Goal: Task Accomplishment & Management: Complete application form

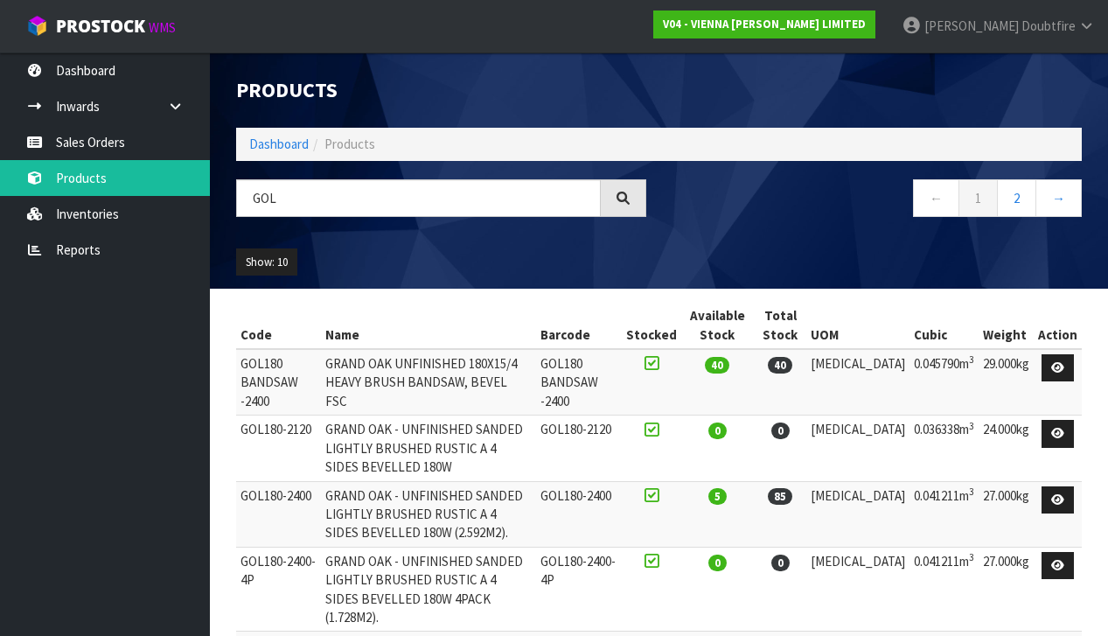
scroll to position [297, 0]
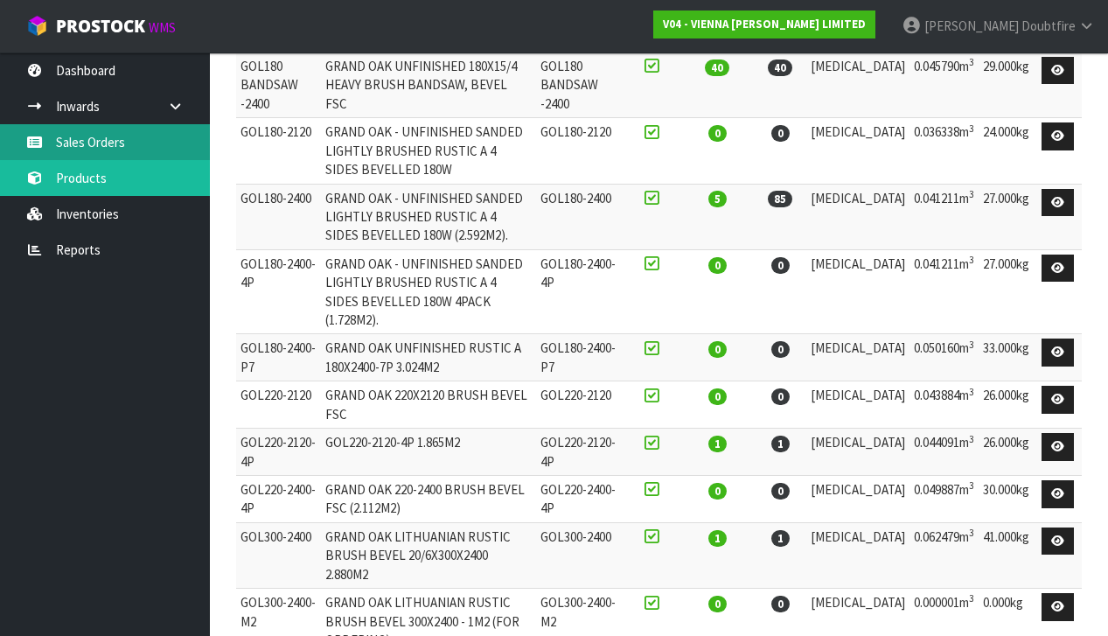
click at [94, 143] on link "Sales Orders" at bounding box center [105, 142] width 210 height 36
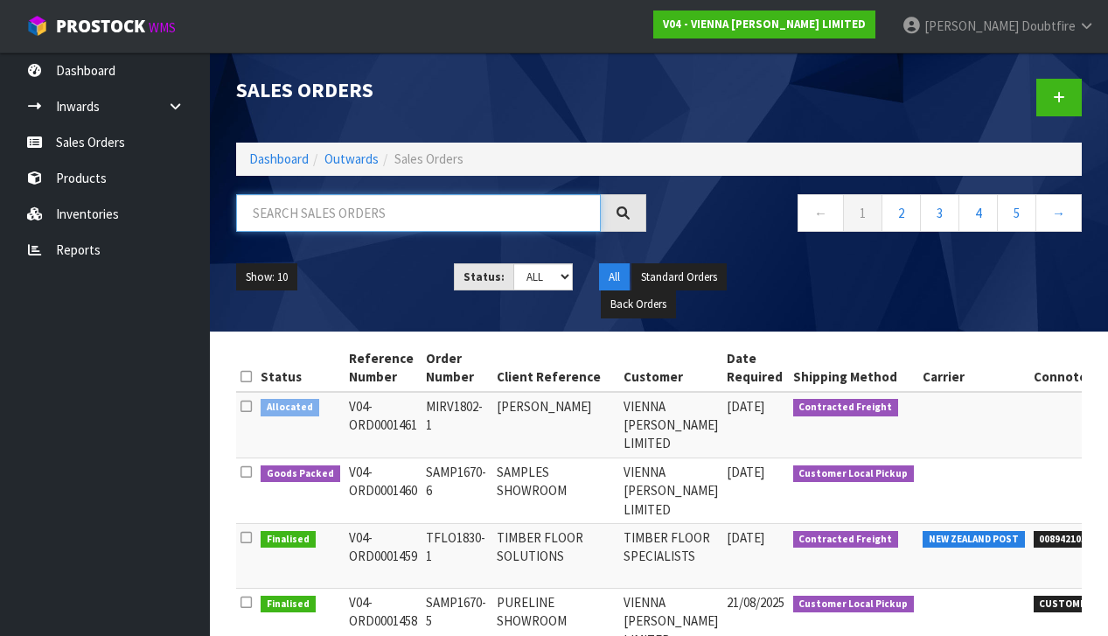
click at [289, 211] on input "text" at bounding box center [418, 213] width 365 height 38
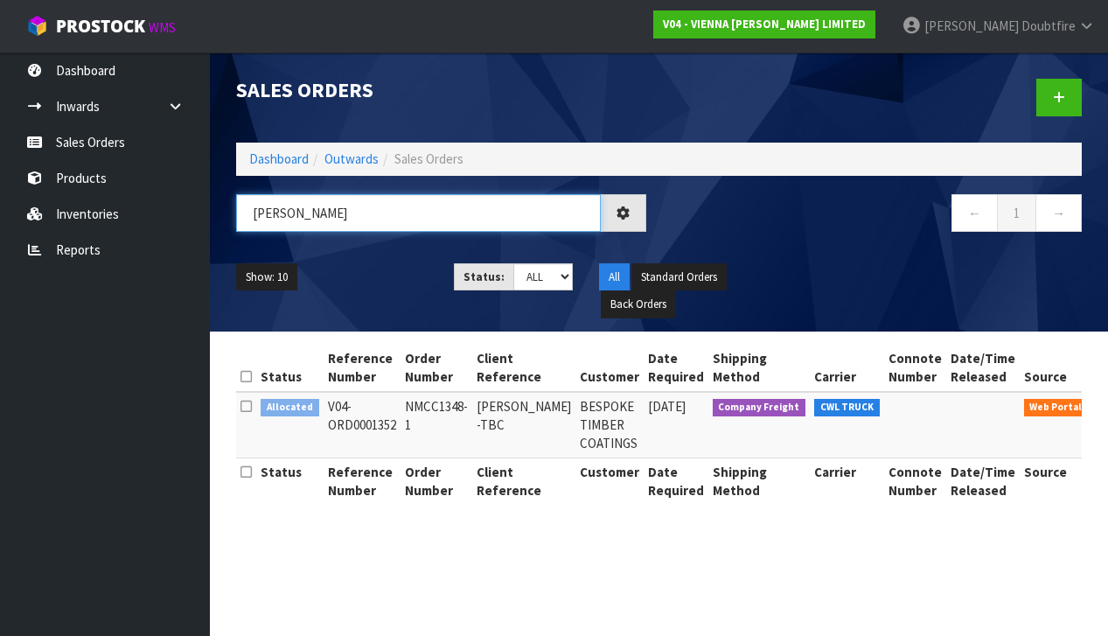
type input "[PERSON_NAME]"
click at [1107, 407] on icon at bounding box center [1115, 410] width 13 height 11
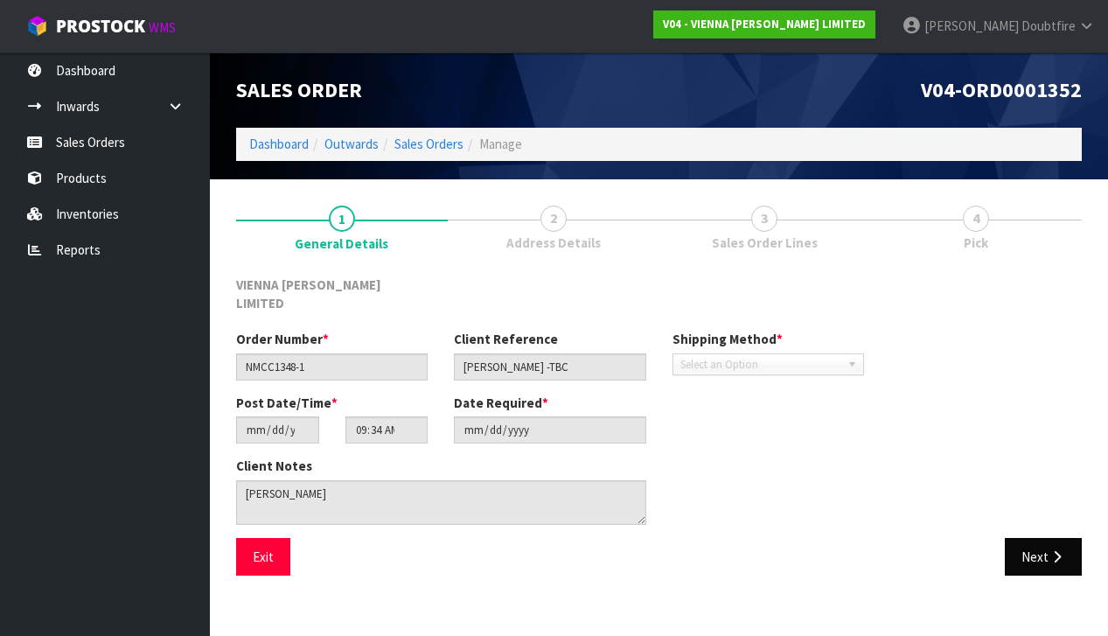
click at [1023, 538] on button "Next" at bounding box center [1043, 557] width 77 height 38
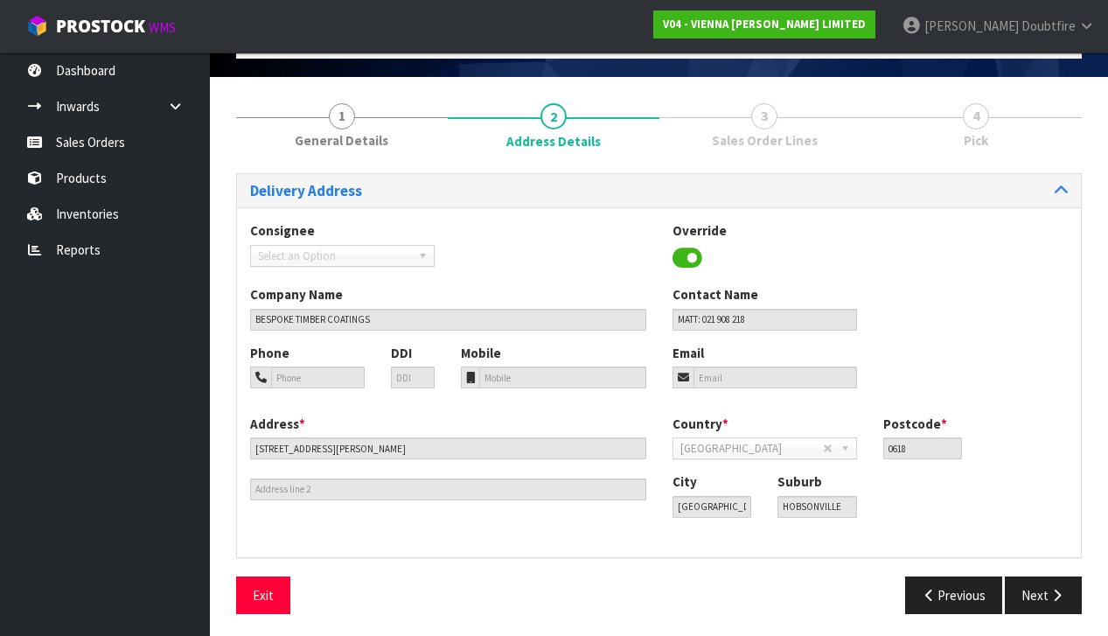
scroll to position [101, 0]
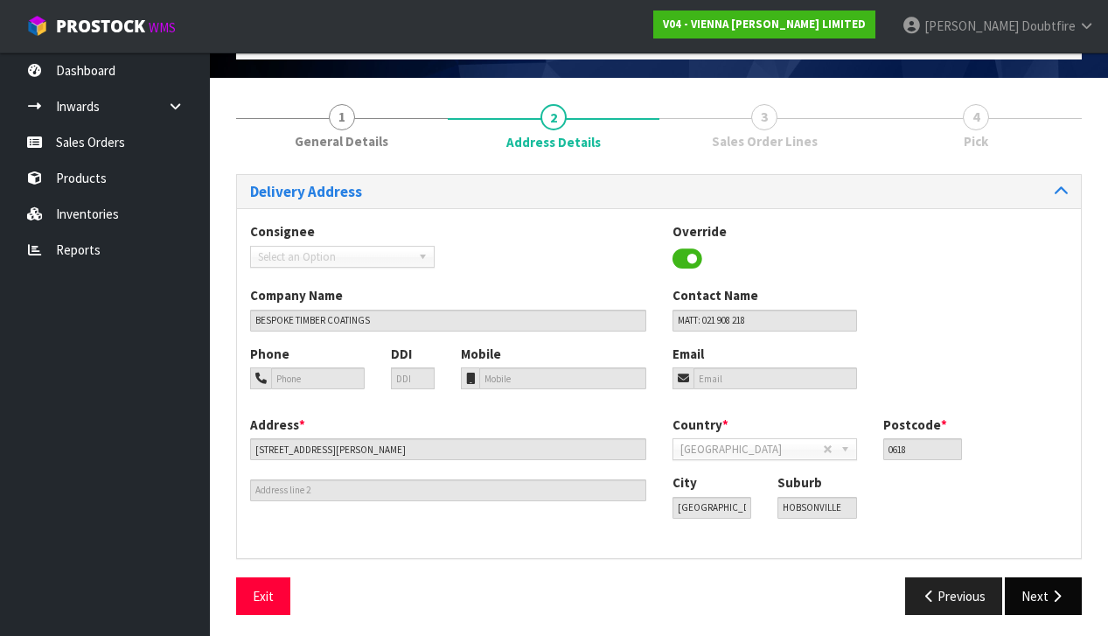
click at [1035, 594] on button "Next" at bounding box center [1043, 596] width 77 height 38
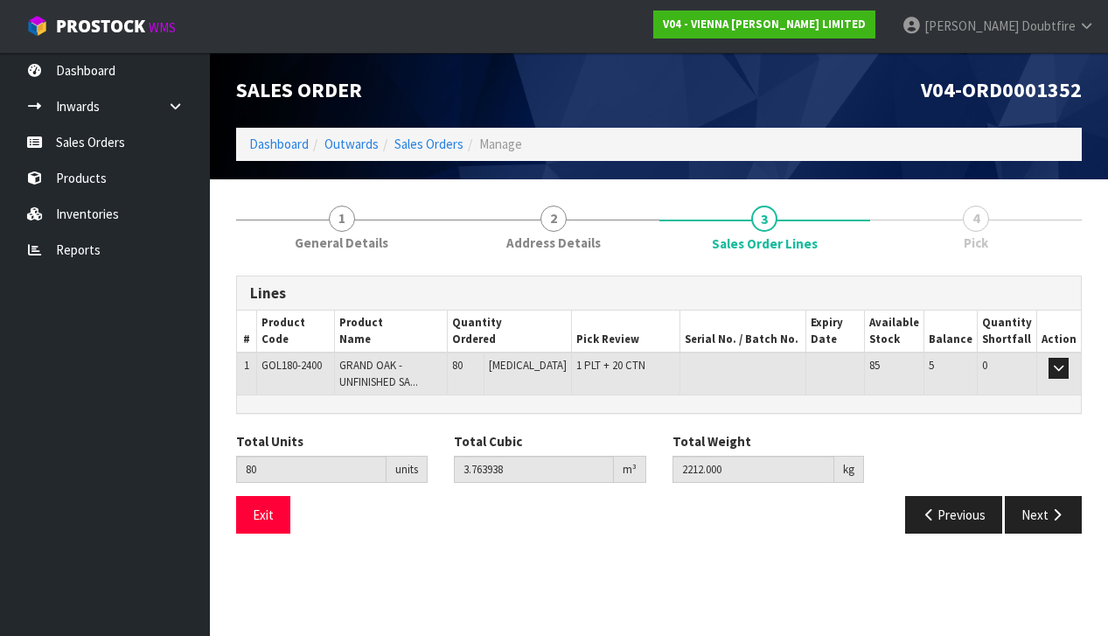
scroll to position [0, 0]
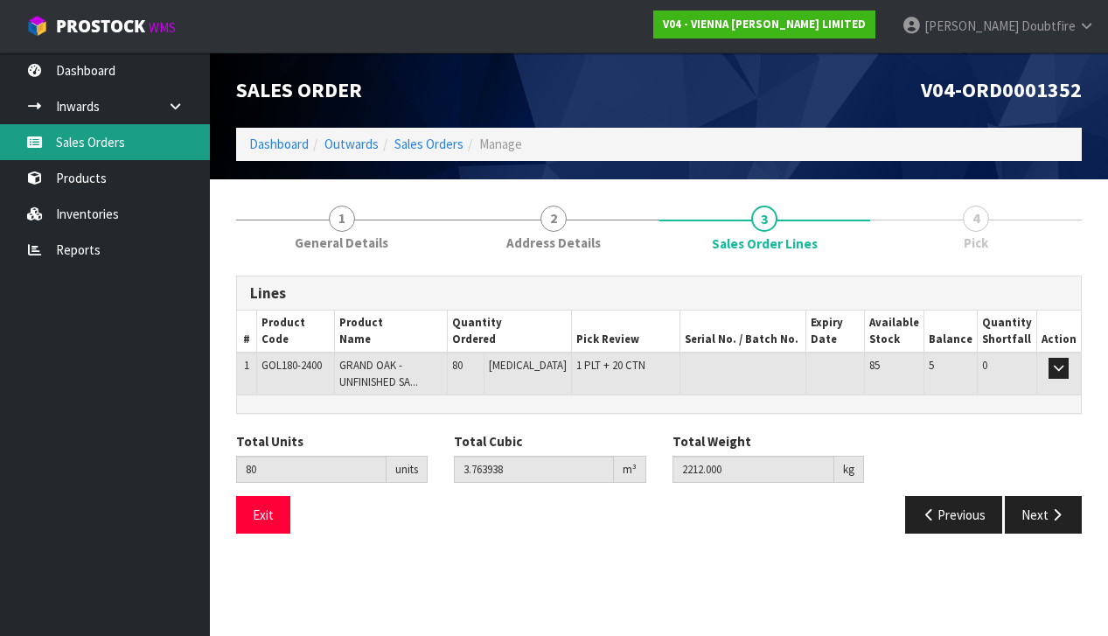
click at [96, 147] on link "Sales Orders" at bounding box center [105, 142] width 210 height 36
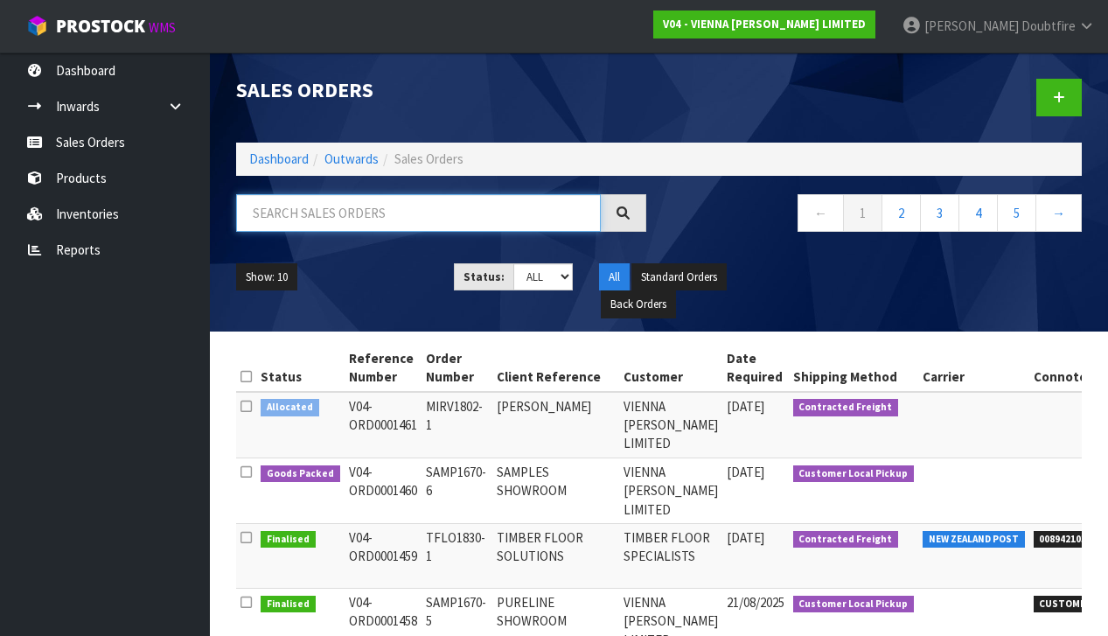
click at [288, 217] on input "text" at bounding box center [418, 213] width 365 height 38
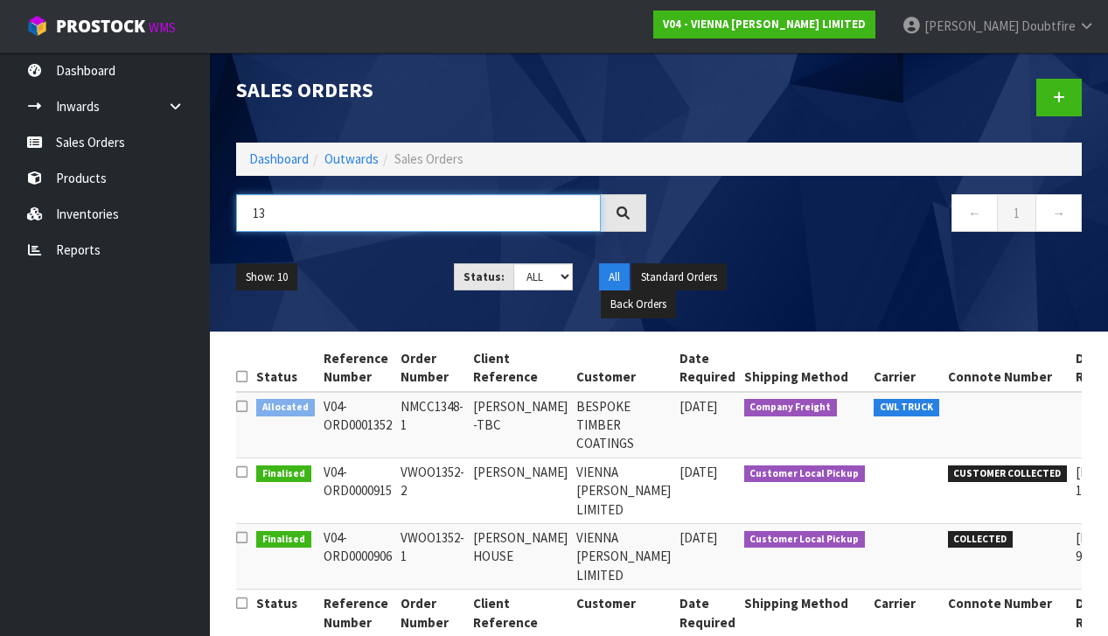
type input "1"
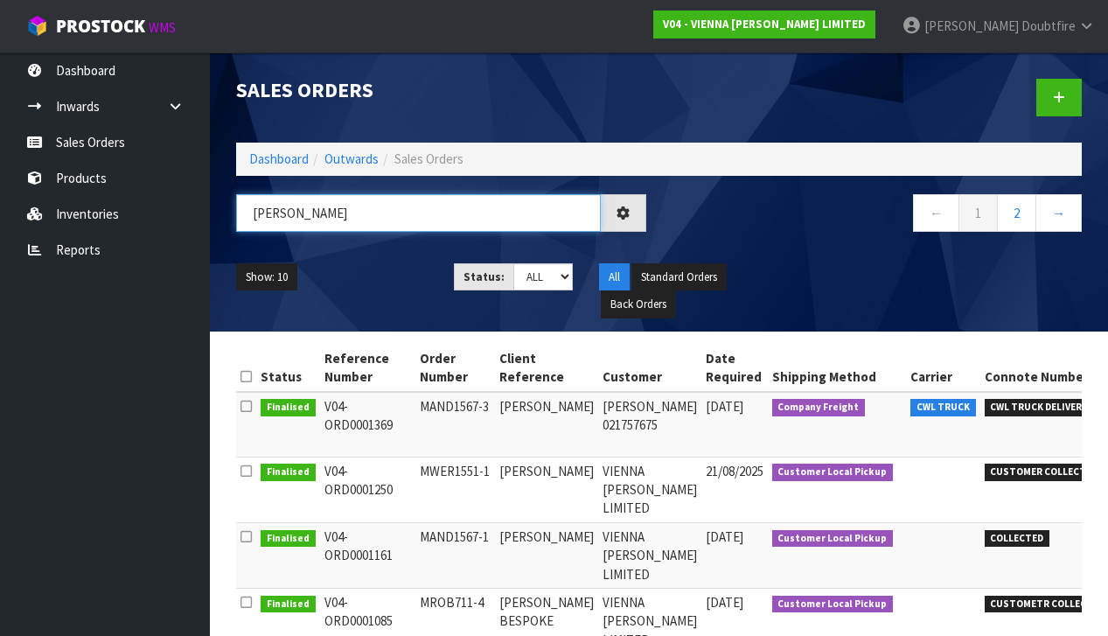
type input "[PERSON_NAME]"
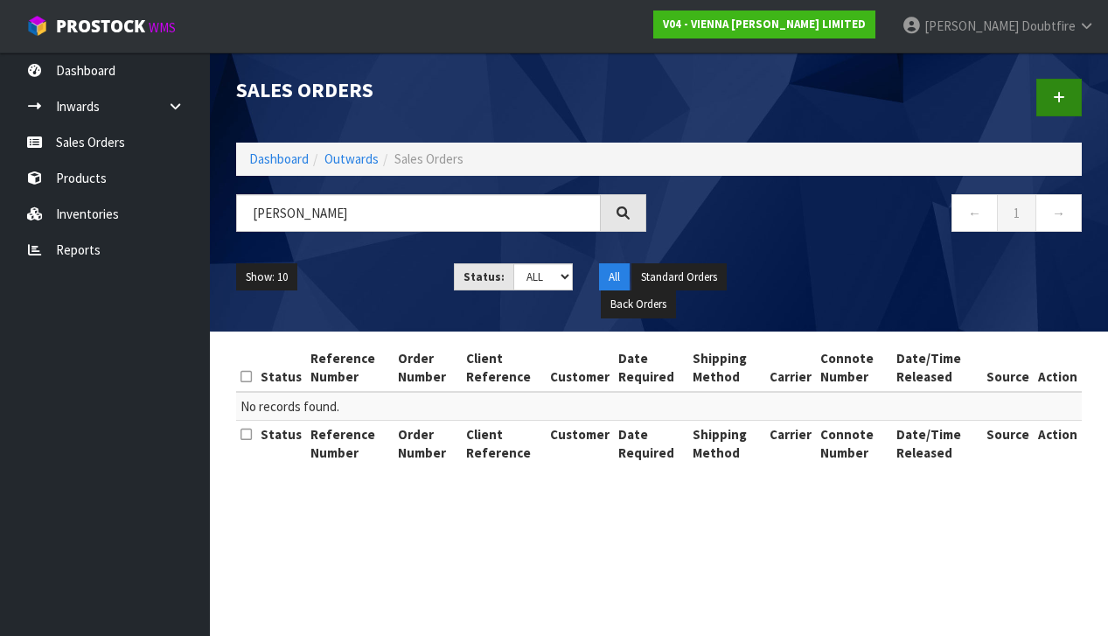
click at [1057, 106] on link at bounding box center [1058, 98] width 45 height 38
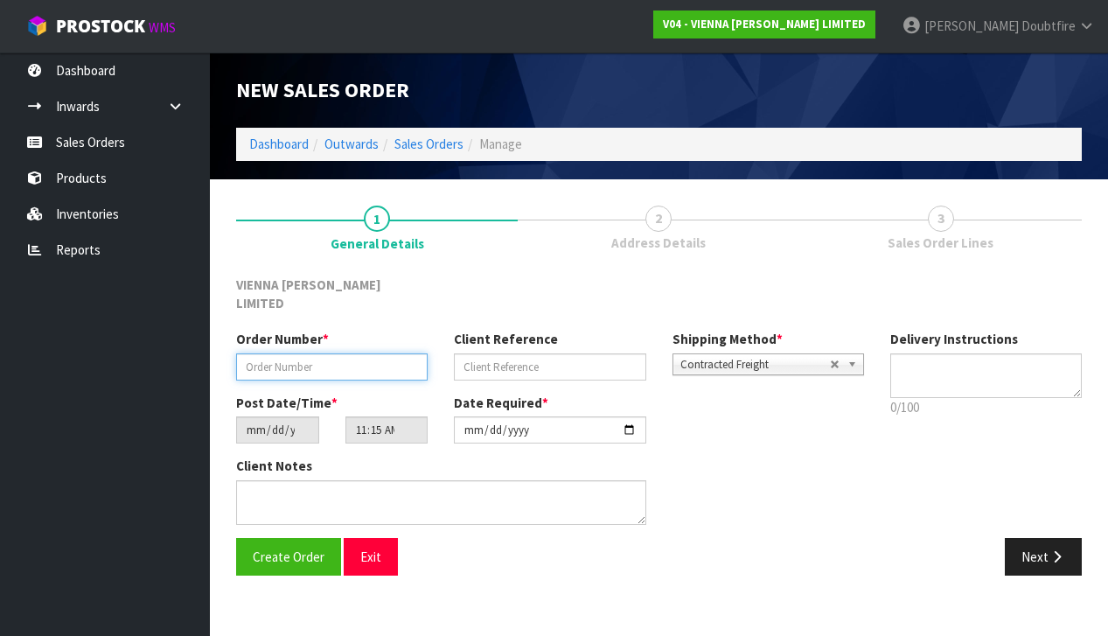
click at [245, 353] on input "text" at bounding box center [331, 366] width 191 height 27
paste input "MVOD1828-1"
type input "MVOD1828-1 NOSING"
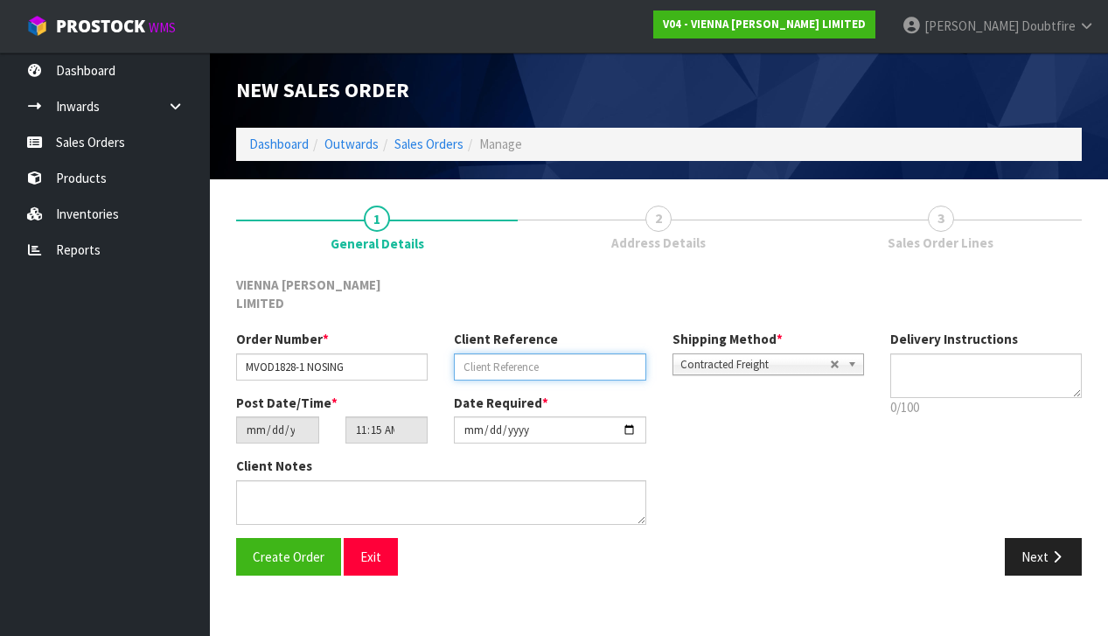
click at [481, 353] on input "text" at bounding box center [549, 366] width 191 height 27
type input "NOSING"
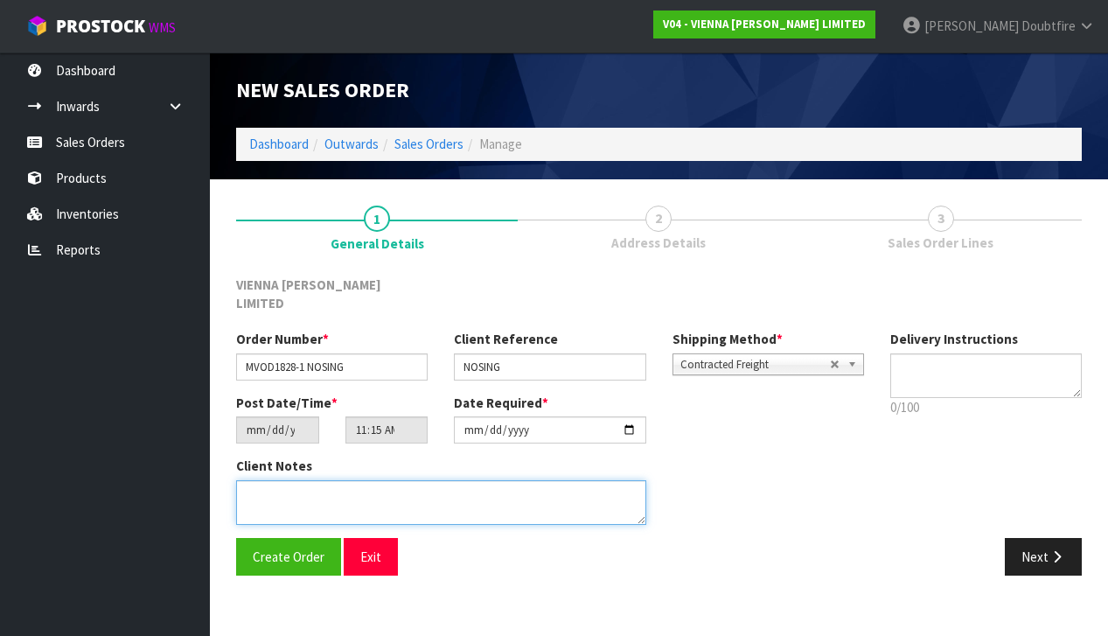
click at [274, 480] on textarea at bounding box center [441, 502] width 410 height 45
type textarea "NOSING RAZVAN TO COLLECT"
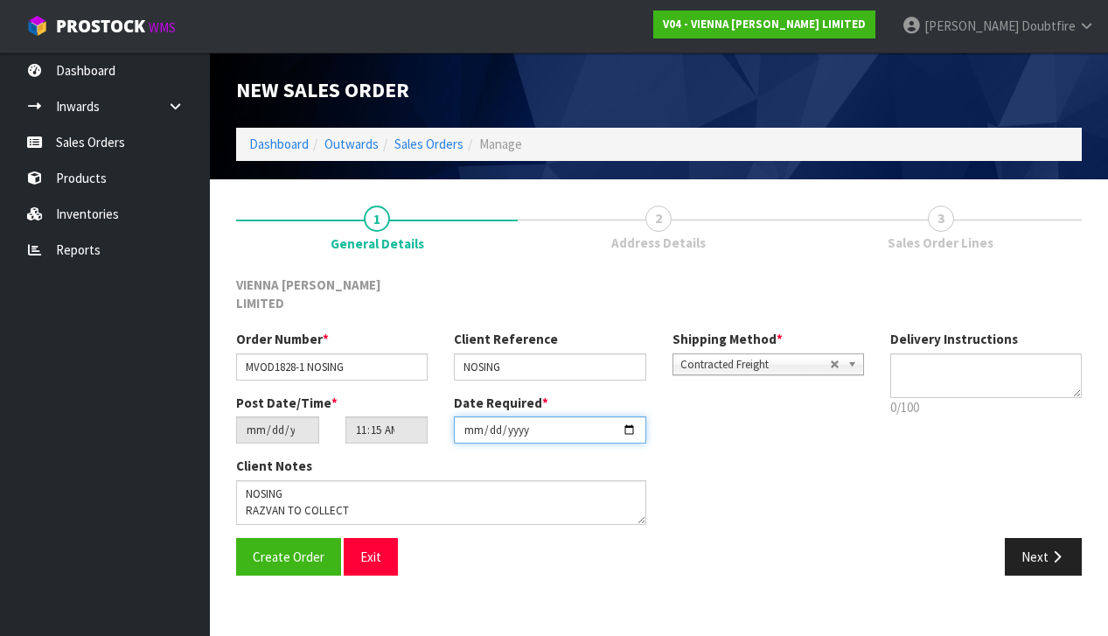
click at [533, 416] on input "[DATE]" at bounding box center [549, 429] width 191 height 27
type input "[DATE]"
drag, startPoint x: 810, startPoint y: 464, endPoint x: 796, endPoint y: 450, distance: 19.2
click at [809, 463] on div "Client Notes" at bounding box center [550, 496] width 654 height 80
click at [756, 354] on span "Contracted Freight" at bounding box center [755, 364] width 150 height 21
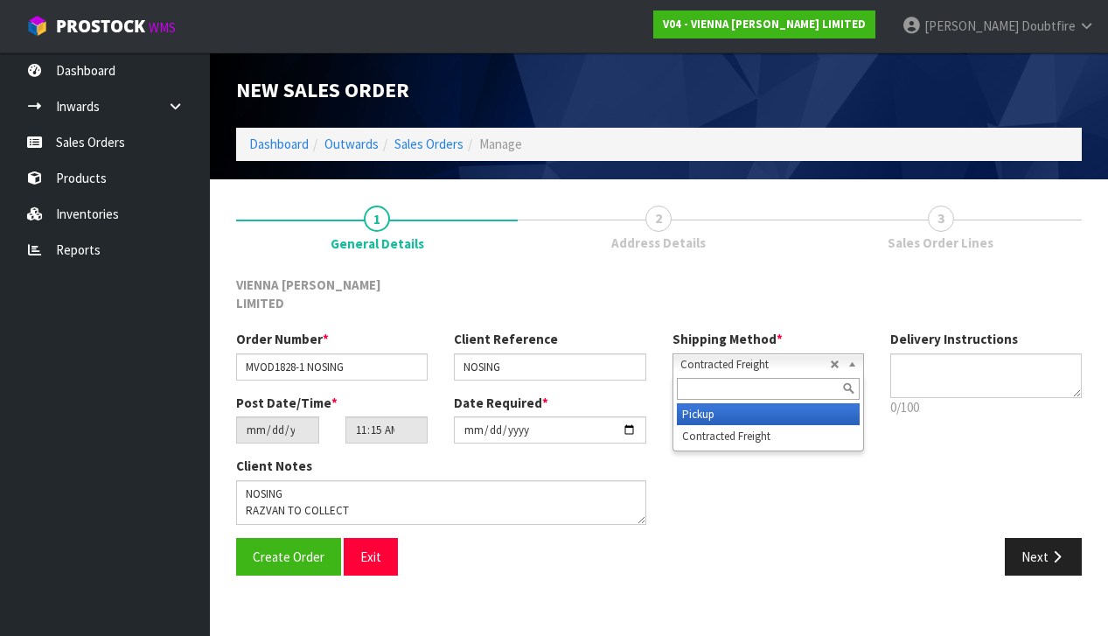
click at [706, 403] on li "Pickup" at bounding box center [768, 414] width 183 height 22
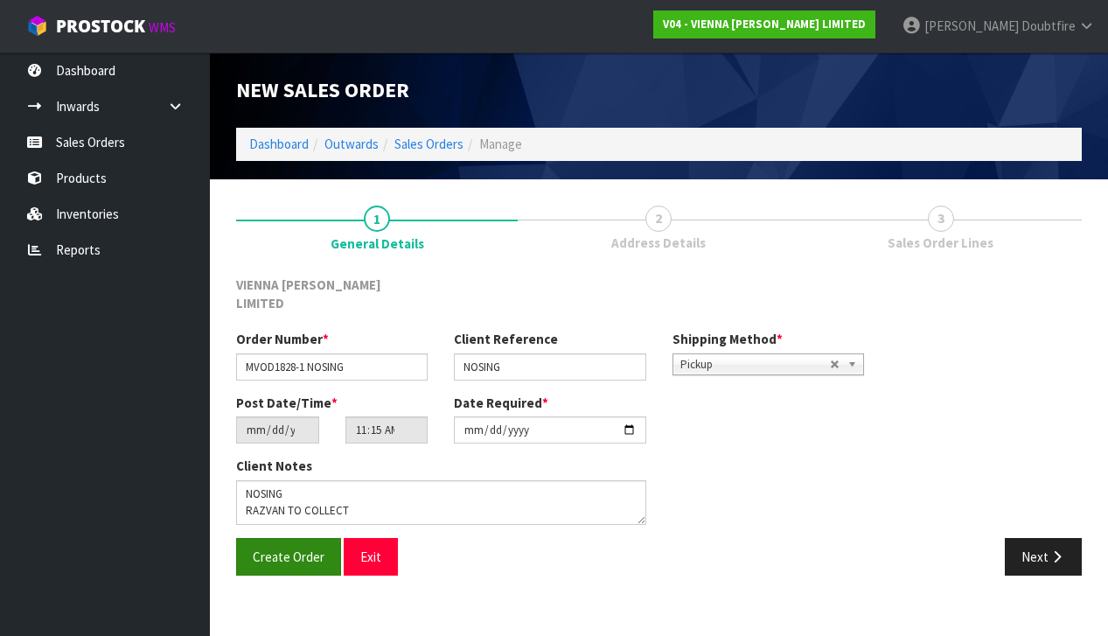
click at [288, 548] on span "Create Order" at bounding box center [289, 556] width 72 height 17
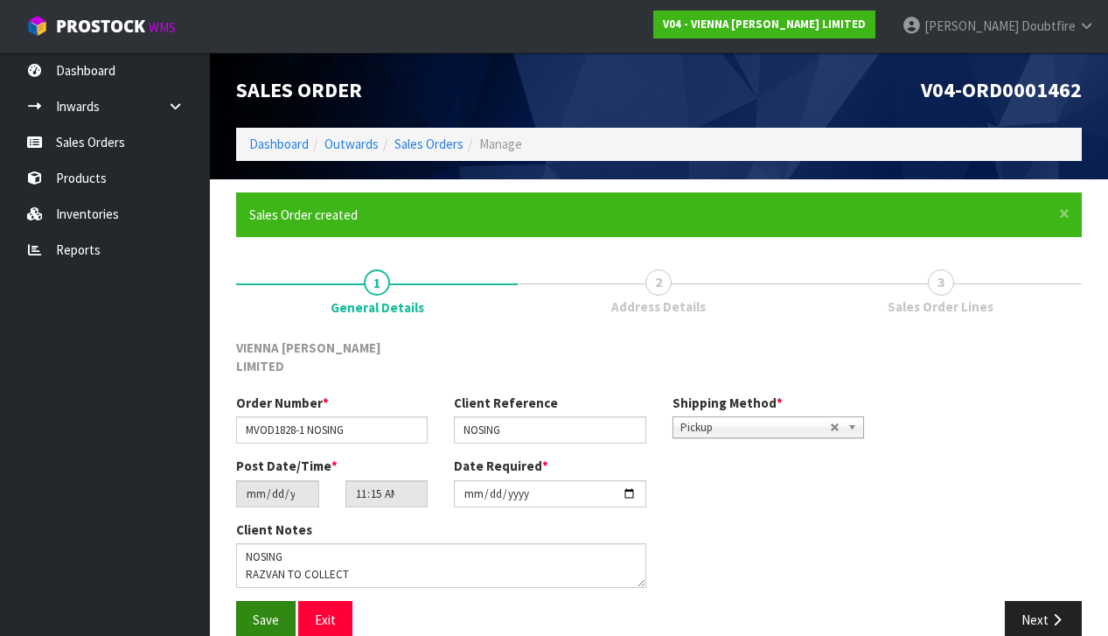
click at [262, 611] on span "Save" at bounding box center [266, 619] width 26 height 17
click at [1030, 601] on button "Next" at bounding box center [1043, 620] width 77 height 38
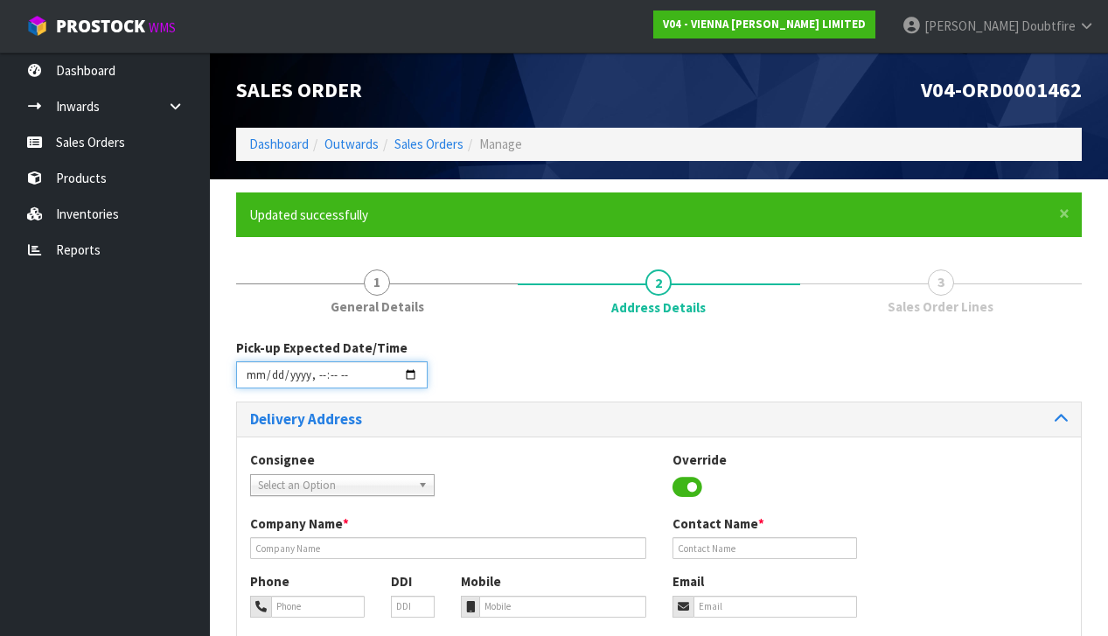
click at [253, 388] on input "datetime-local" at bounding box center [331, 374] width 191 height 27
type input "[DATE]T11:16"
click at [603, 490] on div "Consignee 000001.BAY MECHANICS - BAY MECHANICS 000001A - BRAKE & TRANSMISSION N…" at bounding box center [659, 482] width 844 height 64
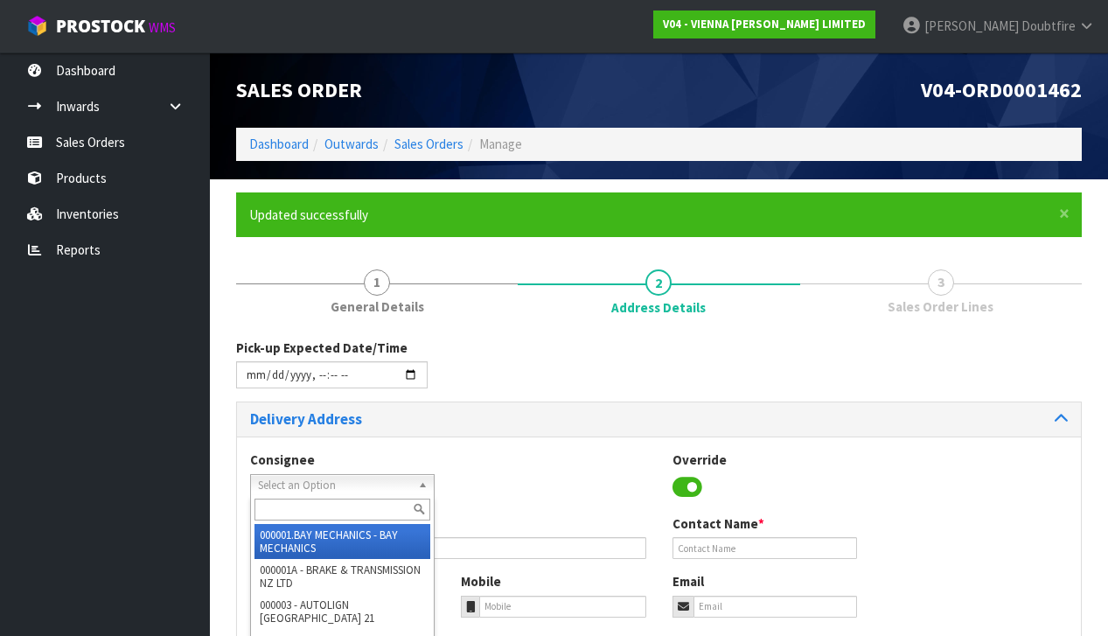
click at [291, 483] on span "Select an Option" at bounding box center [334, 485] width 153 height 21
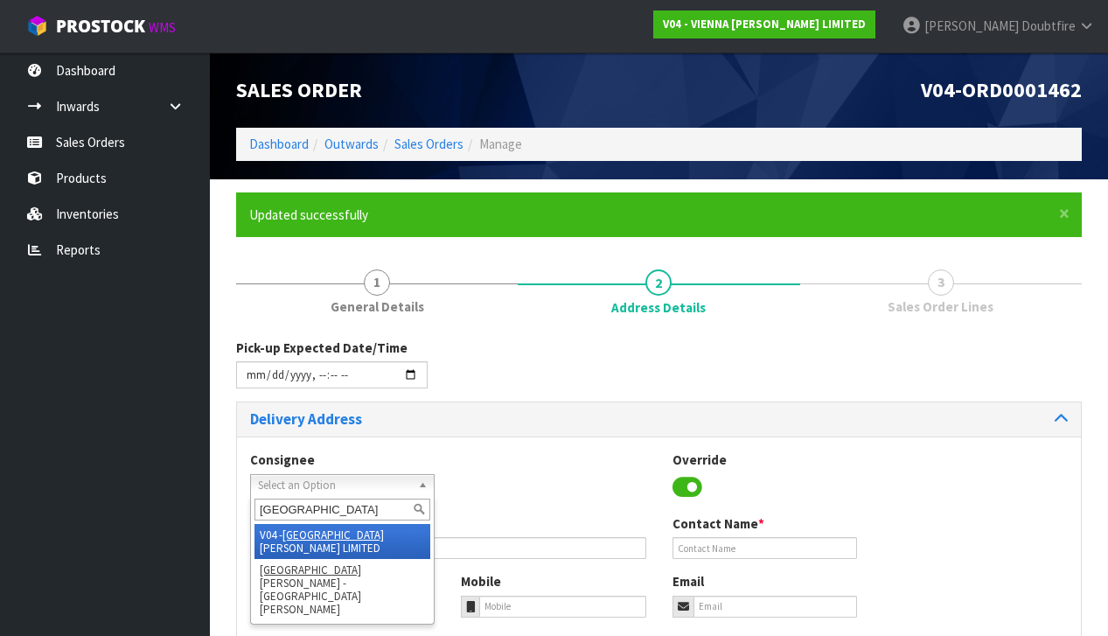
type input "[GEOGRAPHIC_DATA]"
click at [339, 528] on li "V04 - VIENNA [PERSON_NAME] LIMITED" at bounding box center [342, 541] width 176 height 35
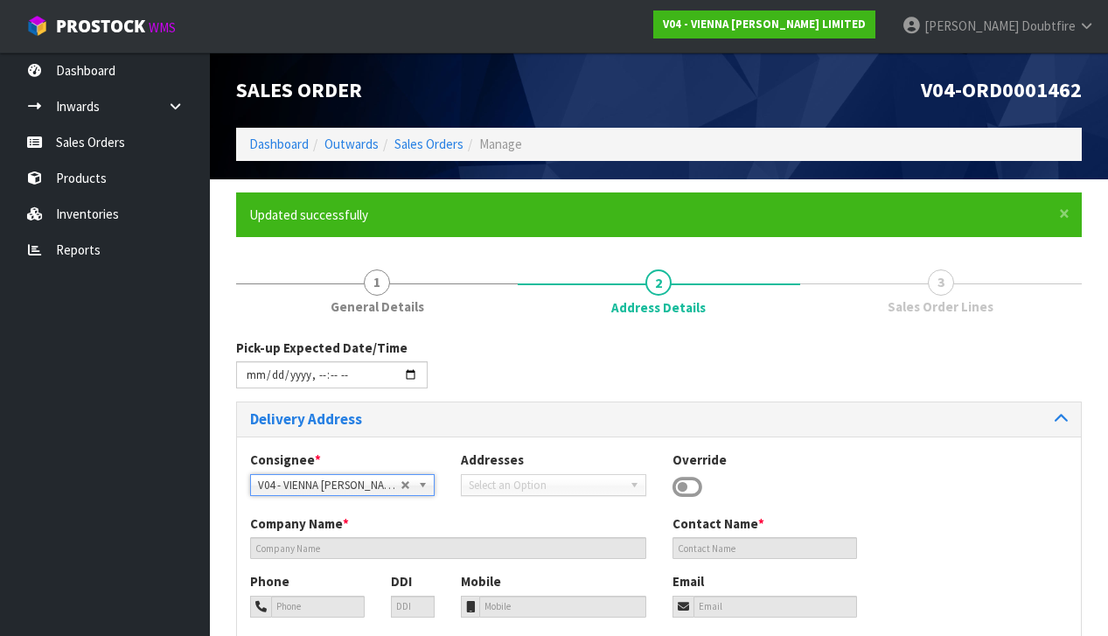
type input "VIENNA [PERSON_NAME] LIMITED"
type input "[PERSON_NAME]"
type input "[PHONE_NUMBER]"
type input "[PERSON_NAME][EMAIL_ADDRESS][DOMAIN_NAME]"
type input "2 ROXBURGH ST"
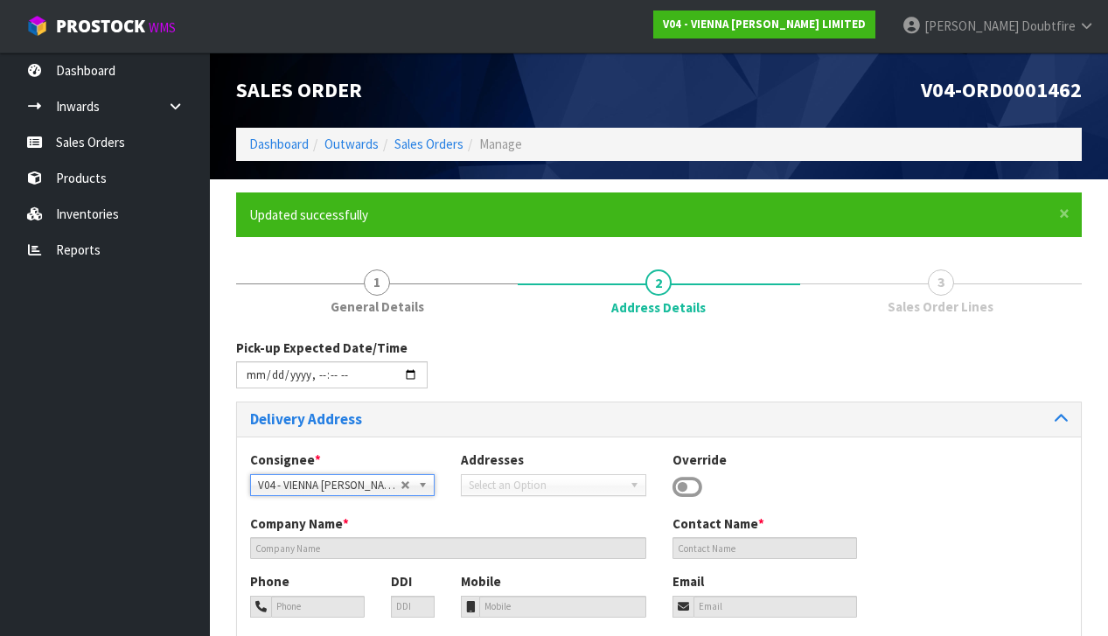
type input "1023"
type input "[GEOGRAPHIC_DATA]"
type input "NEWMARKET"
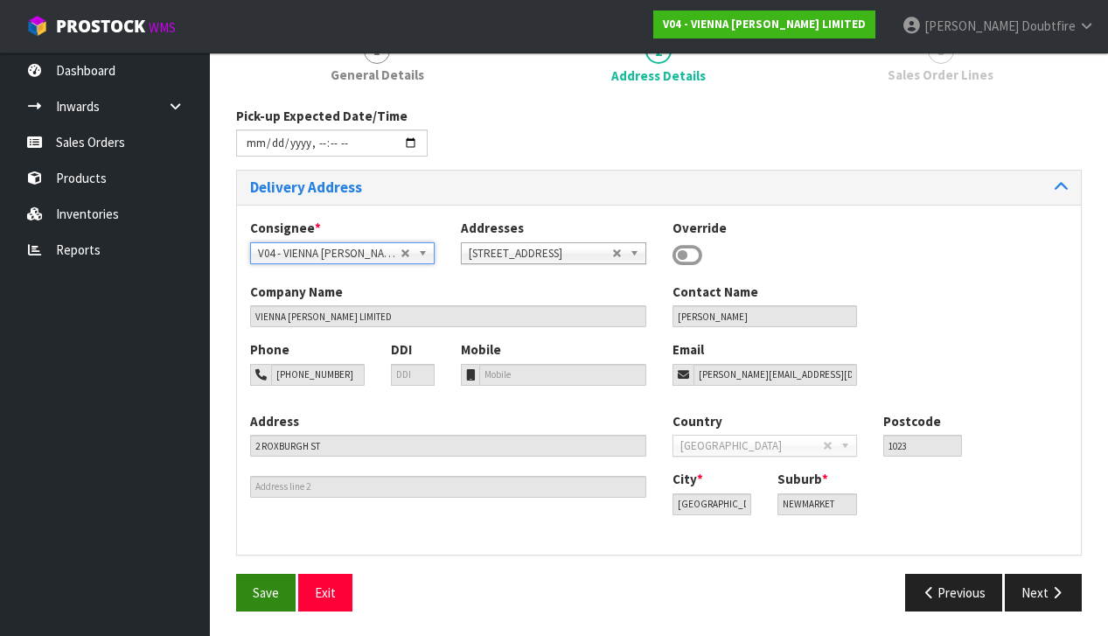
scroll to position [228, 0]
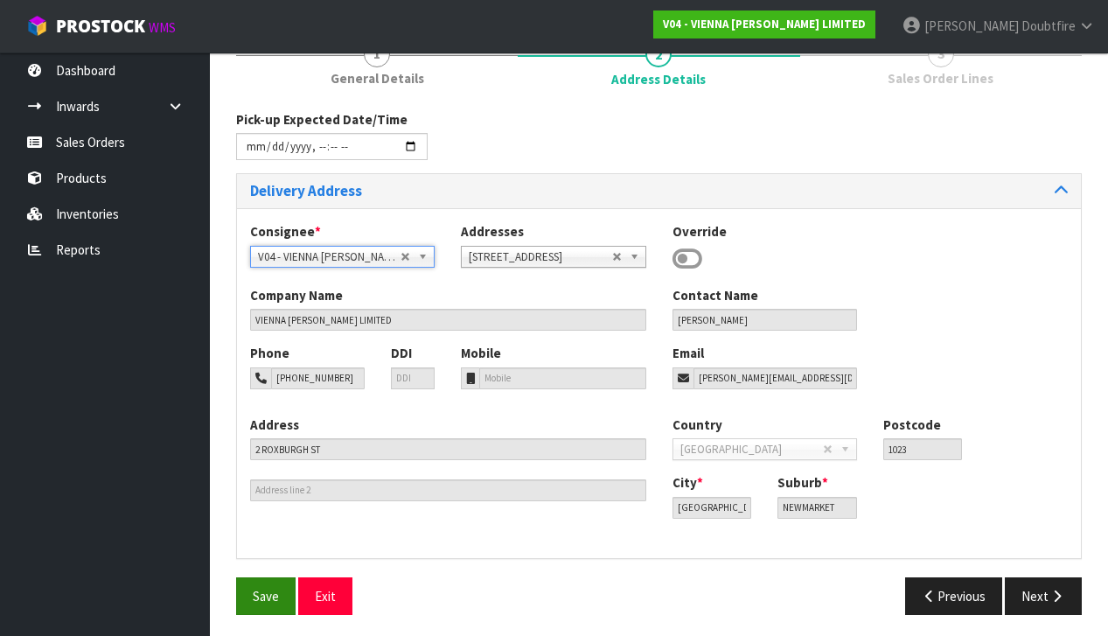
click at [254, 593] on span "Save" at bounding box center [266, 596] width 26 height 17
type input "[DATE]T11:16"
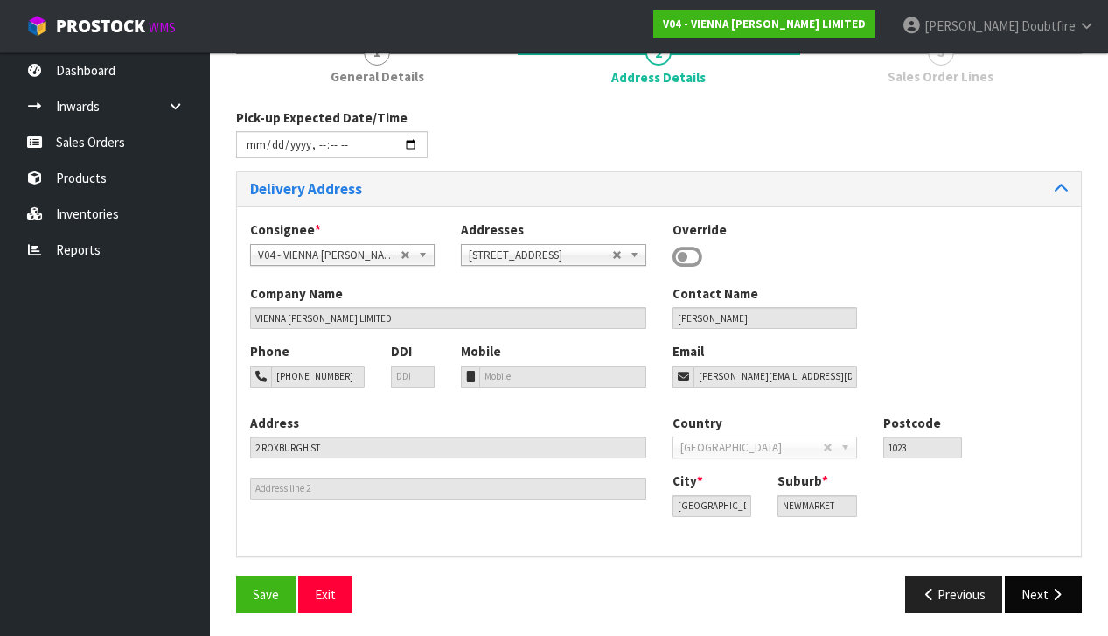
scroll to position [228, 0]
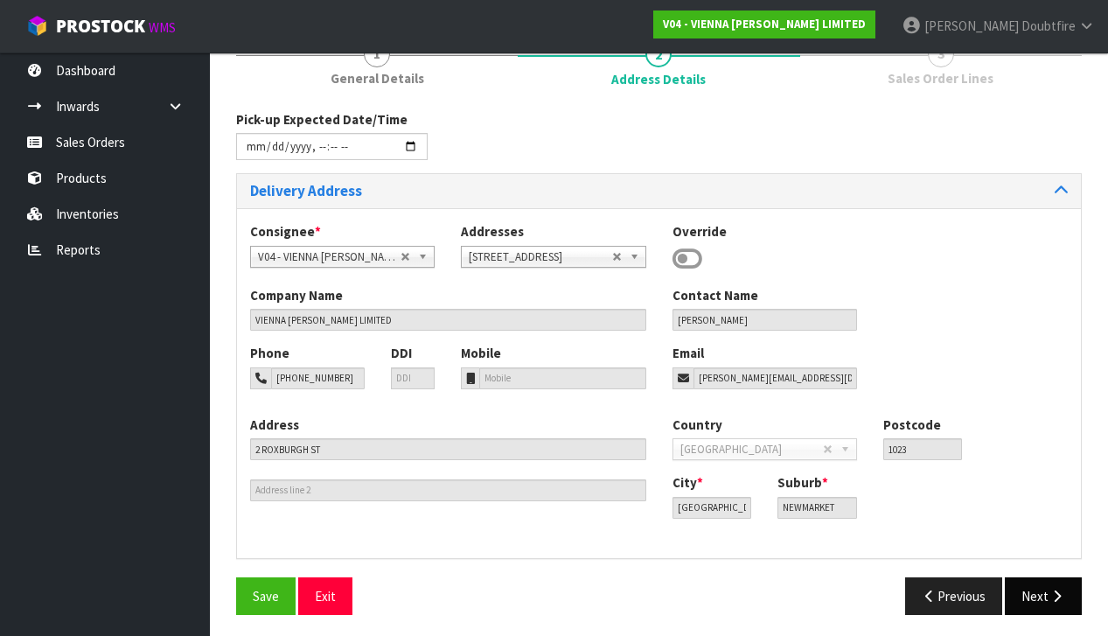
click at [1038, 587] on button "Next" at bounding box center [1043, 596] width 77 height 38
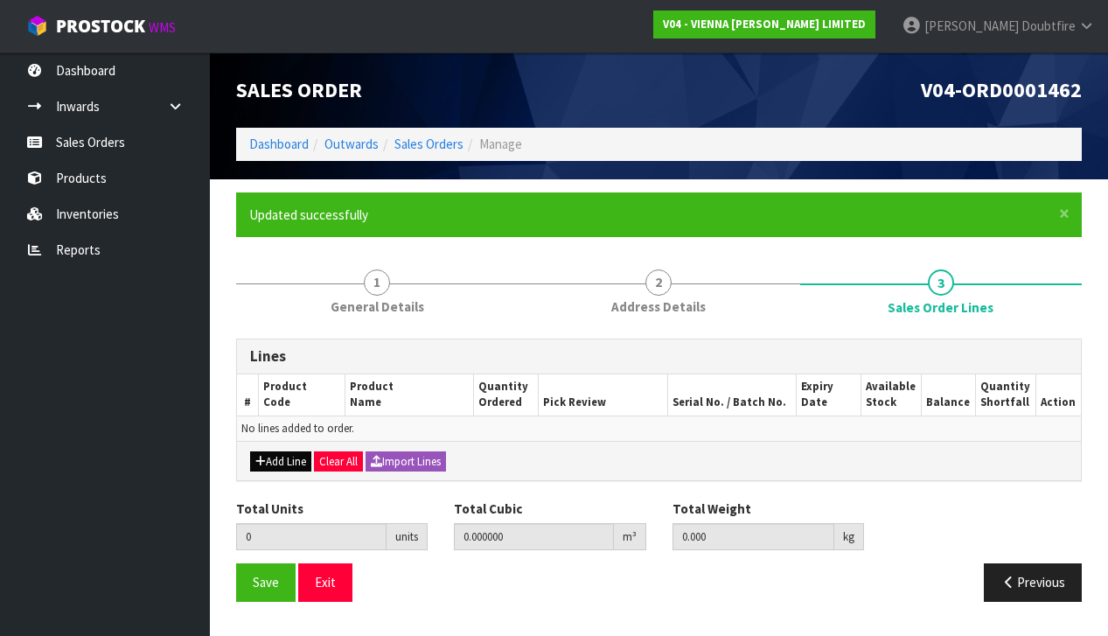
click at [272, 460] on button "Add Line" at bounding box center [280, 461] width 61 height 21
type input "0"
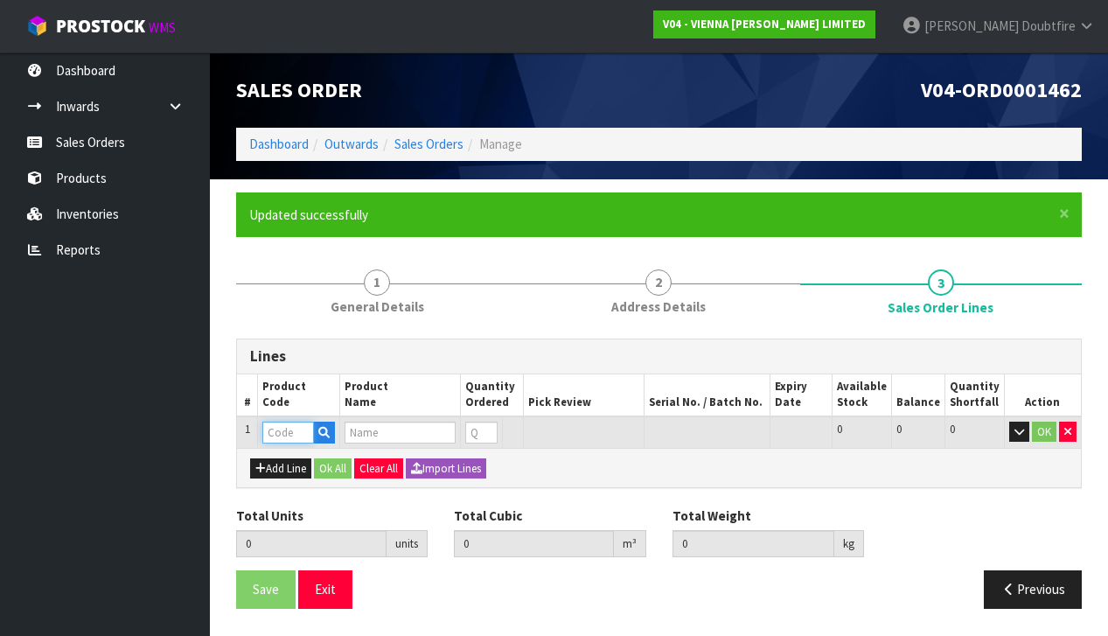
click at [273, 433] on input "text" at bounding box center [288, 432] width 52 height 22
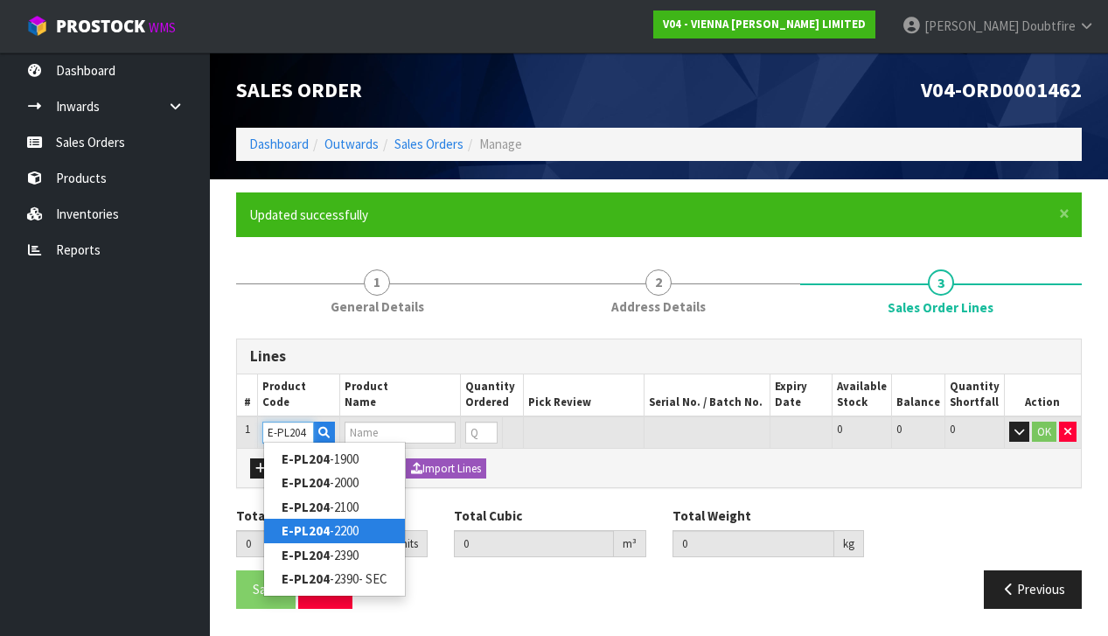
type input "E-PL204"
click at [348, 525] on link "E-PL204 -2200" at bounding box center [334, 530] width 141 height 24
type input "E-PL204-2200"
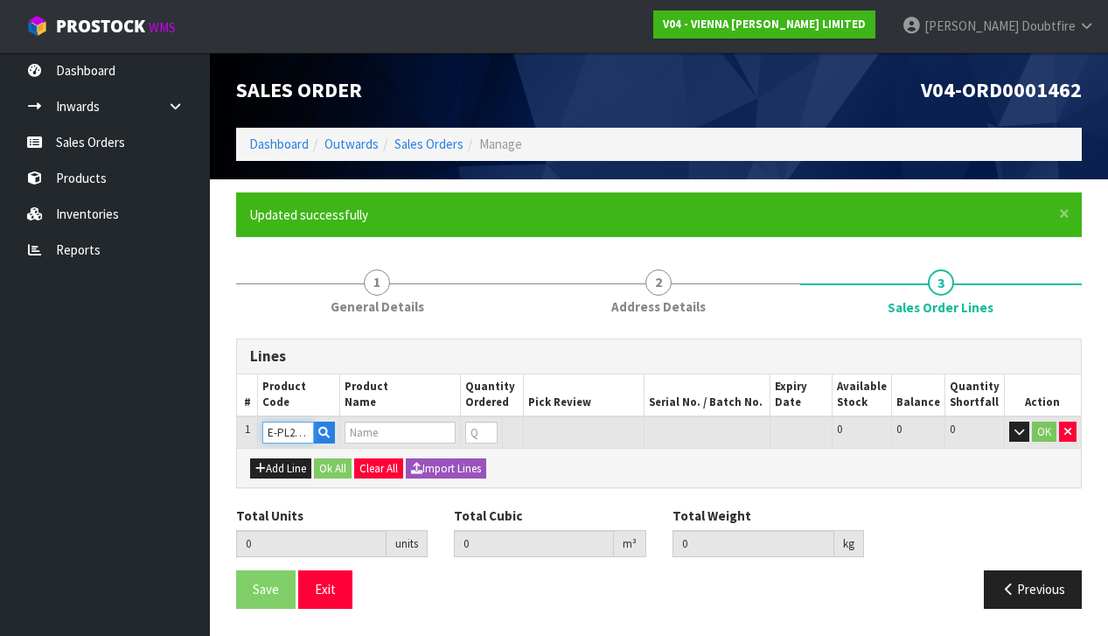
type input "0.000000"
type input "0.000"
type input "PURELINE EXTRA MATT LACQUERED 2B BRUSHED 14X204X2200"
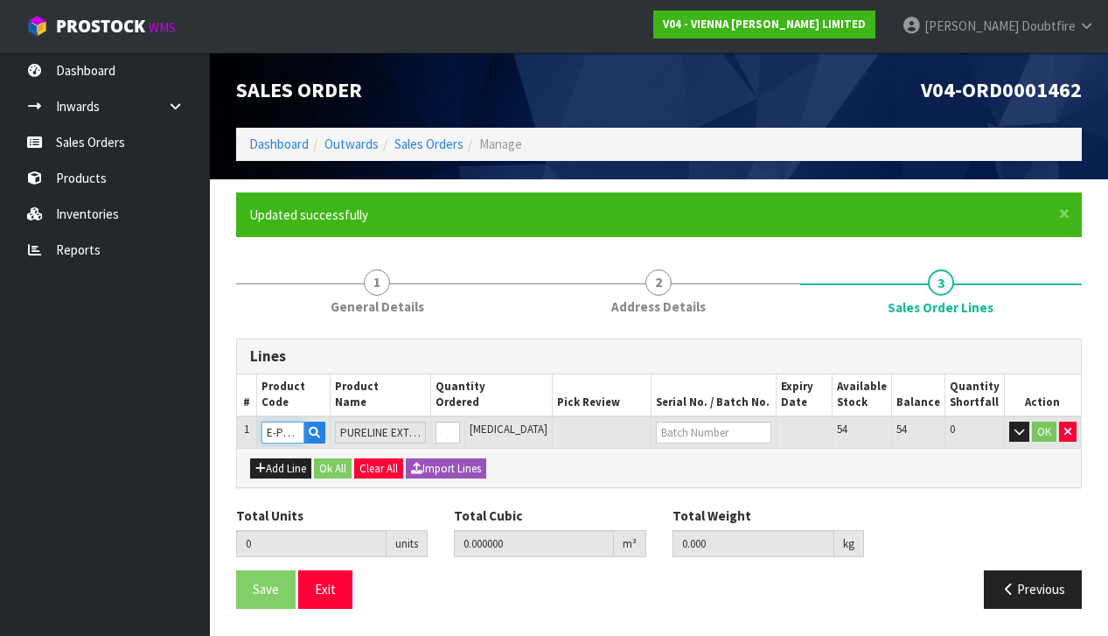
scroll to position [0, 1]
type input "1"
type input "0.03872"
type input "20"
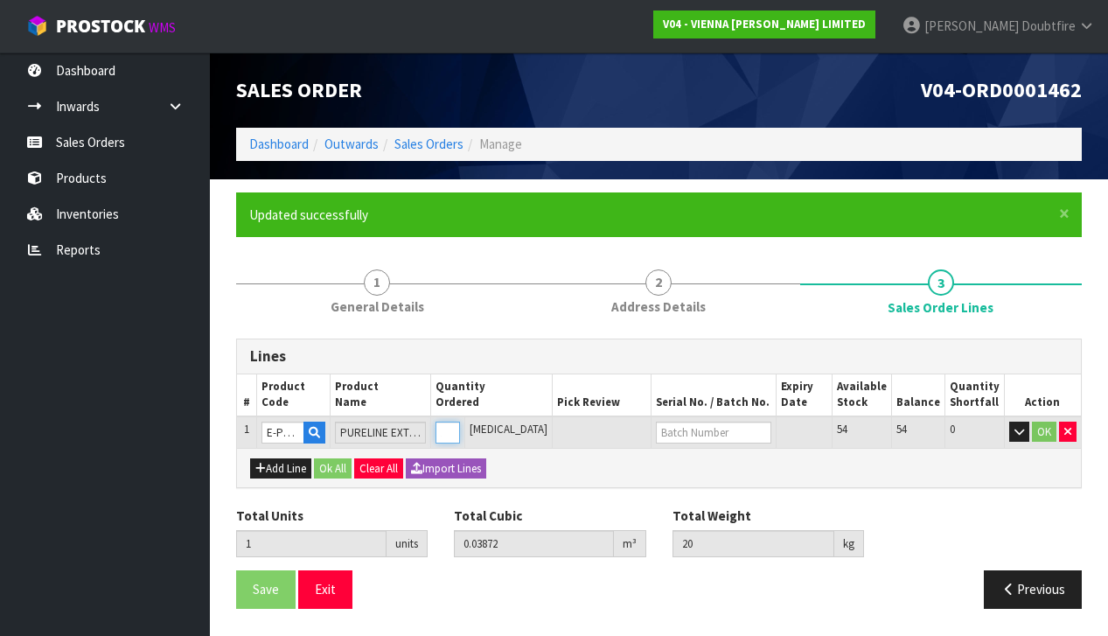
click at [460, 425] on input "1" at bounding box center [447, 432] width 24 height 22
click at [1043, 426] on button "OK" at bounding box center [1044, 431] width 24 height 21
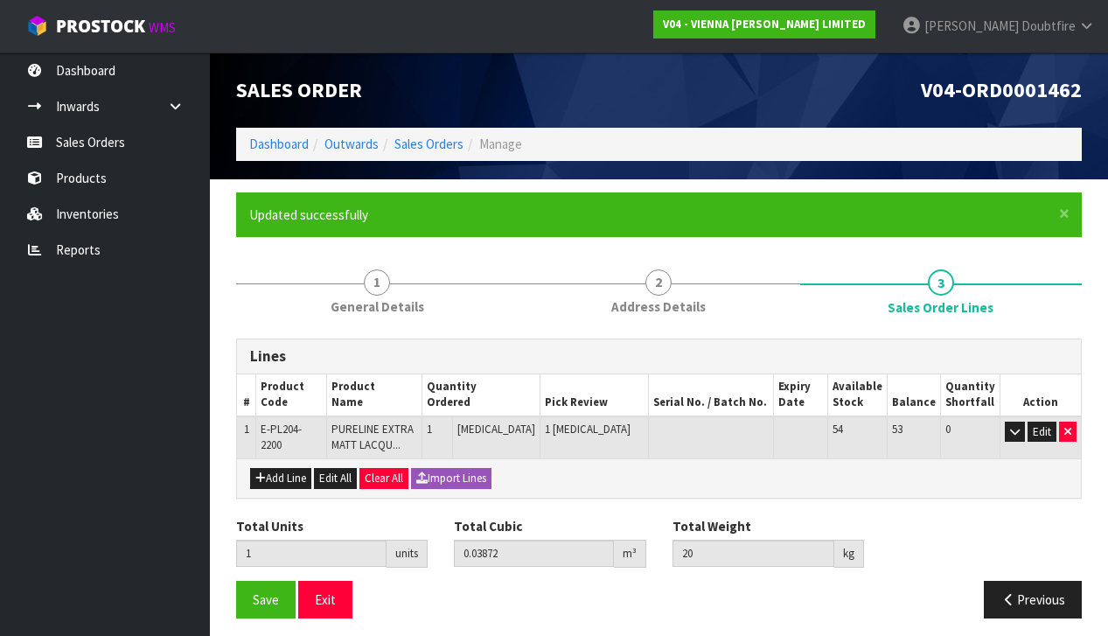
scroll to position [0, 0]
click at [261, 600] on span "Save" at bounding box center [266, 599] width 26 height 17
click at [263, 599] on span "Save" at bounding box center [266, 599] width 26 height 17
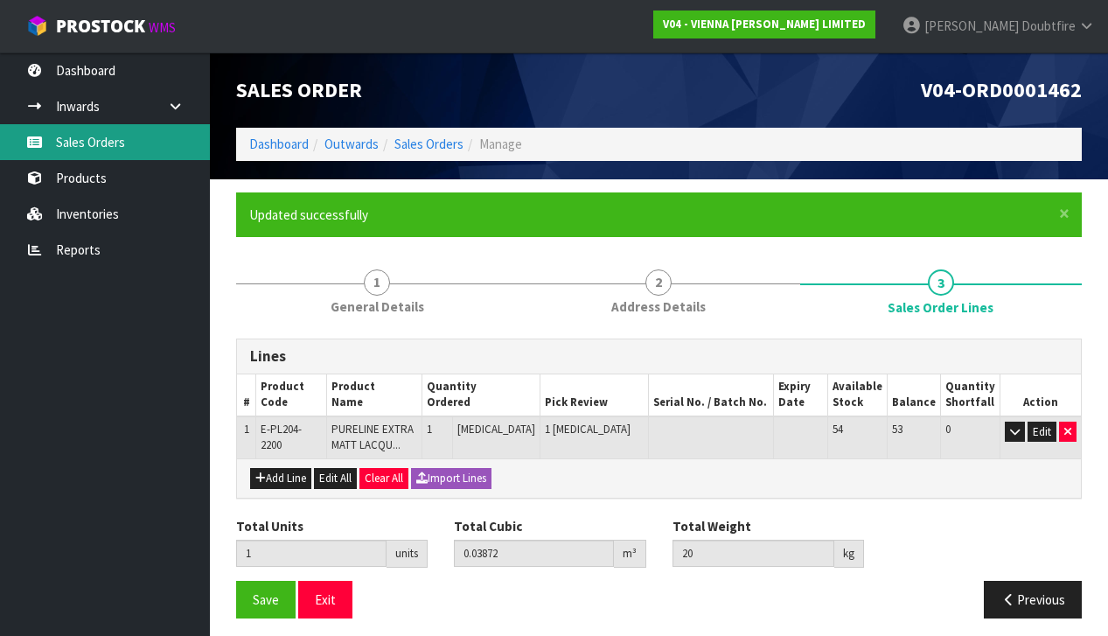
click at [79, 147] on link "Sales Orders" at bounding box center [105, 142] width 210 height 36
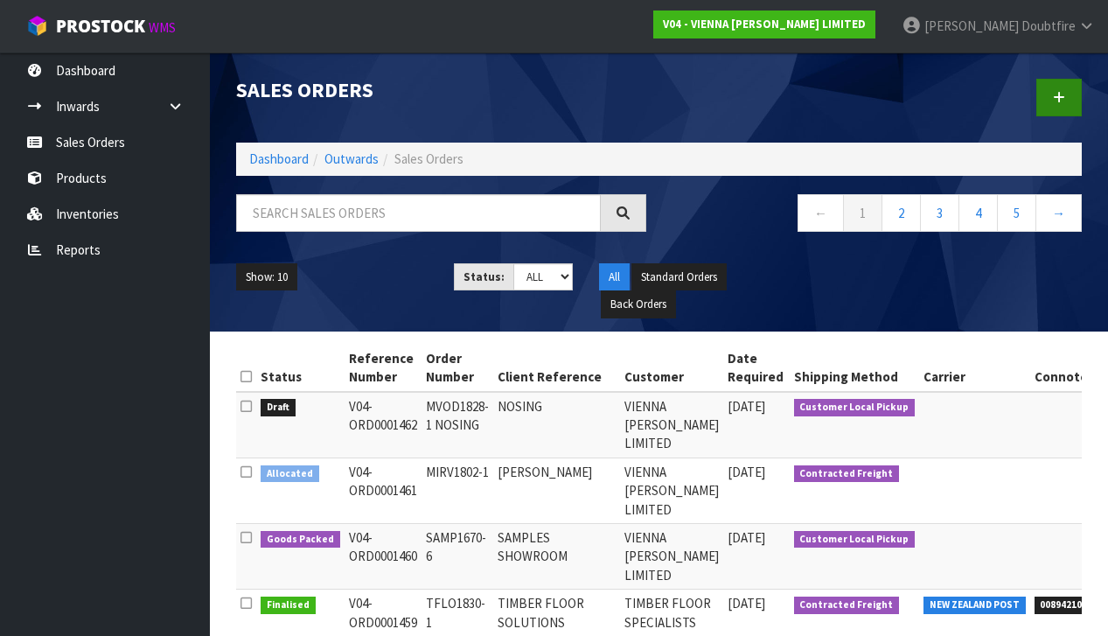
click at [1053, 103] on icon at bounding box center [1059, 97] width 12 height 13
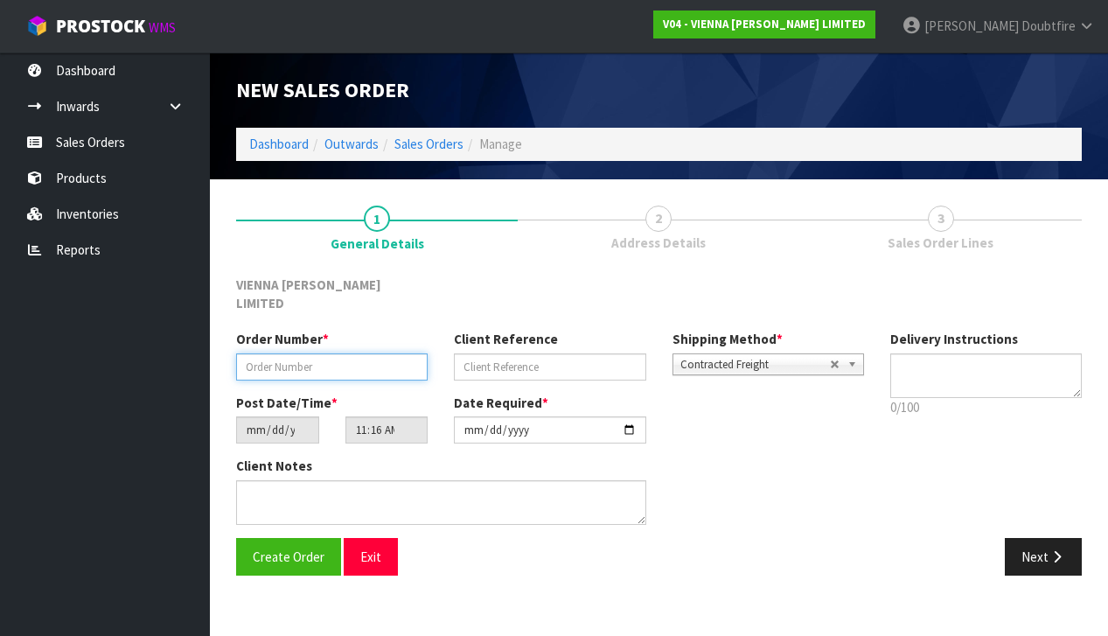
paste input "MVOD1828-1"
type input "MVOD1828-1"
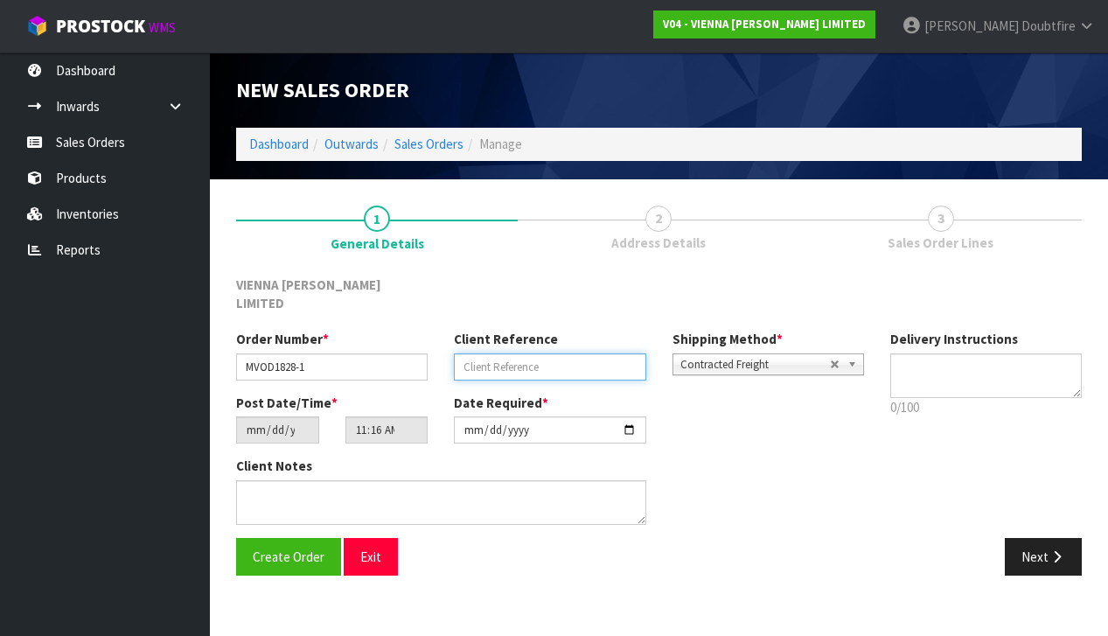
click at [521, 353] on input "text" at bounding box center [549, 366] width 191 height 27
type input "[PERSON_NAME]"
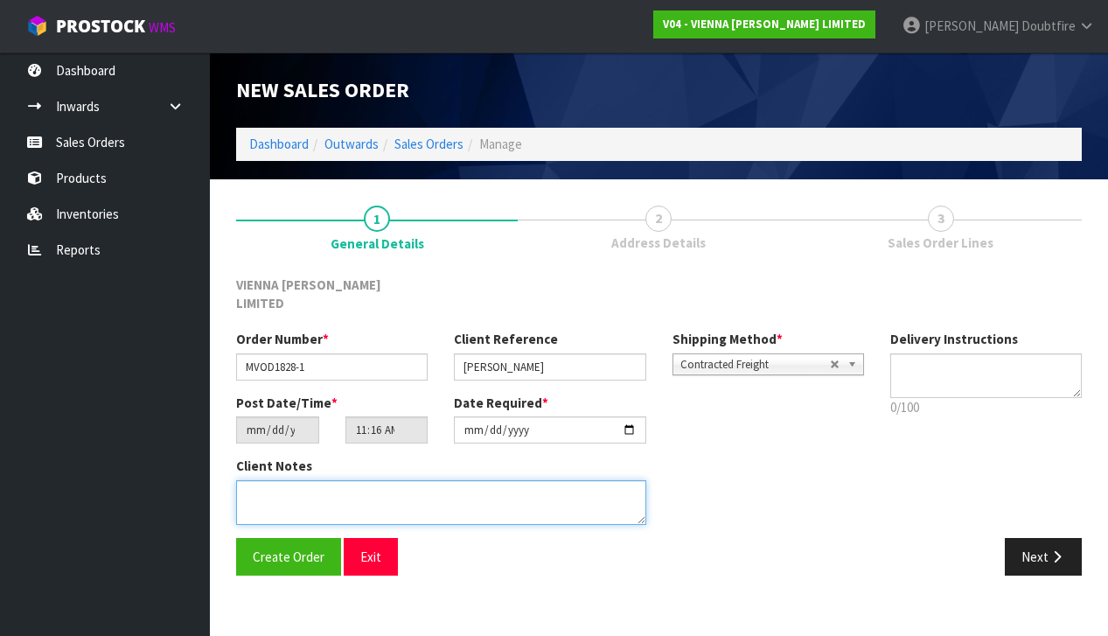
click at [284, 480] on textarea at bounding box center [441, 502] width 410 height 45
type textarea "[PERSON_NAME]"
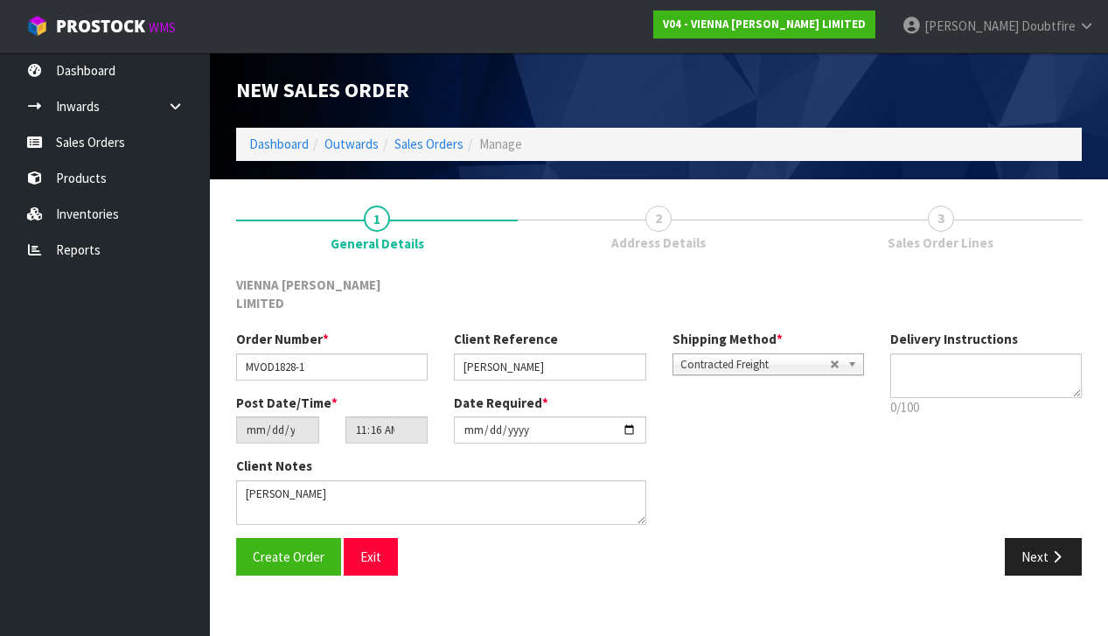
click at [755, 354] on span "Contracted Freight" at bounding box center [755, 364] width 150 height 21
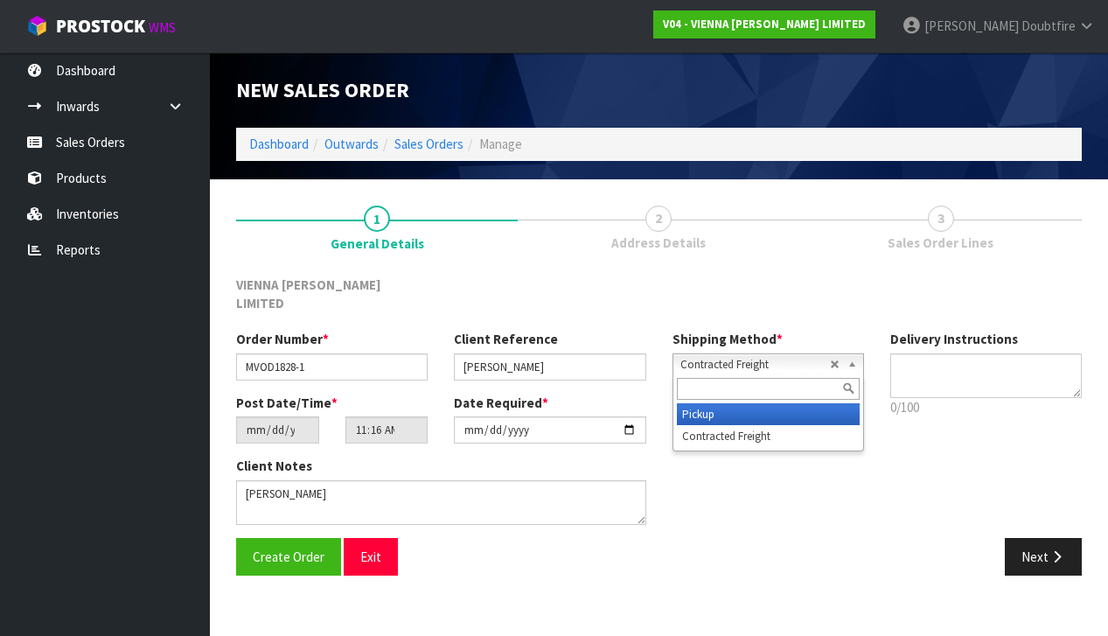
click at [741, 403] on li "Pickup" at bounding box center [768, 414] width 183 height 22
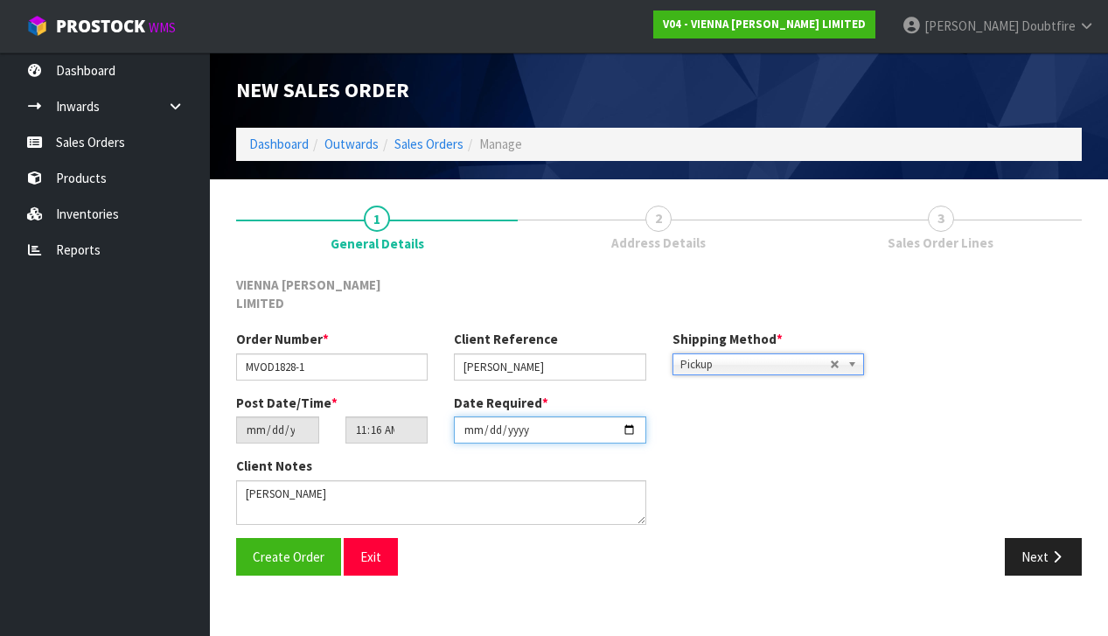
click at [468, 421] on input "[DATE]" at bounding box center [549, 429] width 191 height 27
type input "[DATE]"
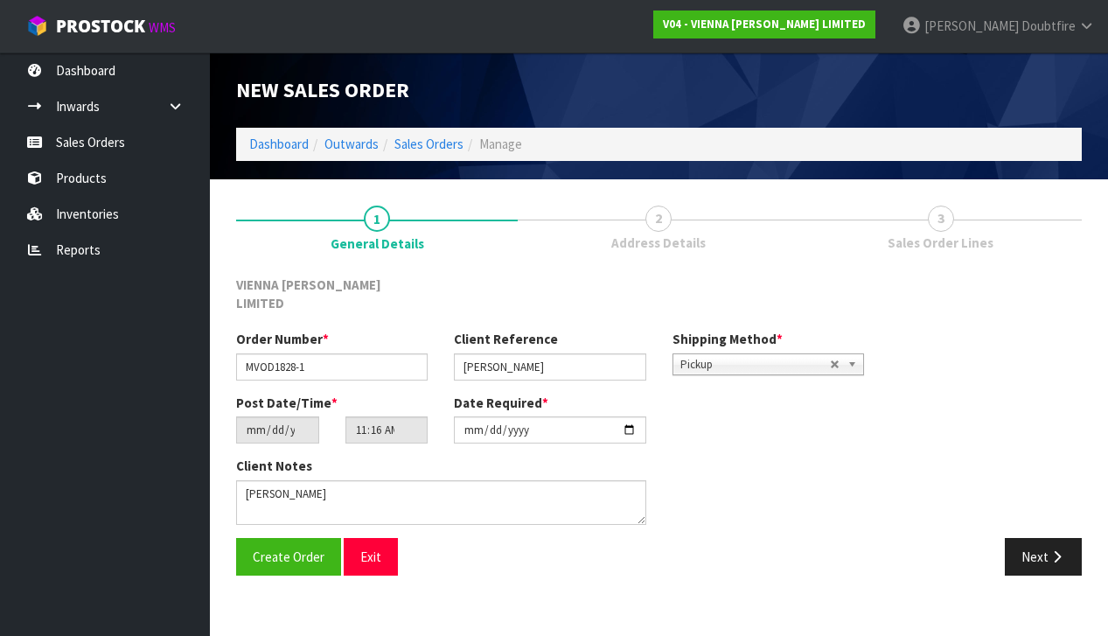
click at [405, 571] on section "1 General Details 2 Address Details 3 Sales Order Lines VIENNA [PERSON_NAME] LI…" at bounding box center [659, 390] width 898 height 422
click at [279, 548] on span "Create Order" at bounding box center [289, 556] width 72 height 17
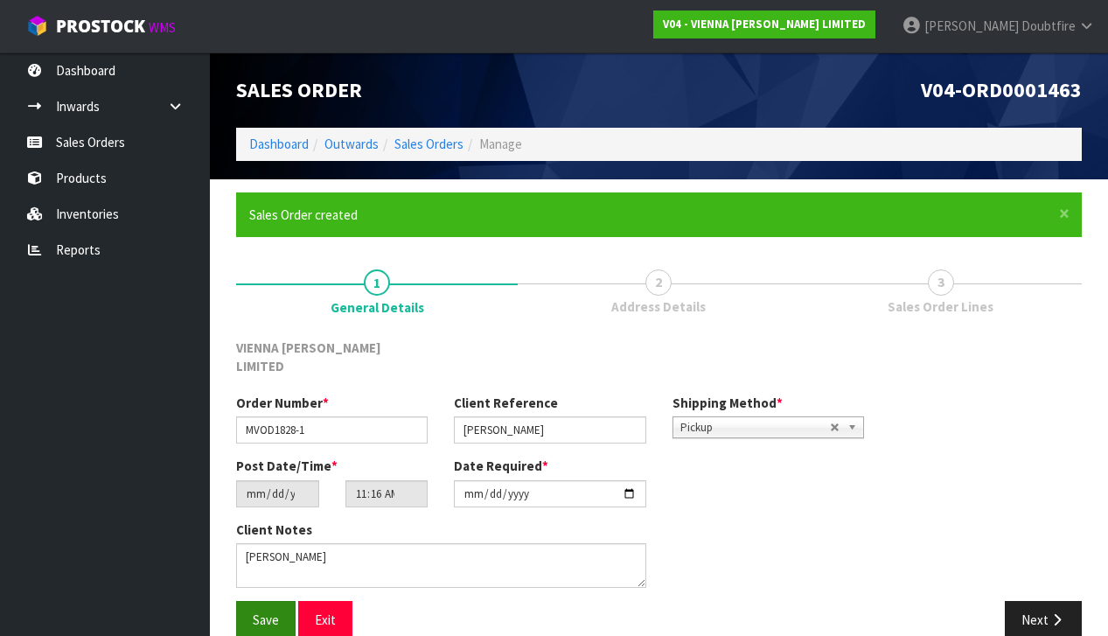
click at [268, 611] on span "Save" at bounding box center [266, 619] width 26 height 17
click at [1033, 601] on button "Next" at bounding box center [1043, 620] width 77 height 38
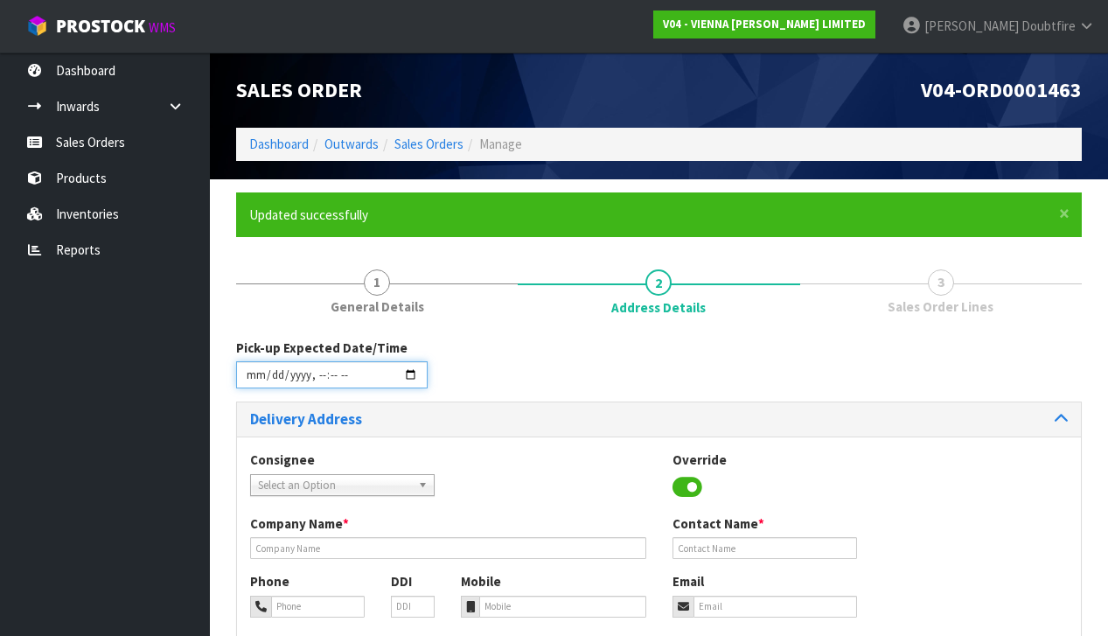
click at [252, 388] on input "datetime-local" at bounding box center [331, 374] width 191 height 27
click at [570, 363] on div "Pick-up Expected Date/Time" at bounding box center [659, 369] width 872 height 63
click at [251, 386] on input "datetime-local" at bounding box center [331, 374] width 191 height 27
type input "[DATE]T11:17"
click at [508, 450] on div "Consignee 000001.BAY MECHANICS - BAY MECHANICS 000001A - BRAKE & TRANSMISSION N…" at bounding box center [659, 482] width 844 height 64
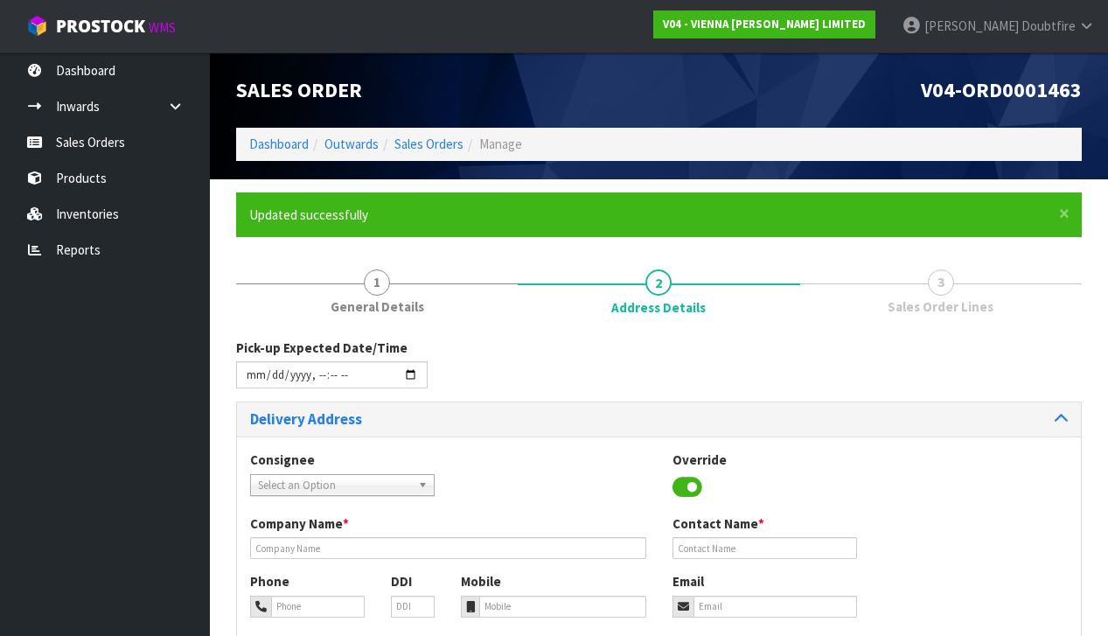
click at [328, 483] on span "Select an Option" at bounding box center [334, 485] width 153 height 21
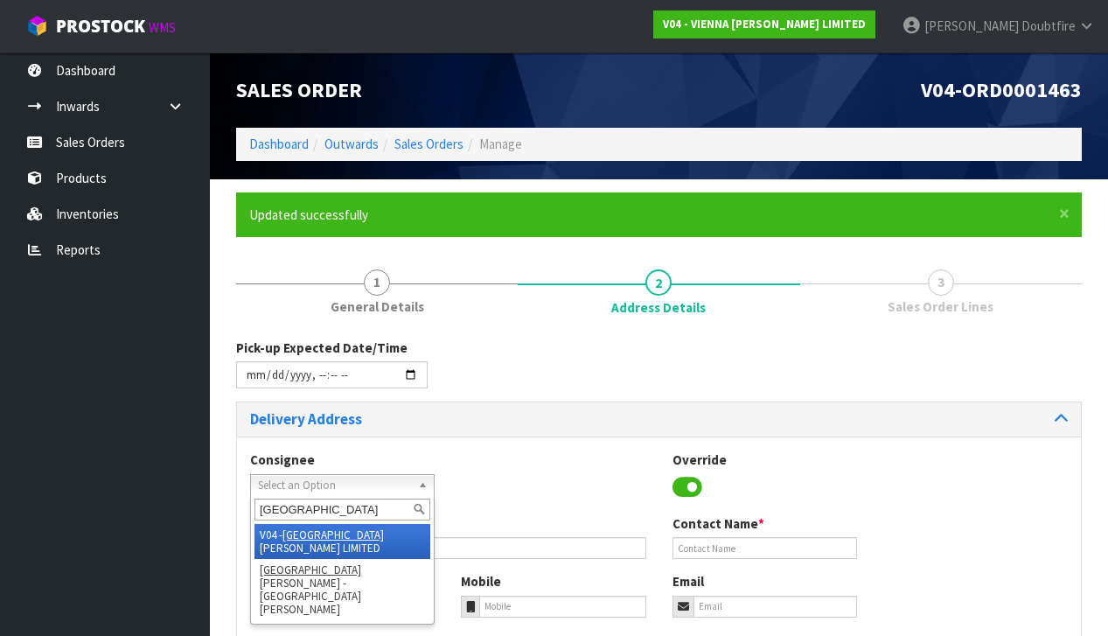
type input "[GEOGRAPHIC_DATA]"
click at [298, 527] on em "[GEOGRAPHIC_DATA]" at bounding box center [332, 534] width 101 height 15
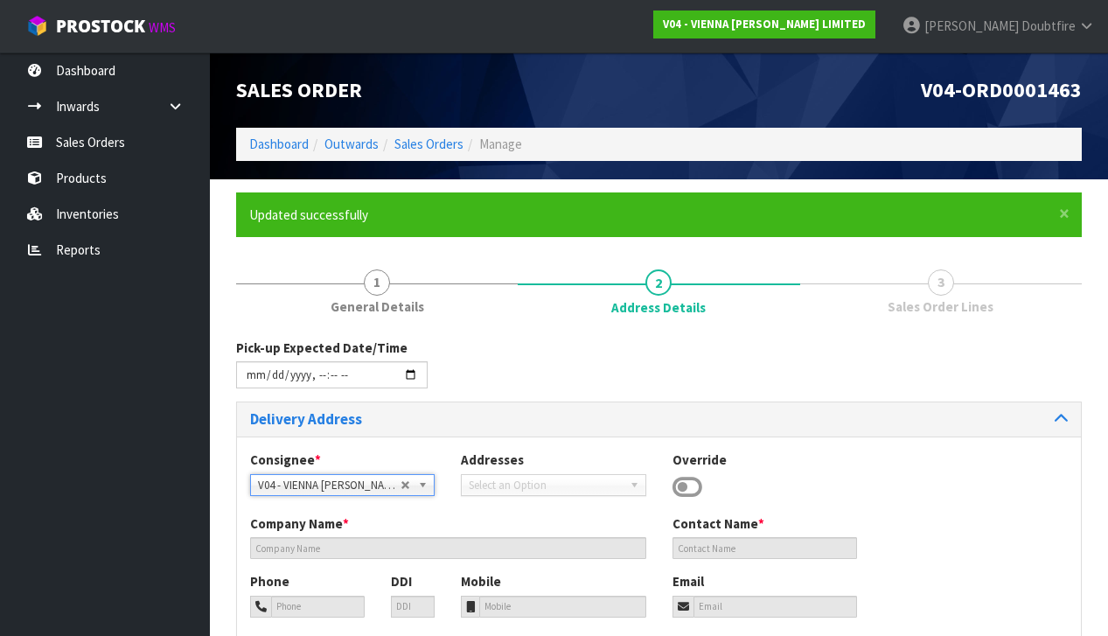
type input "VIENNA [PERSON_NAME] LIMITED"
type input "[PERSON_NAME]"
type input "[PHONE_NUMBER]"
type input "[PERSON_NAME][EMAIL_ADDRESS][DOMAIN_NAME]"
type input "2 ROXBURGH ST"
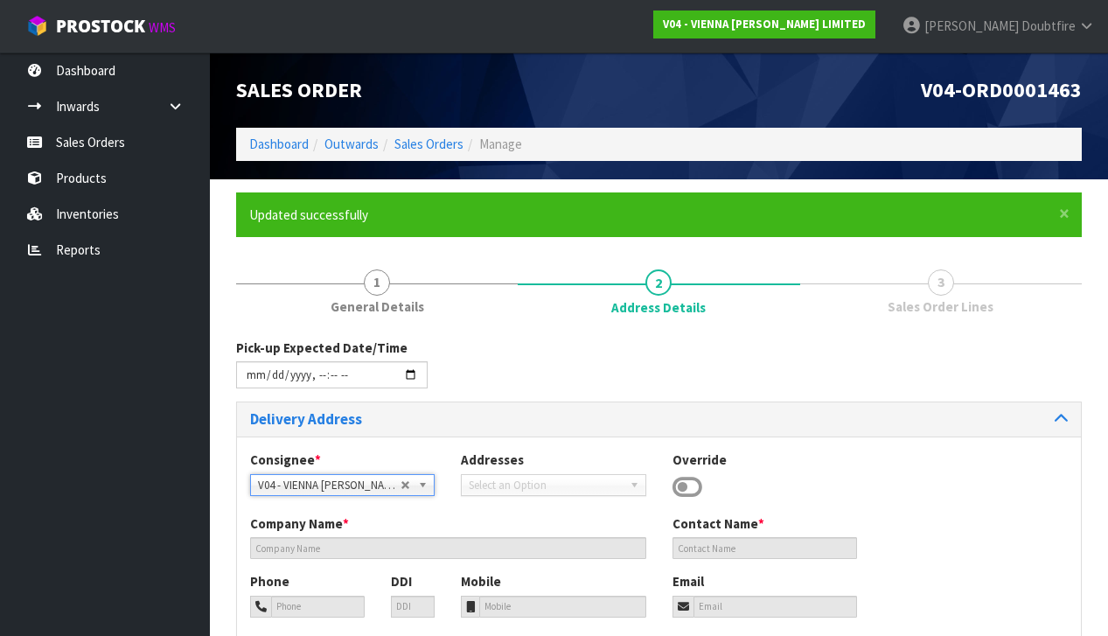
type input "1023"
type input "[GEOGRAPHIC_DATA]"
type input "NEWMARKET"
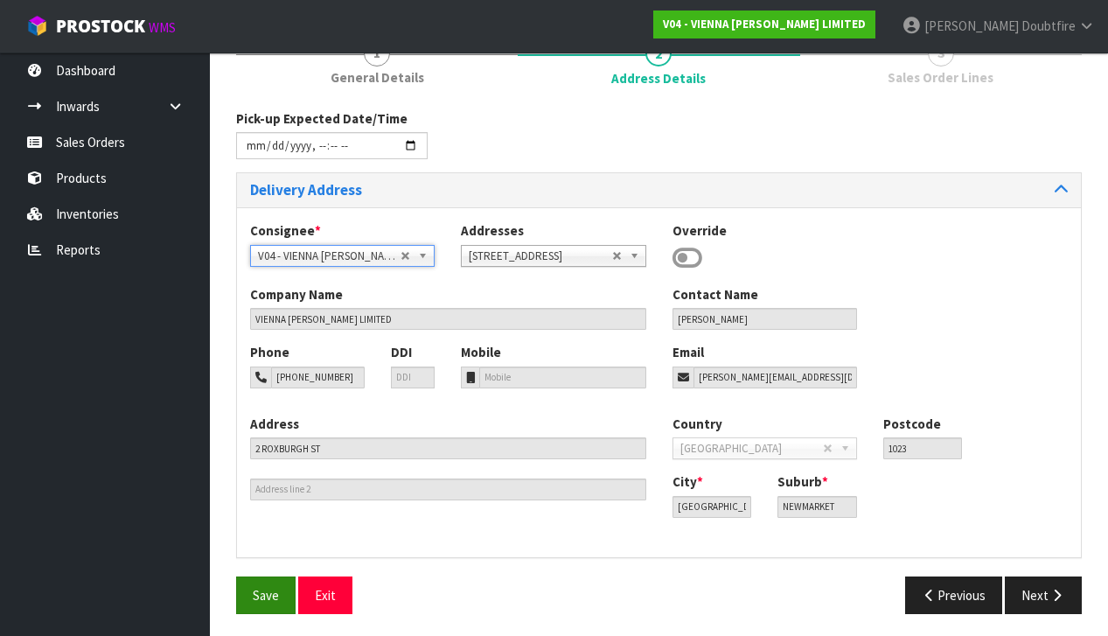
scroll to position [228, 0]
click at [264, 592] on span "Save" at bounding box center [266, 596] width 26 height 17
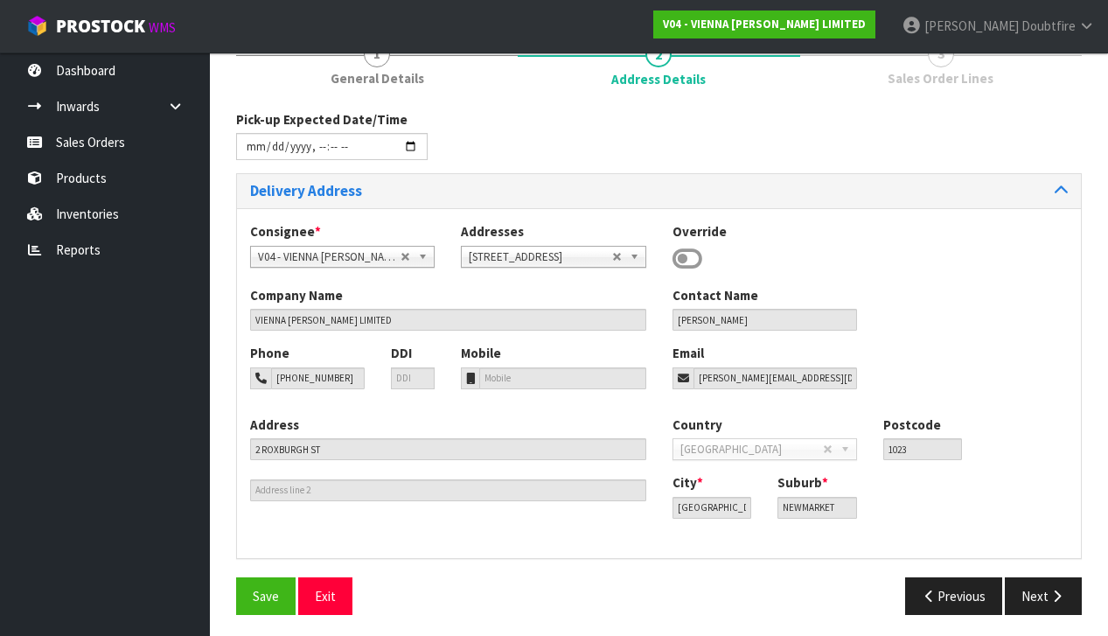
scroll to position [0, 0]
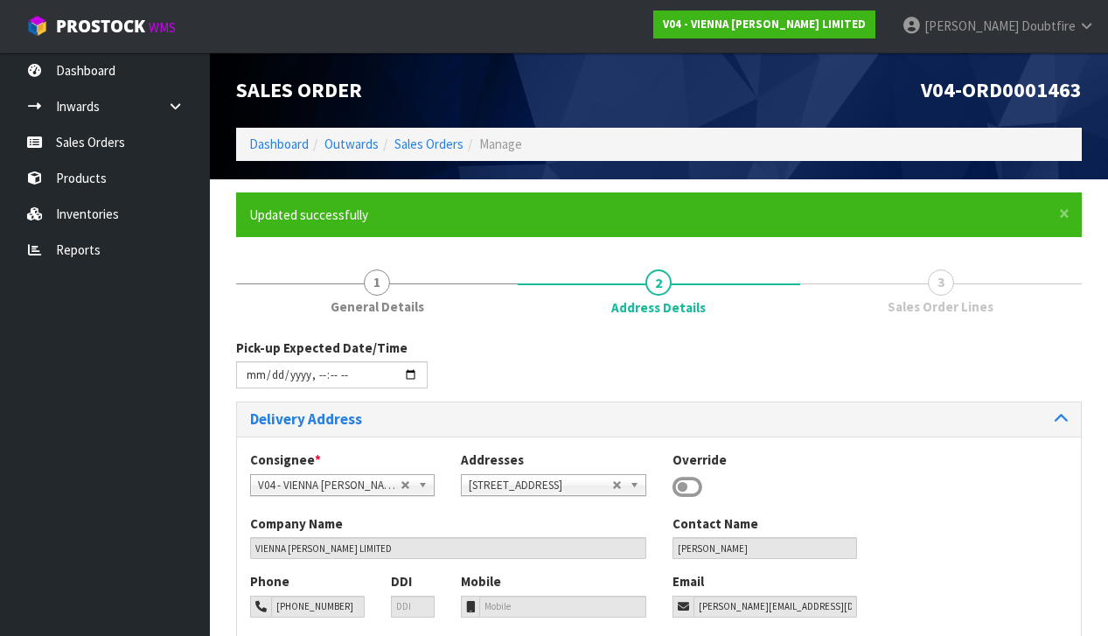
type input "[DATE]T11:17"
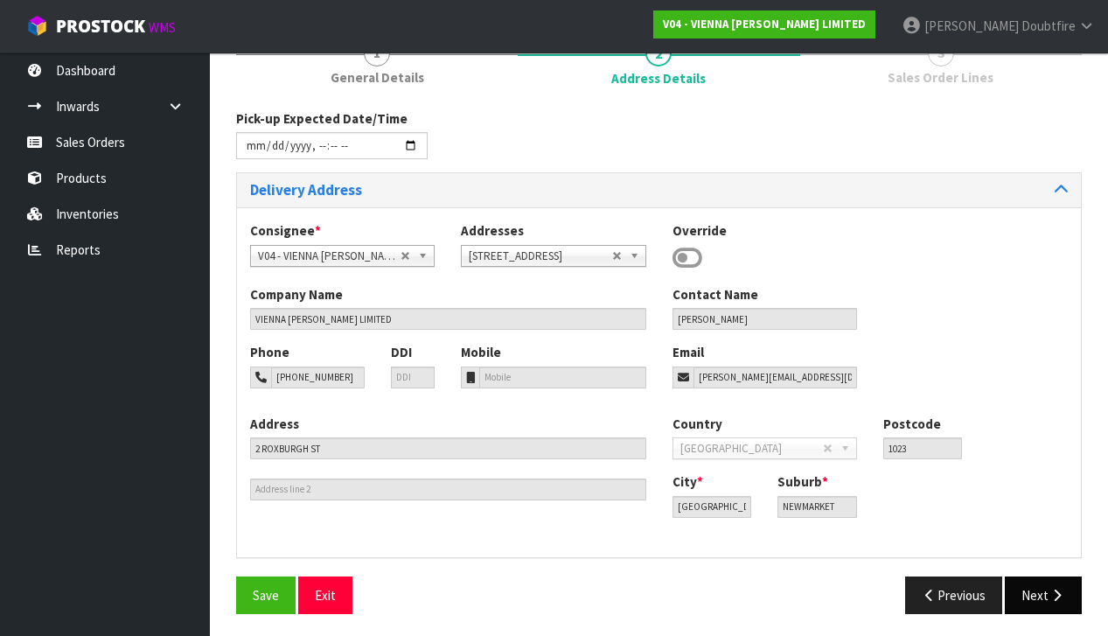
scroll to position [228, 0]
click at [1051, 590] on icon "button" at bounding box center [1056, 595] width 17 height 13
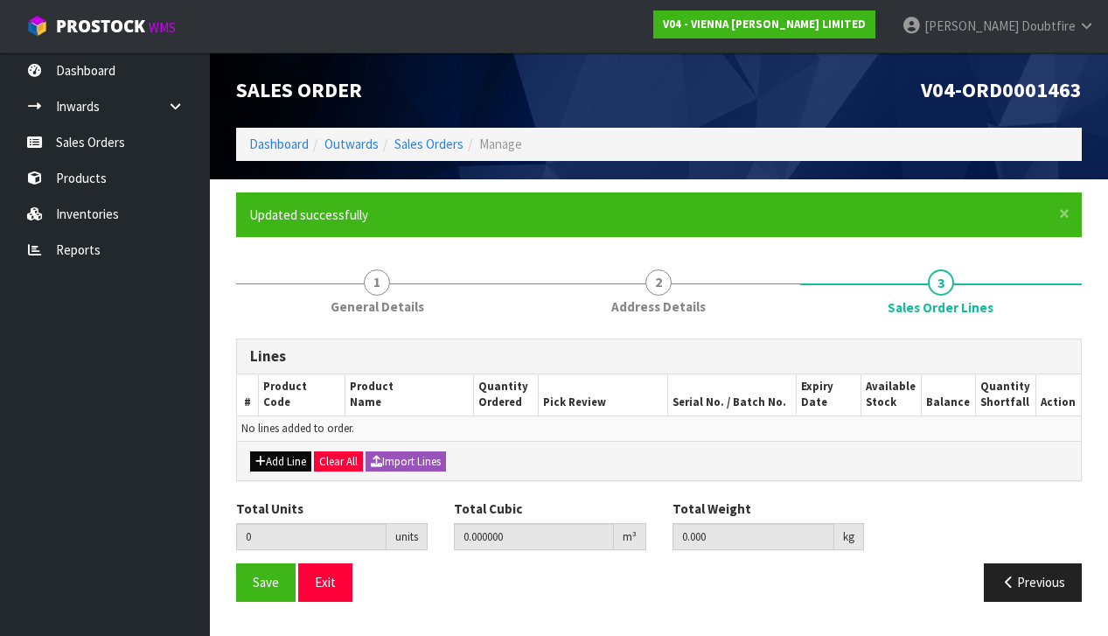
click at [271, 457] on button "Add Line" at bounding box center [280, 461] width 61 height 21
type input "0"
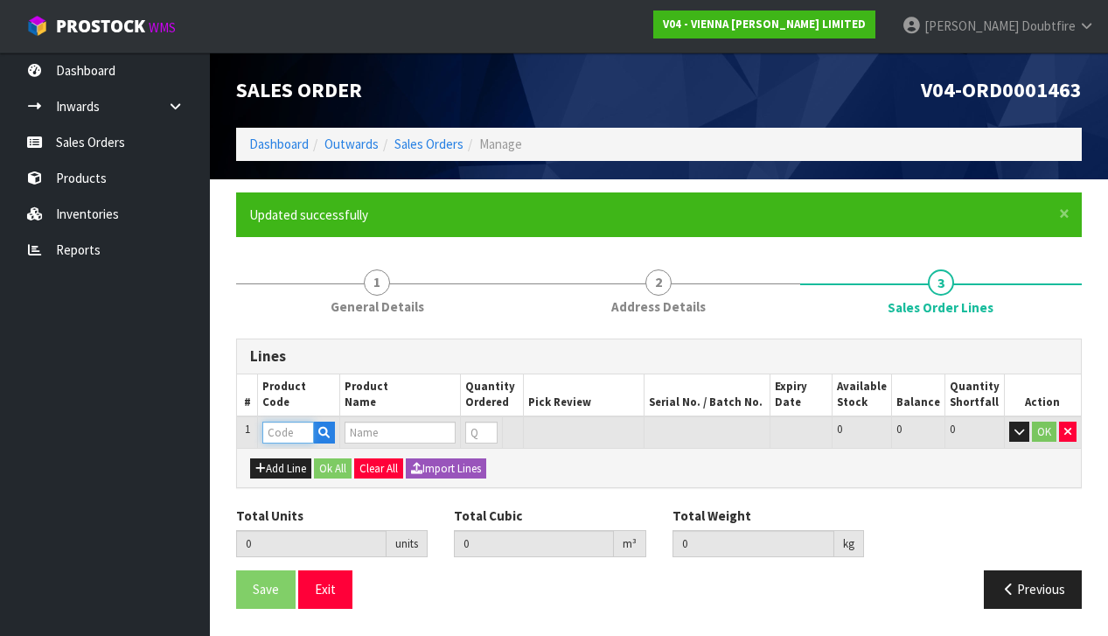
click at [279, 425] on input "text" at bounding box center [288, 432] width 52 height 22
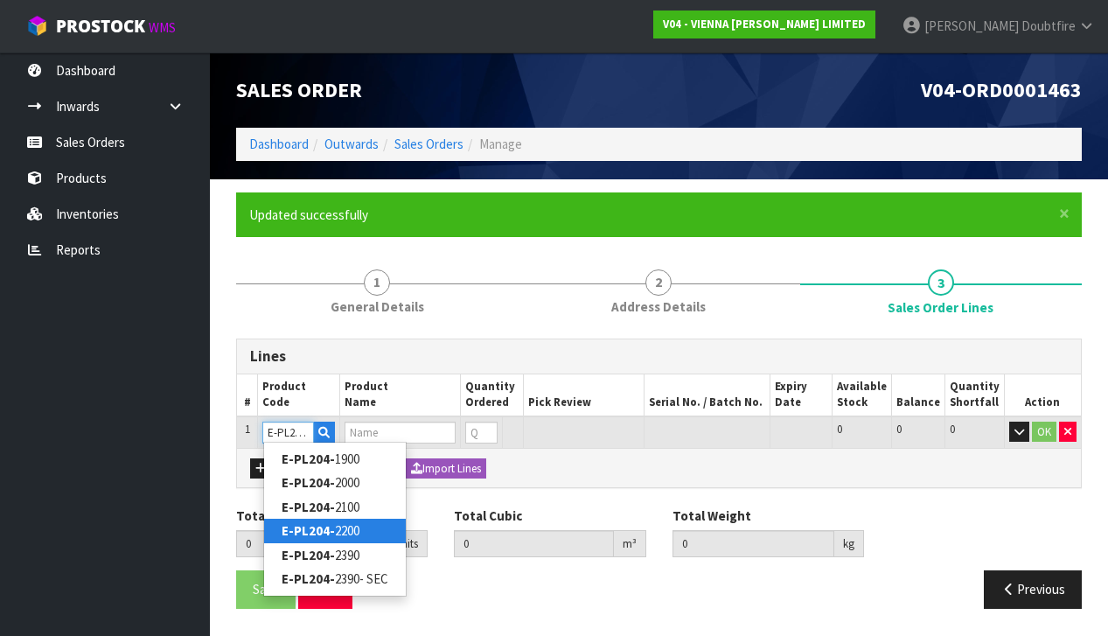
type input "E-PL204-"
click at [353, 529] on link "E-PL204- 2200" at bounding box center [335, 530] width 142 height 24
type input "E-PL204-2200"
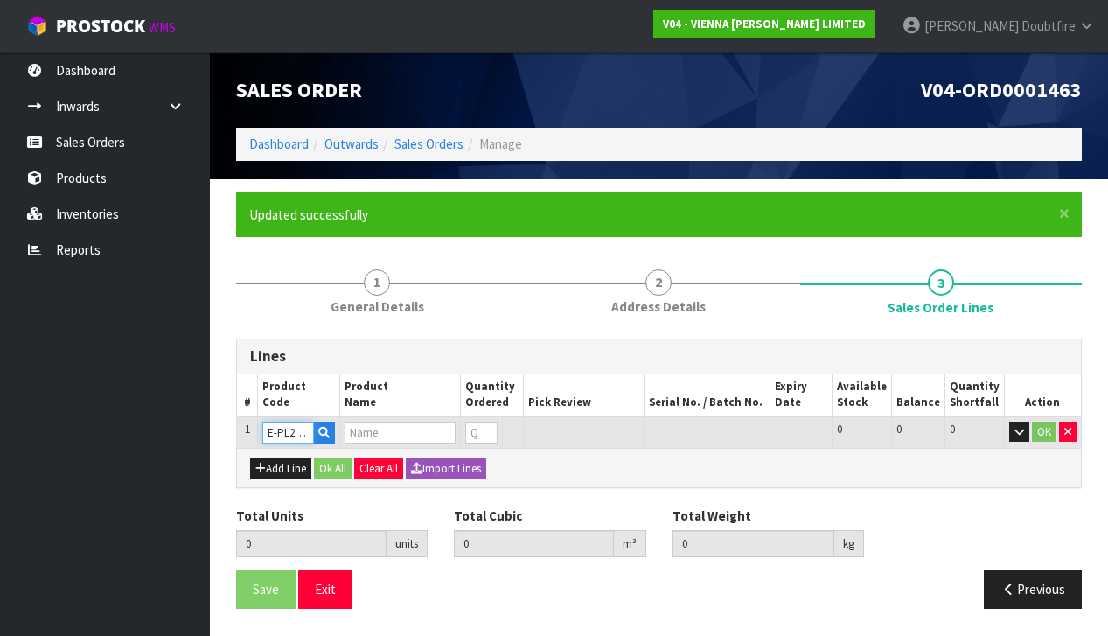
type input "0.000000"
type input "0.000"
type input "PURELINE EXTRA MATT LACQUERED 2B BRUSHED 14X204X2200"
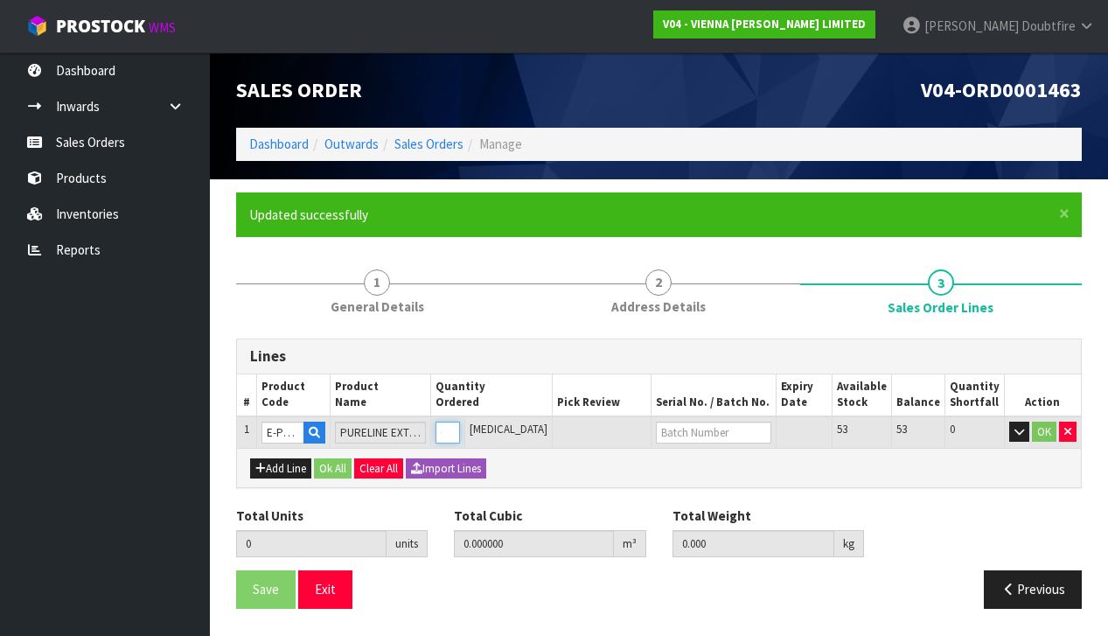
type input "1"
type input "0.03872"
type input "20"
click at [450, 425] on input "1" at bounding box center [439, 432] width 23 height 22
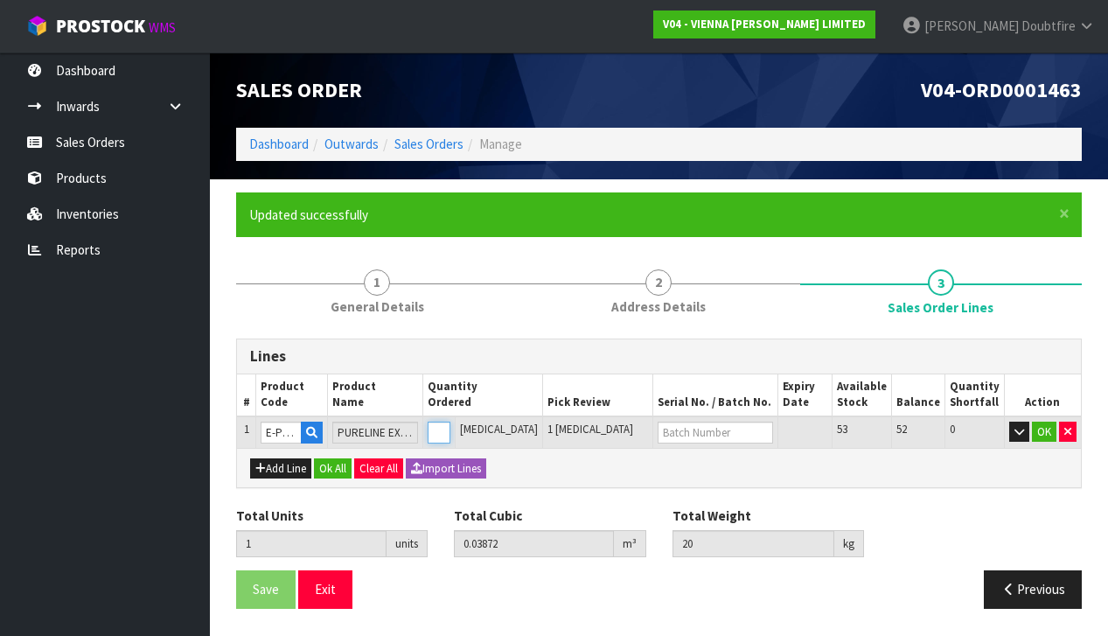
type input "0"
type input "2"
type input "0.07744"
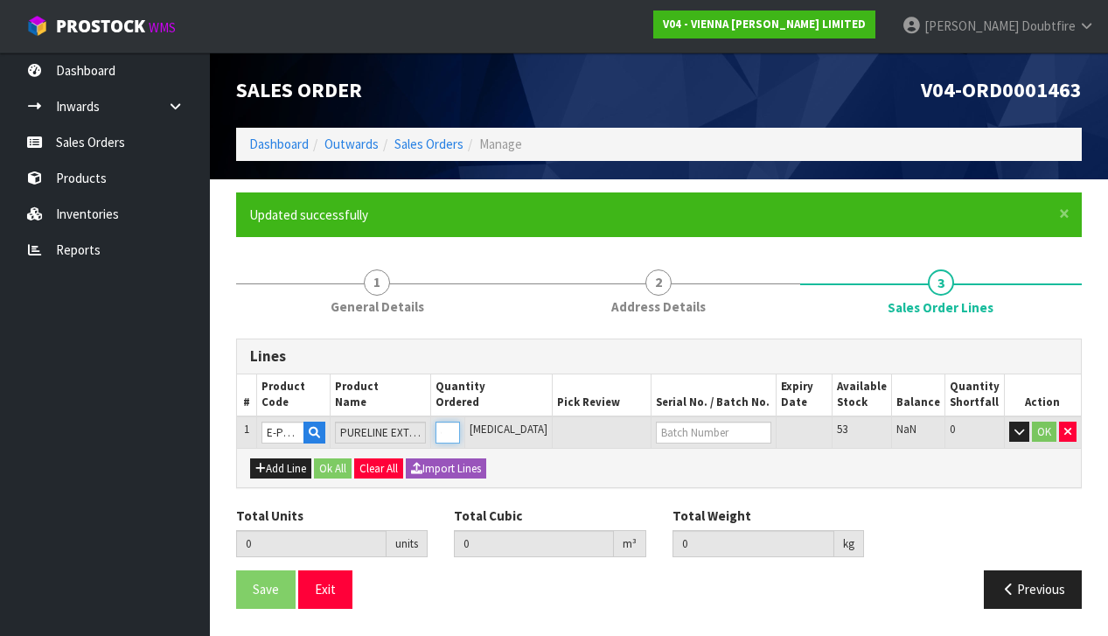
type input "40"
type input "2"
type input "20"
type input "0.7744"
type input "400"
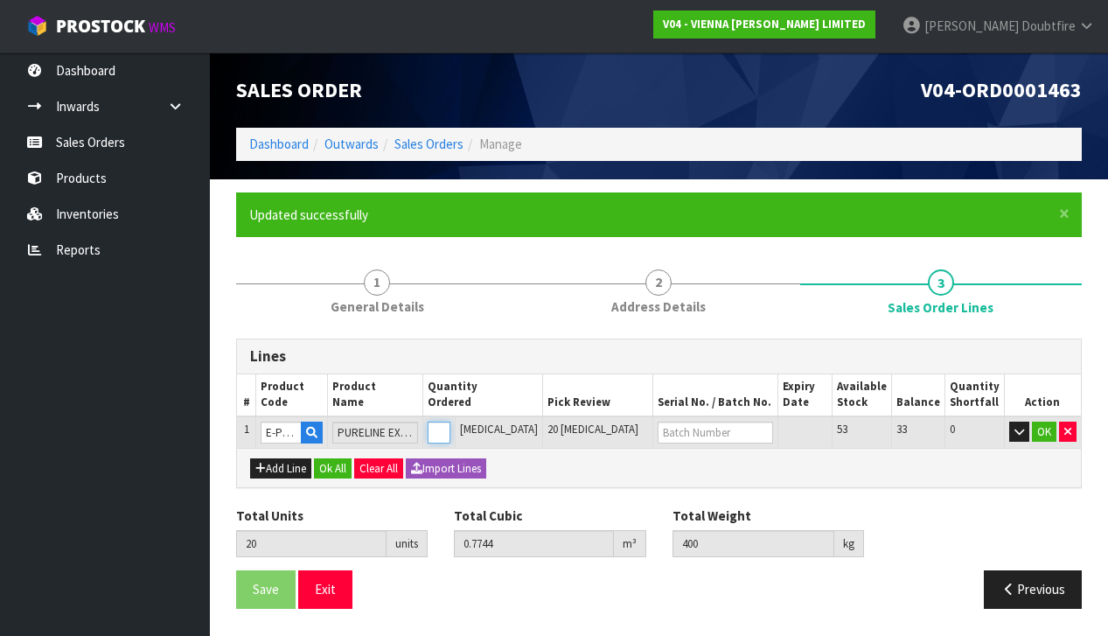
type input "20"
click at [1044, 435] on button "OK" at bounding box center [1044, 431] width 24 height 21
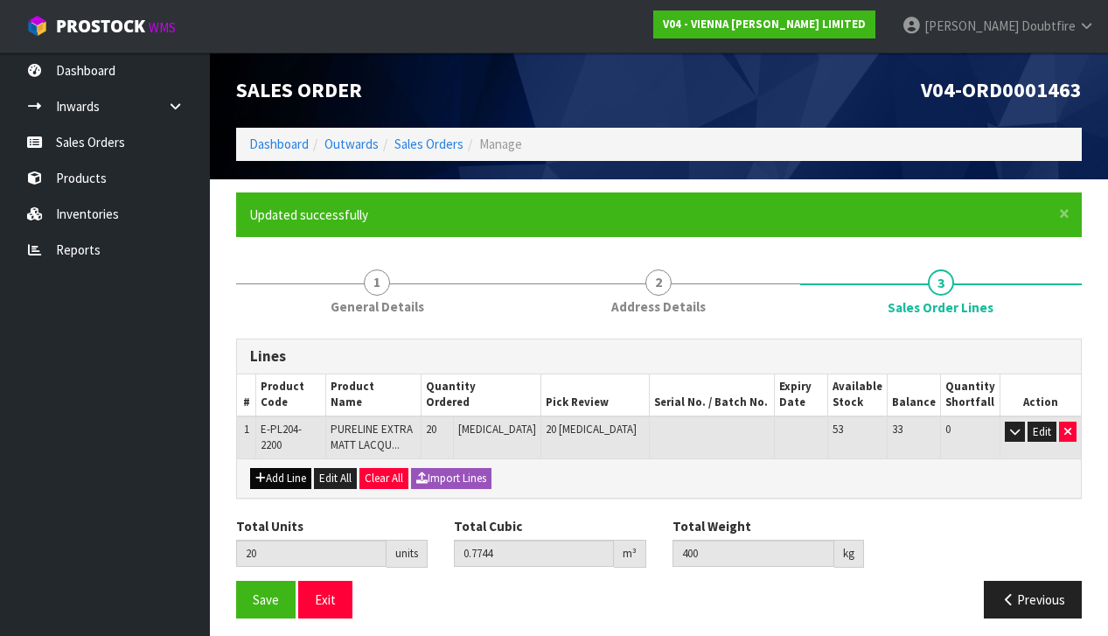
click at [282, 477] on button "Add Line" at bounding box center [280, 478] width 61 height 21
type input "0"
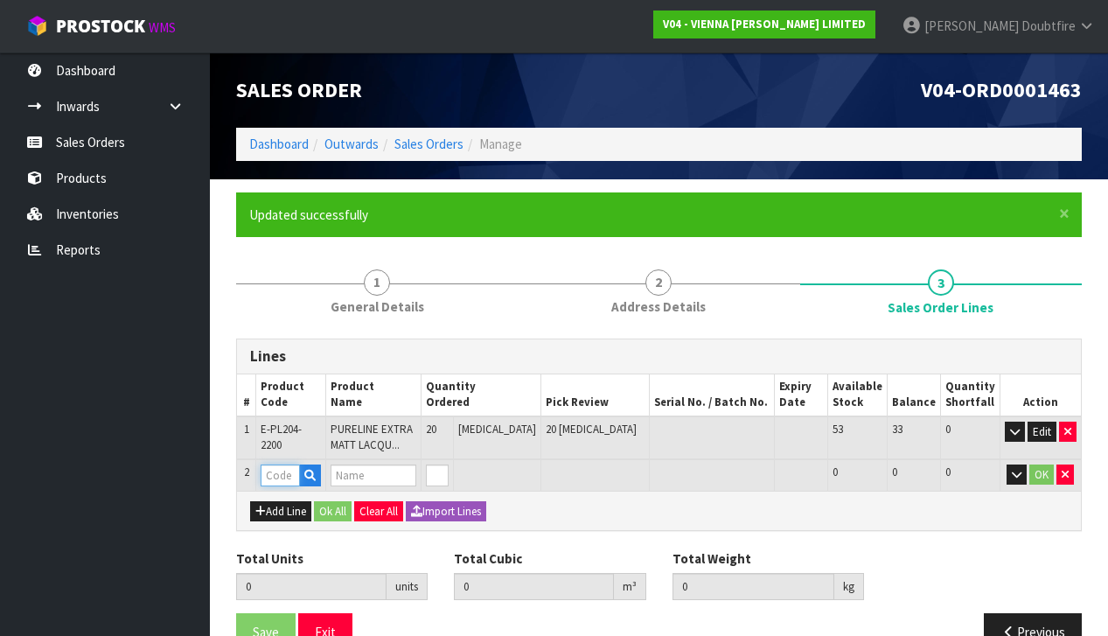
click at [282, 476] on input "text" at bounding box center [280, 475] width 39 height 22
type input "PARA"
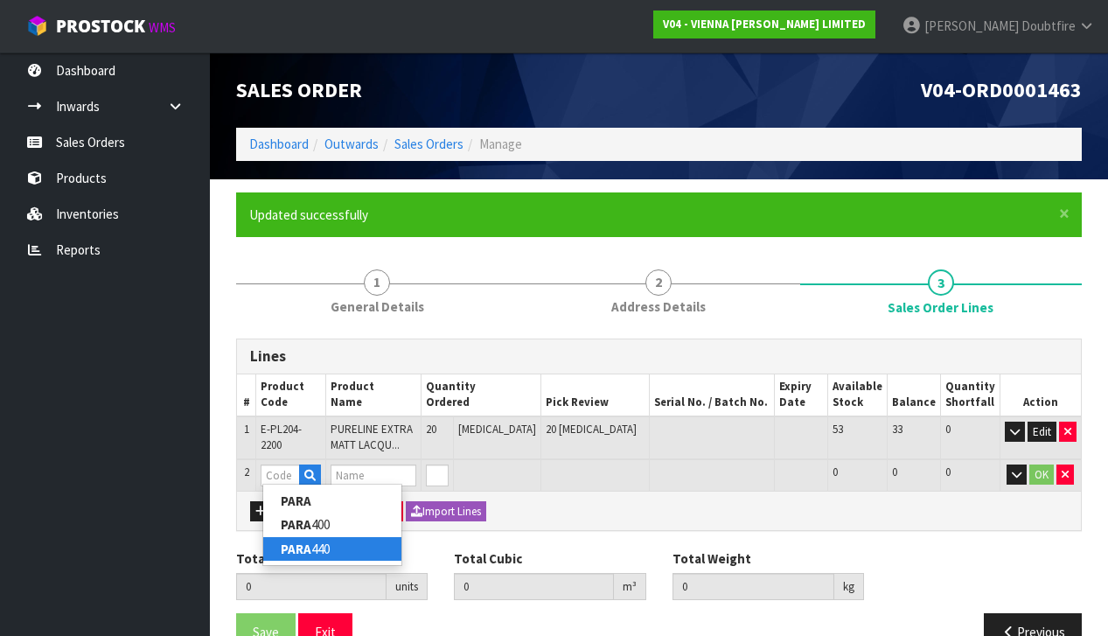
click at [300, 545] on strong "PARA" at bounding box center [296, 548] width 31 height 17
type input "PARA 440"
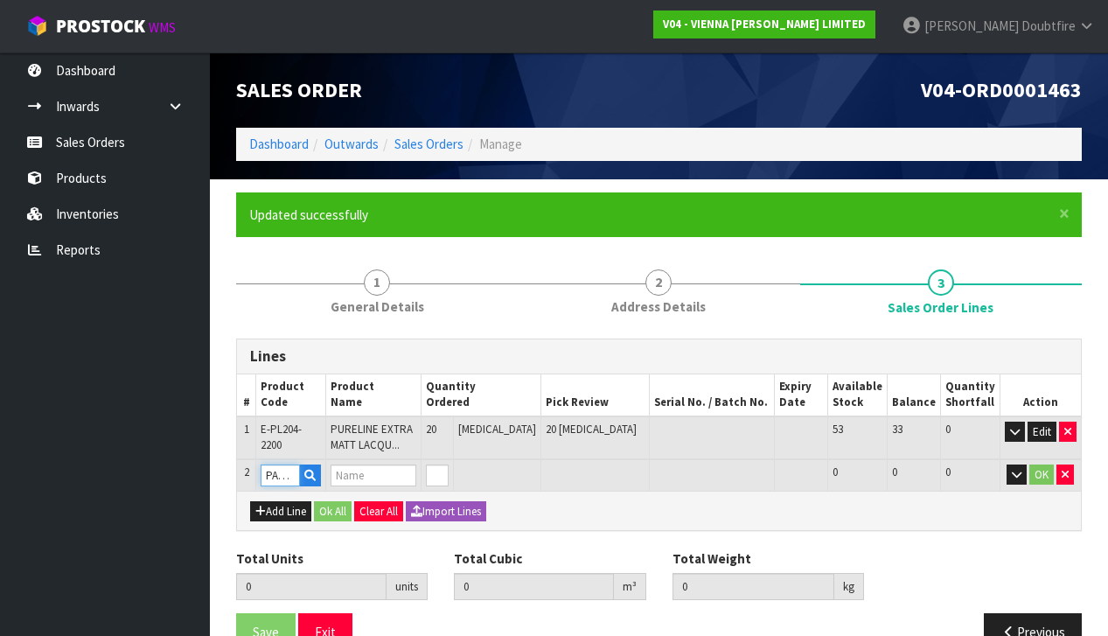
type input "20"
type input "0.7744"
type input "400"
type input "PARABOND 440"
type input "1"
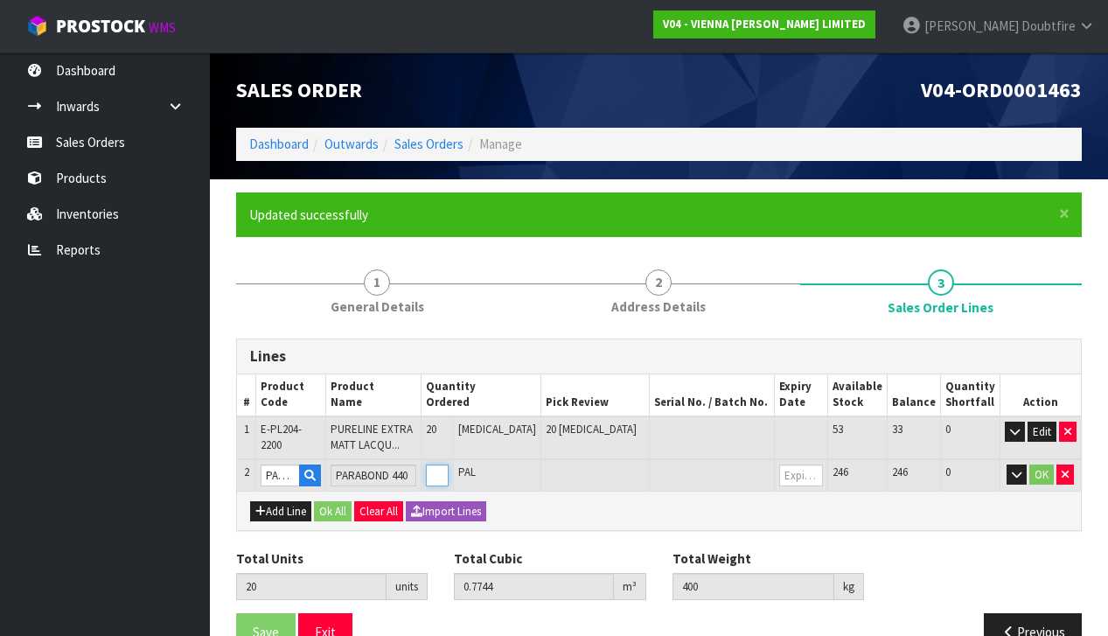
type input "21"
type input "0.7951"
type input "415.8"
click at [449, 467] on input "1" at bounding box center [437, 475] width 23 height 22
type input "2"
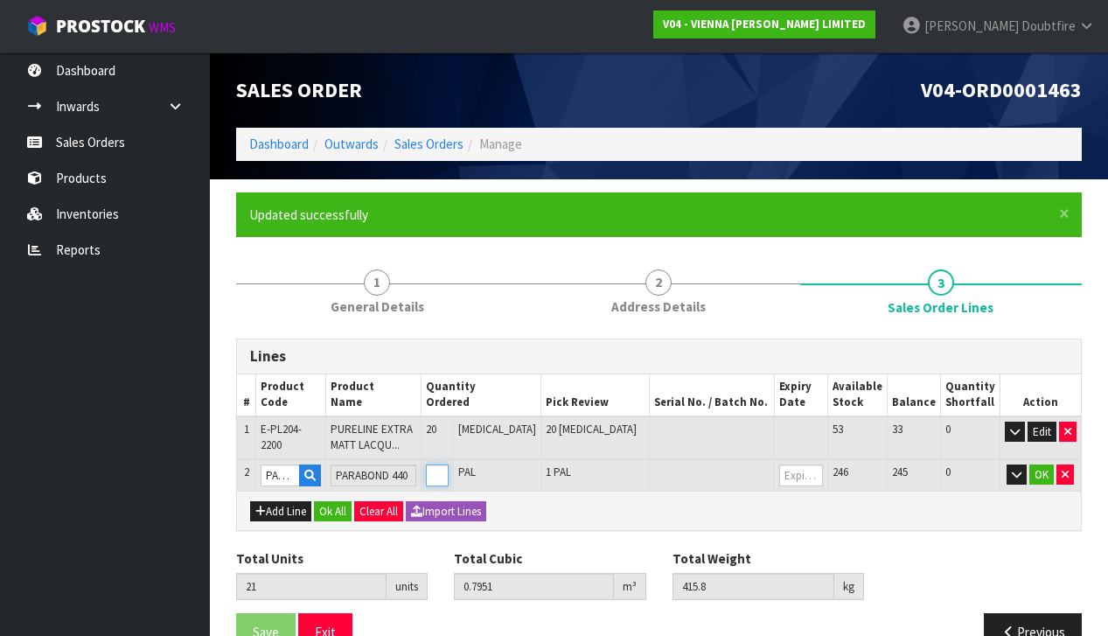
type input "22"
type input "0.8158"
type input "431.6"
click at [449, 467] on input "2" at bounding box center [437, 475] width 23 height 22
type input "3"
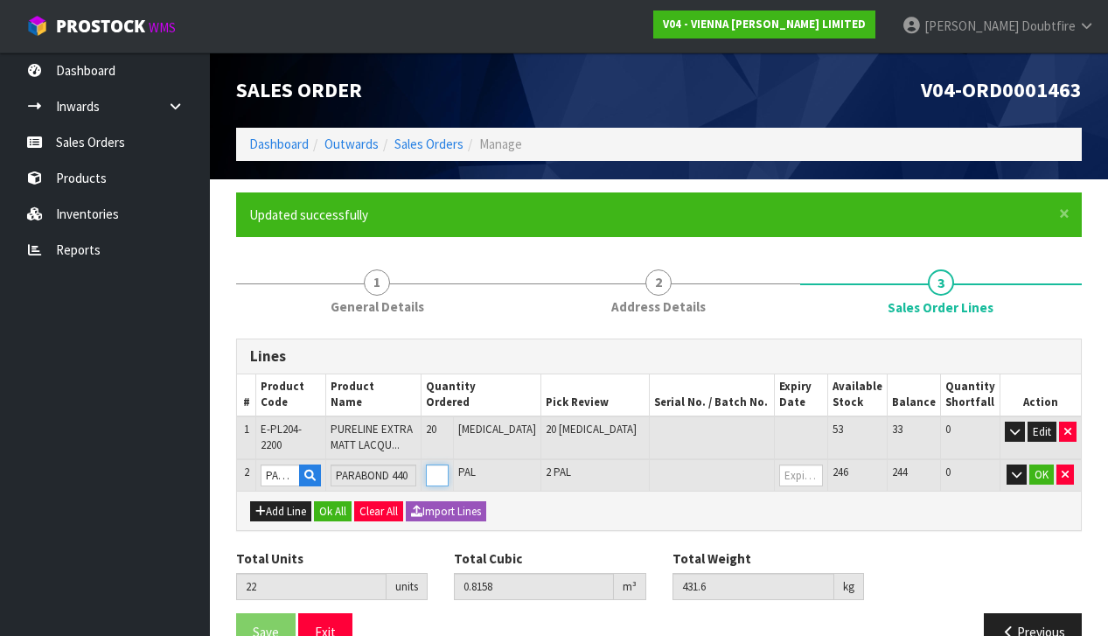
type input "23"
type input "0.8365"
type input "447.4"
click at [449, 467] on input "3" at bounding box center [437, 475] width 23 height 22
type input "4"
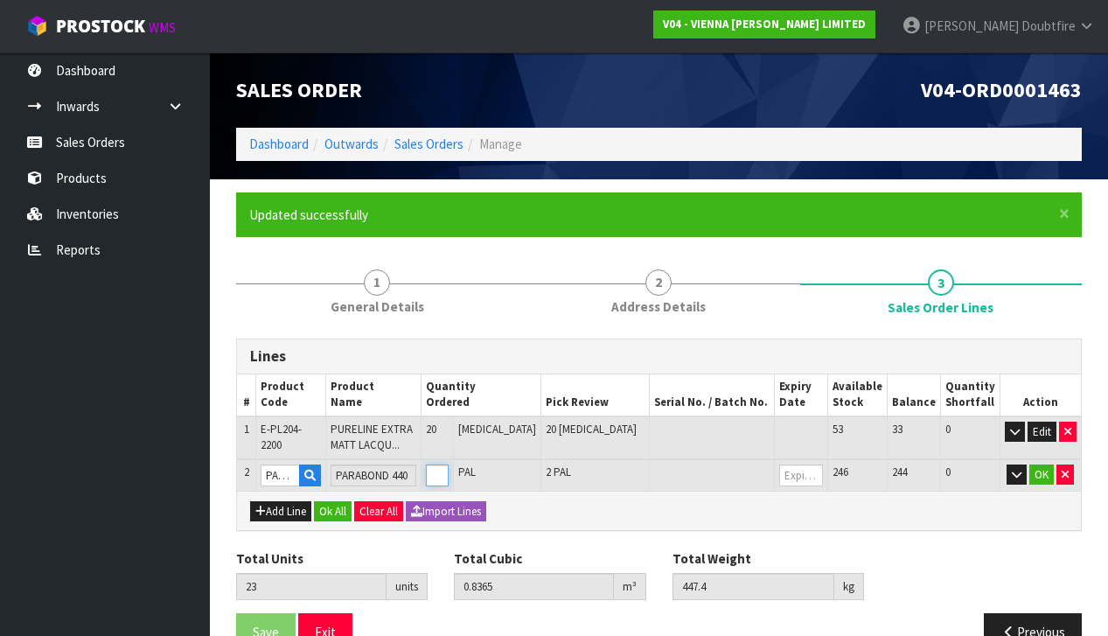
type input "24"
type input "0.8572"
type input "463.2"
click at [449, 467] on input "4" at bounding box center [437, 475] width 23 height 22
click at [1043, 464] on button "OK" at bounding box center [1041, 474] width 24 height 21
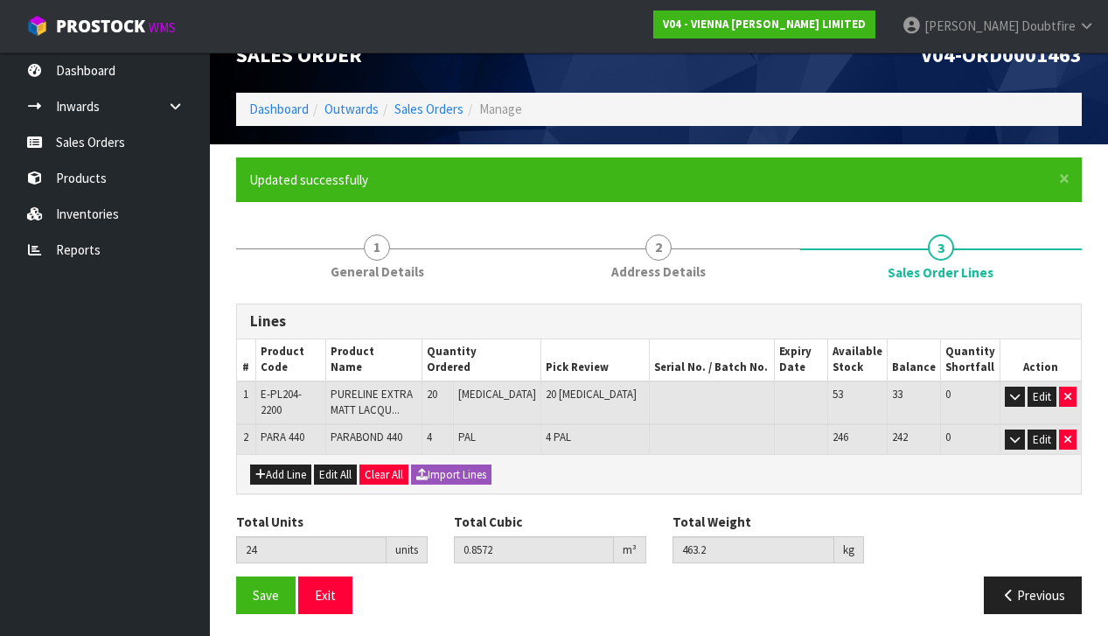
scroll to position [34, 0]
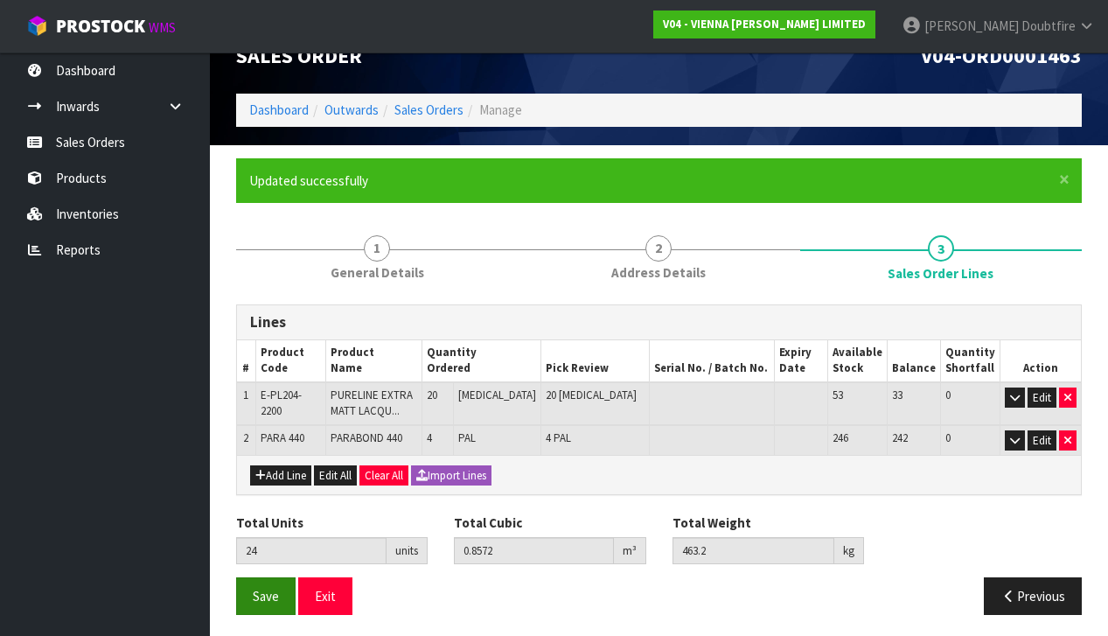
click at [262, 599] on span "Save" at bounding box center [266, 596] width 26 height 17
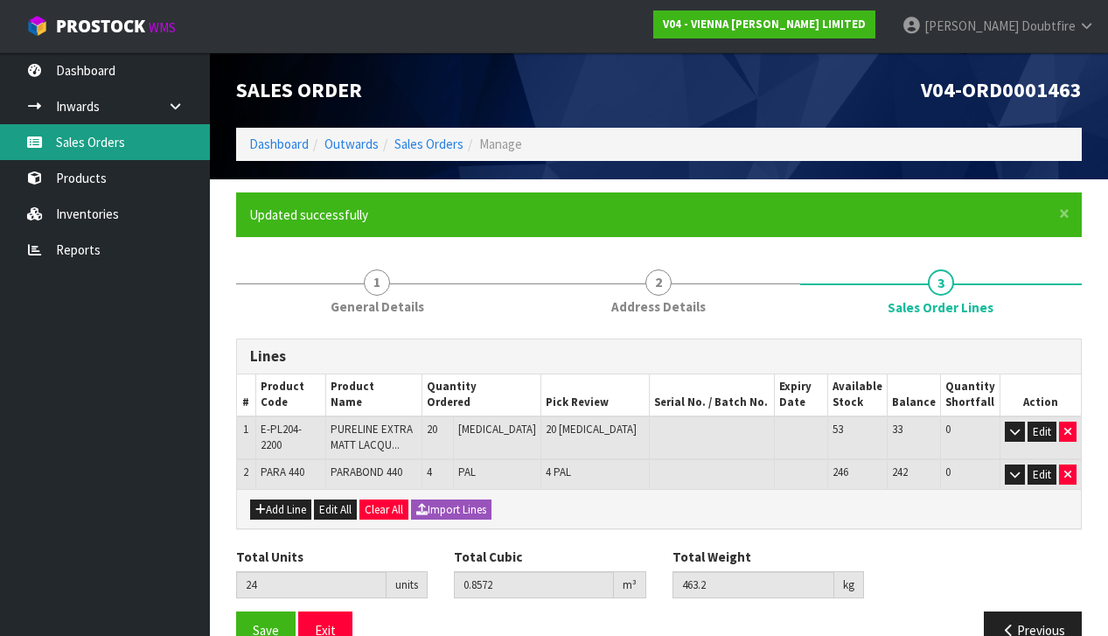
click at [89, 141] on link "Sales Orders" at bounding box center [105, 142] width 210 height 36
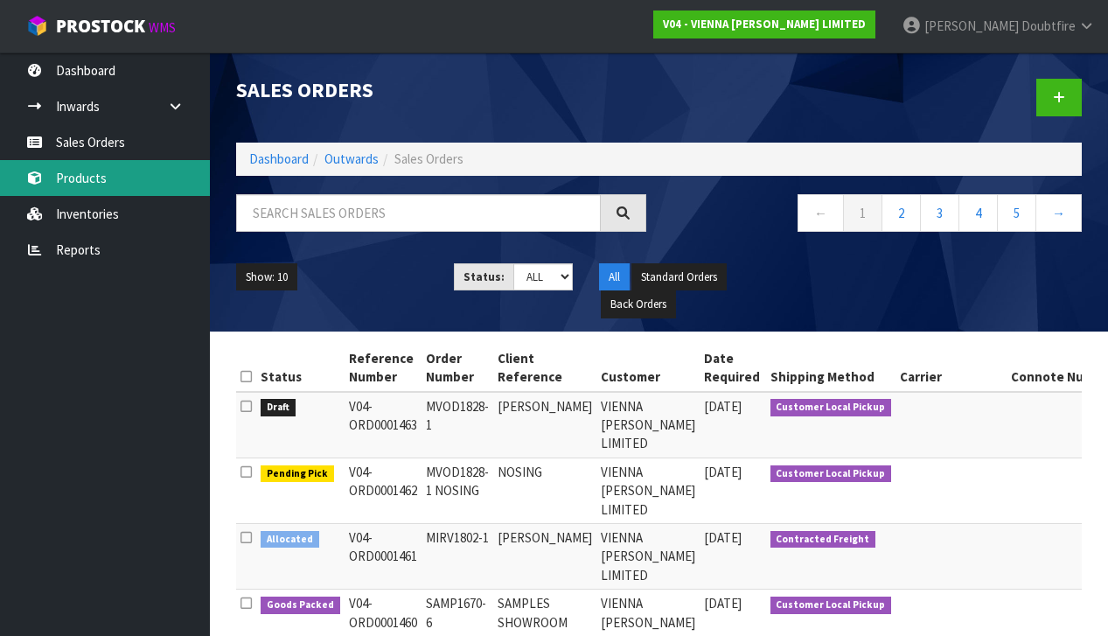
click at [69, 182] on link "Products" at bounding box center [105, 178] width 210 height 36
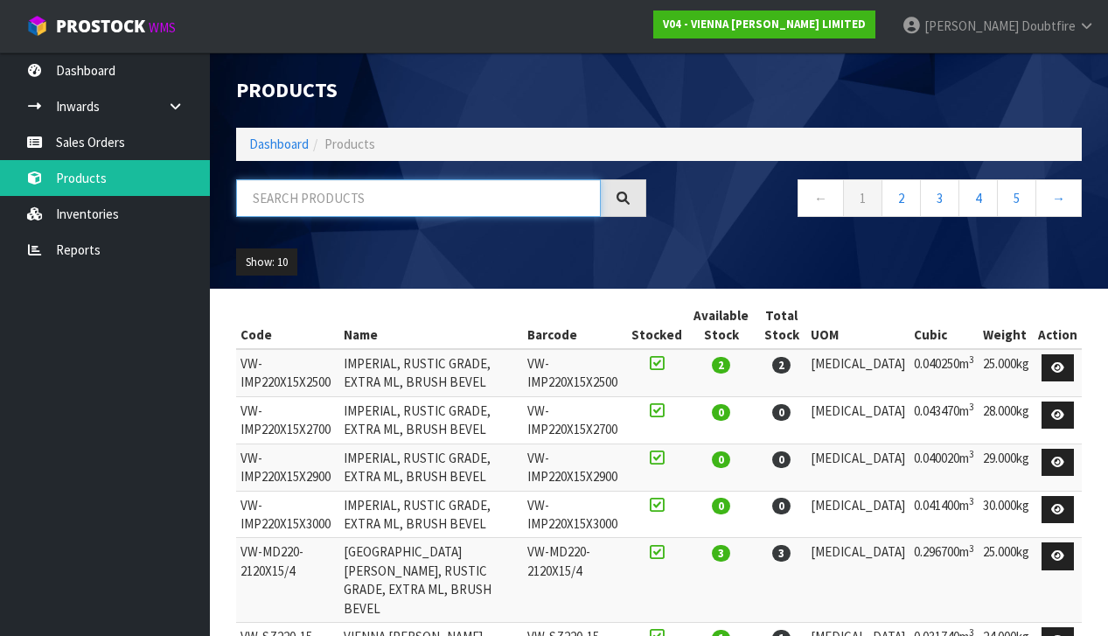
click at [282, 205] on input "text" at bounding box center [418, 198] width 365 height 38
type input "[GEOGRAPHIC_DATA]"
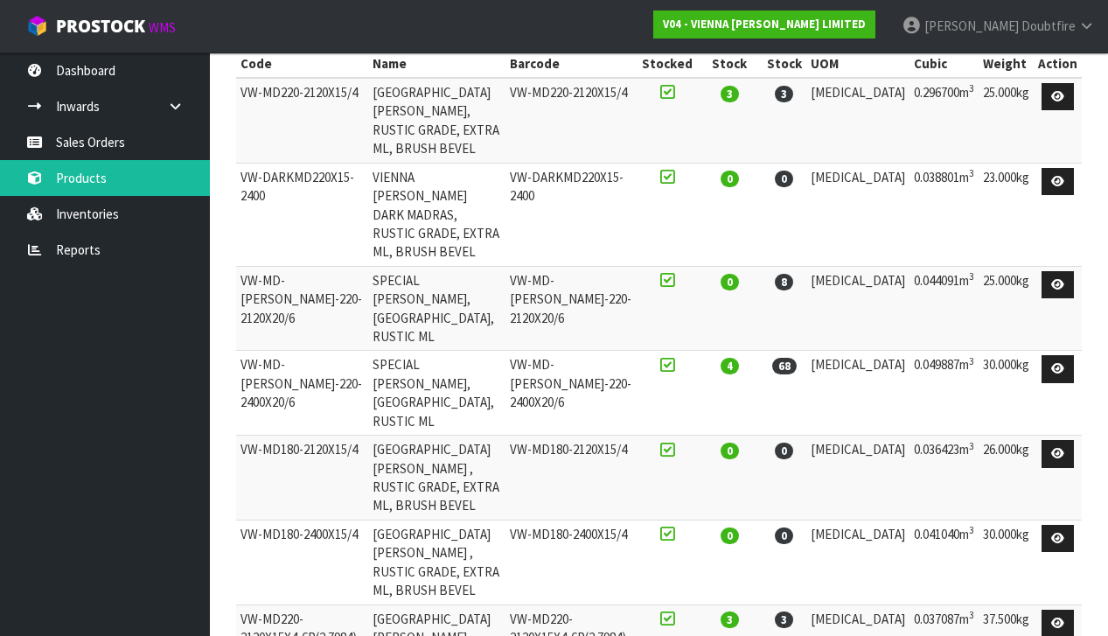
scroll to position [270, 0]
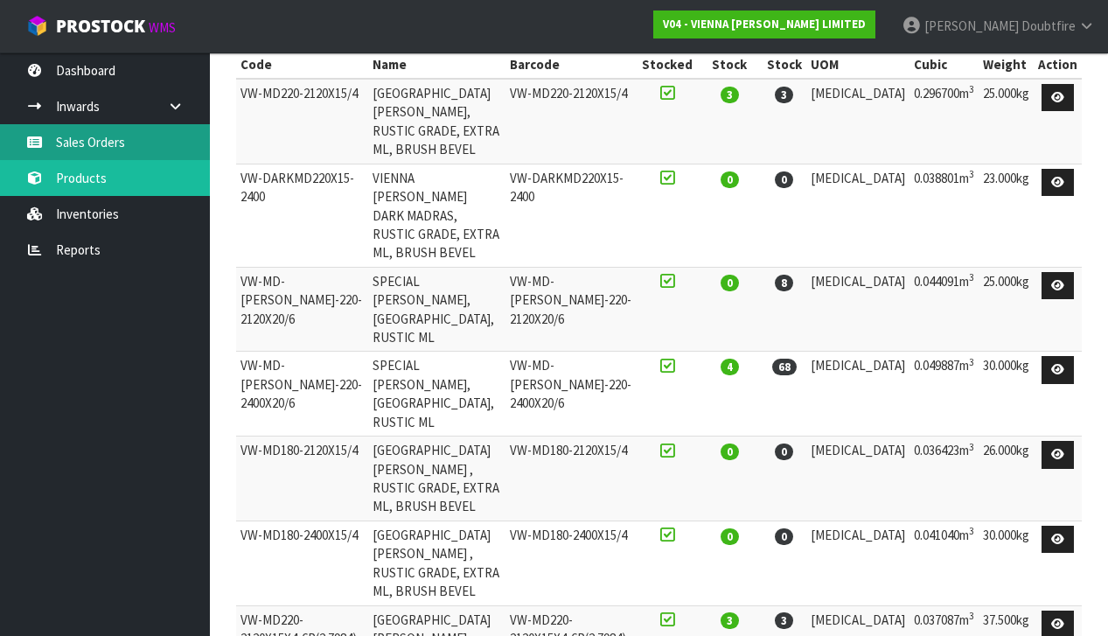
click at [105, 144] on link "Sales Orders" at bounding box center [105, 142] width 210 height 36
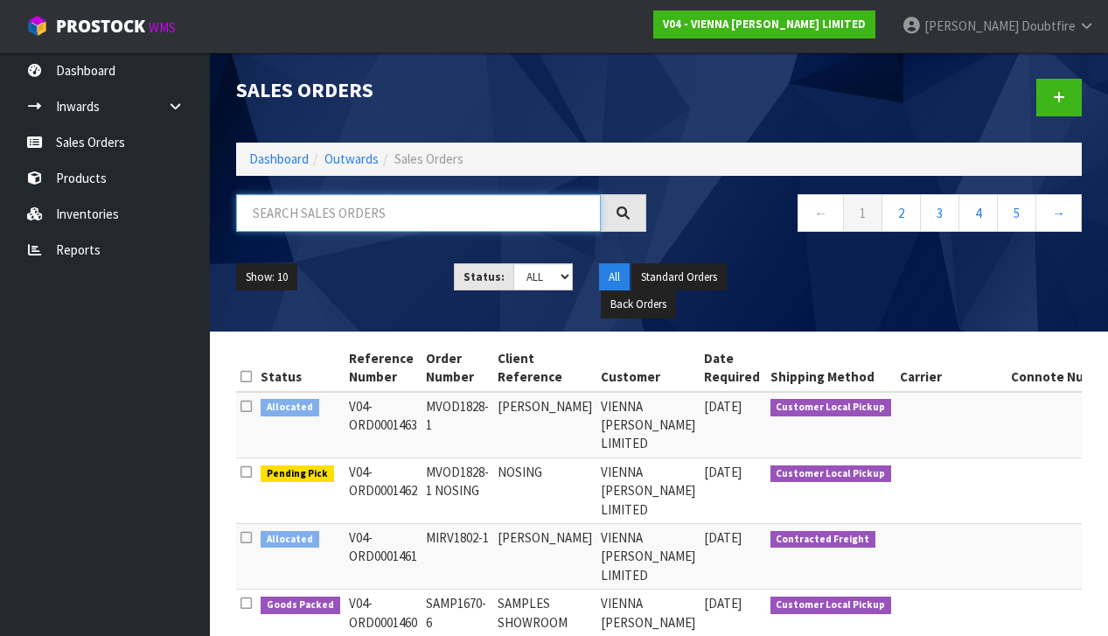
click at [318, 217] on input "text" at bounding box center [418, 213] width 365 height 38
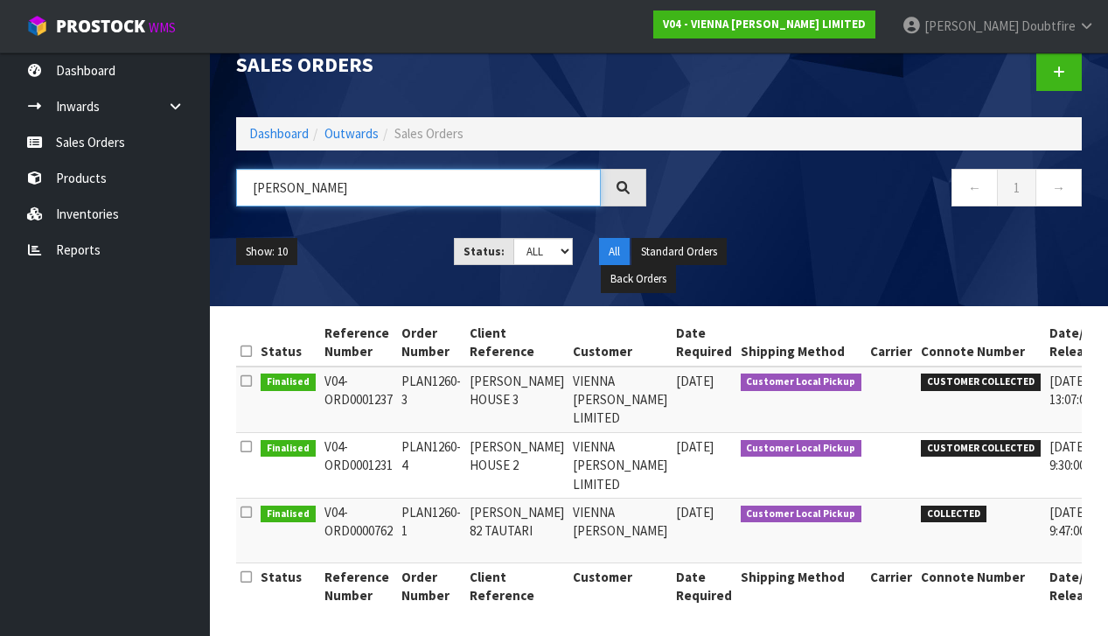
scroll to position [24, 0]
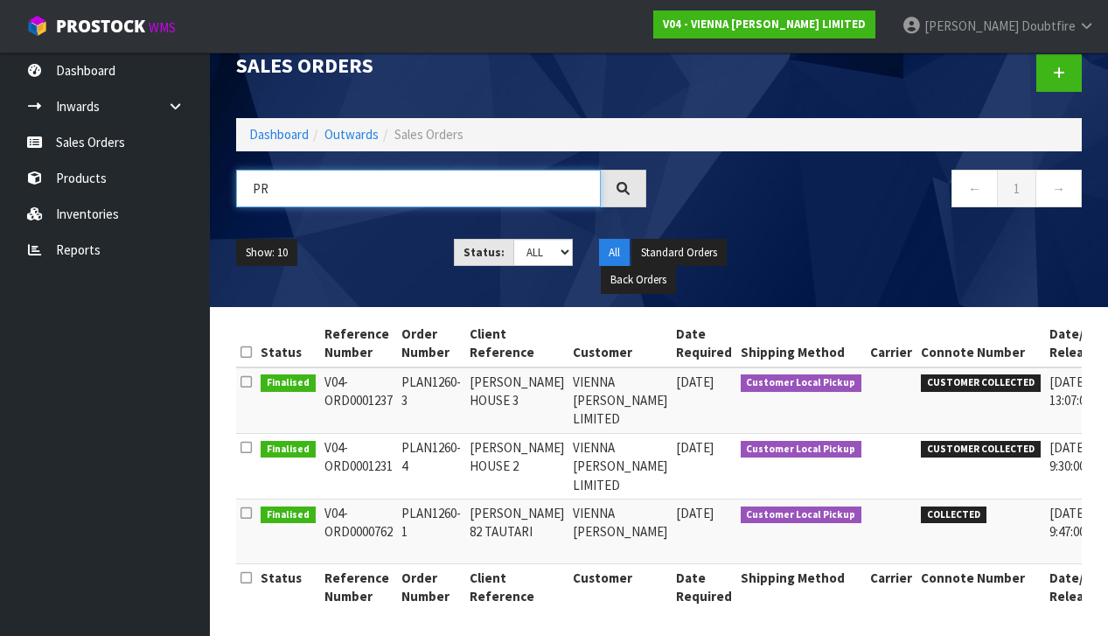
type input "P"
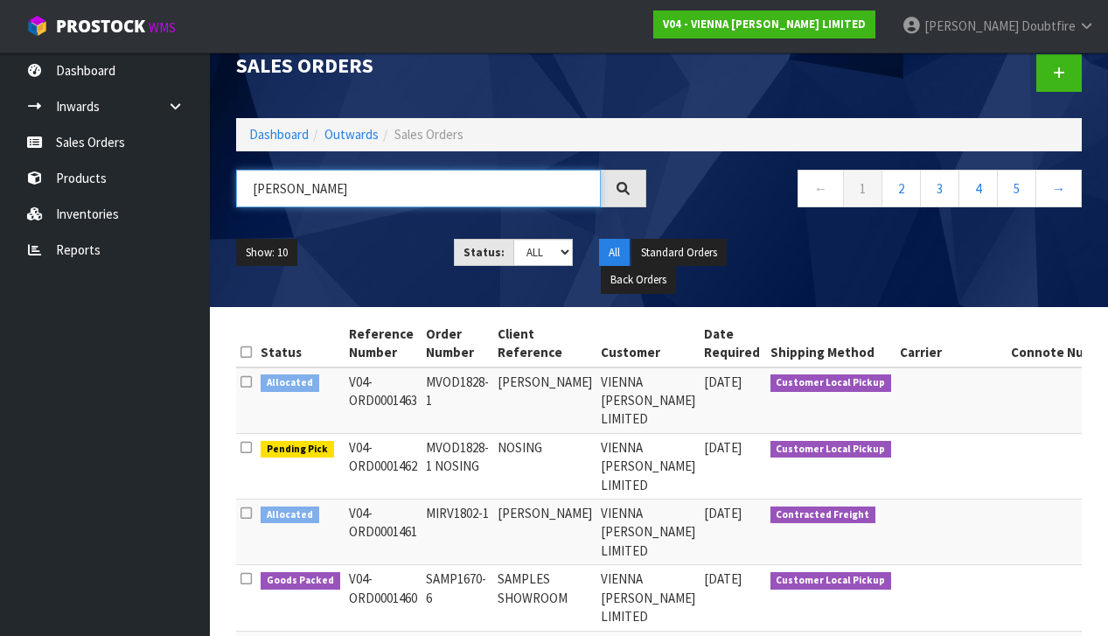
type input "[PERSON_NAME]"
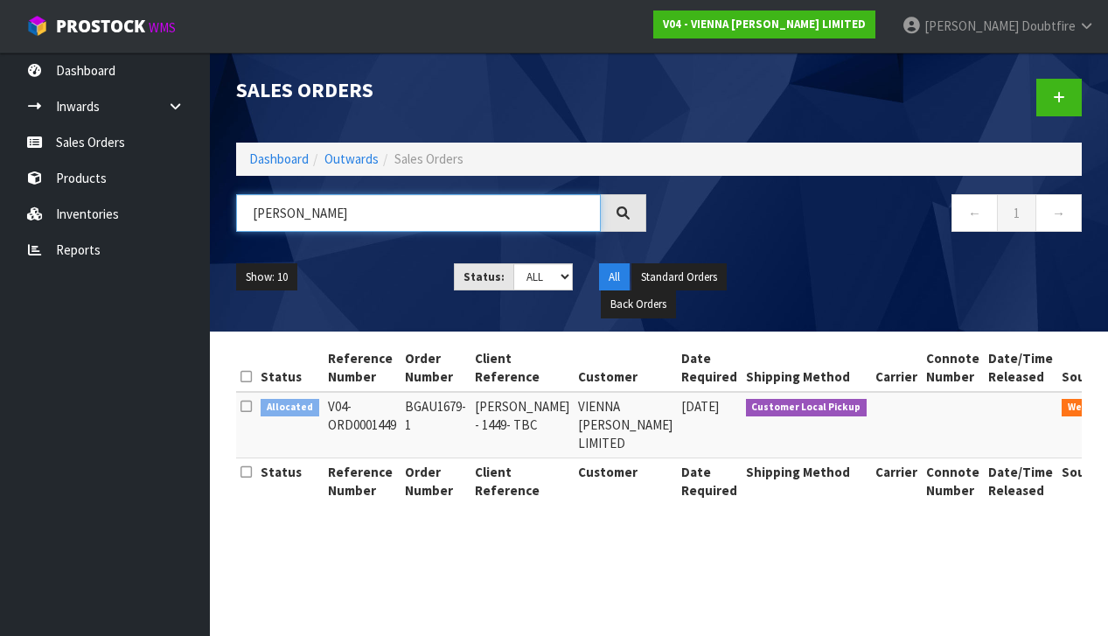
scroll to position [0, 0]
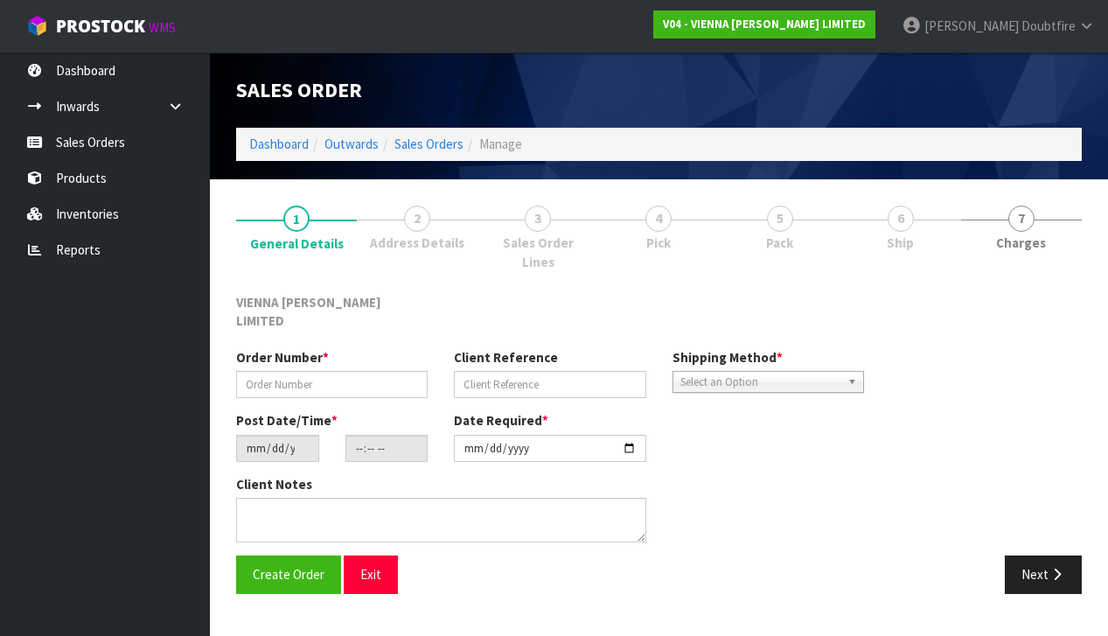
type input "BGAU1679-1"
type input "[PERSON_NAME] - 1449- TBC"
type input "[DATE]"
type input "10:03:00.000"
type input "[DATE]"
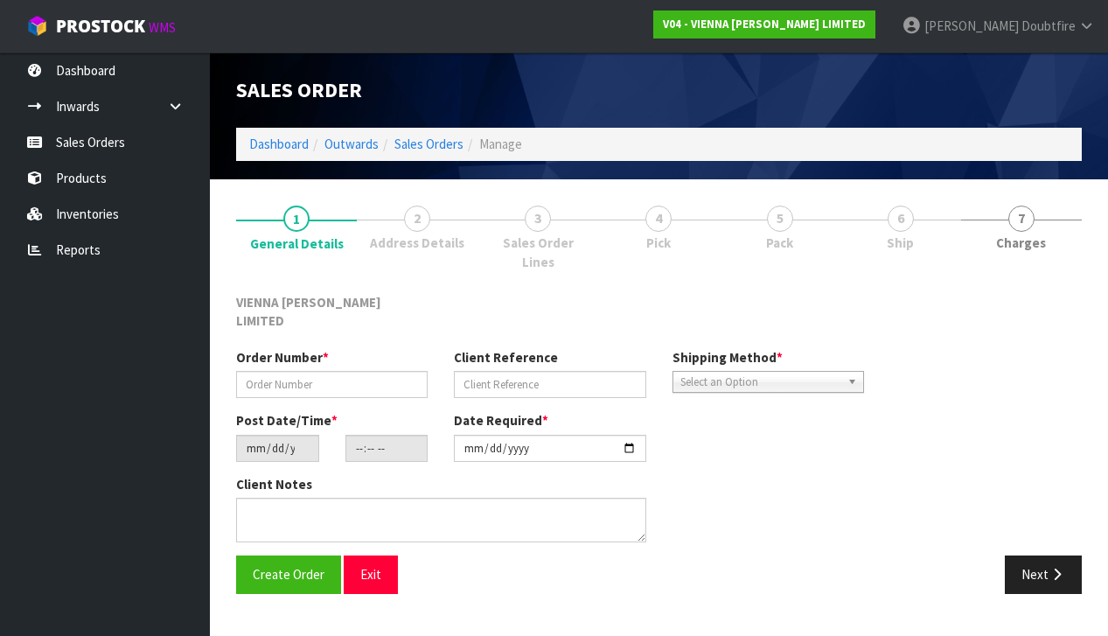
type textarea "[PERSON_NAME]"
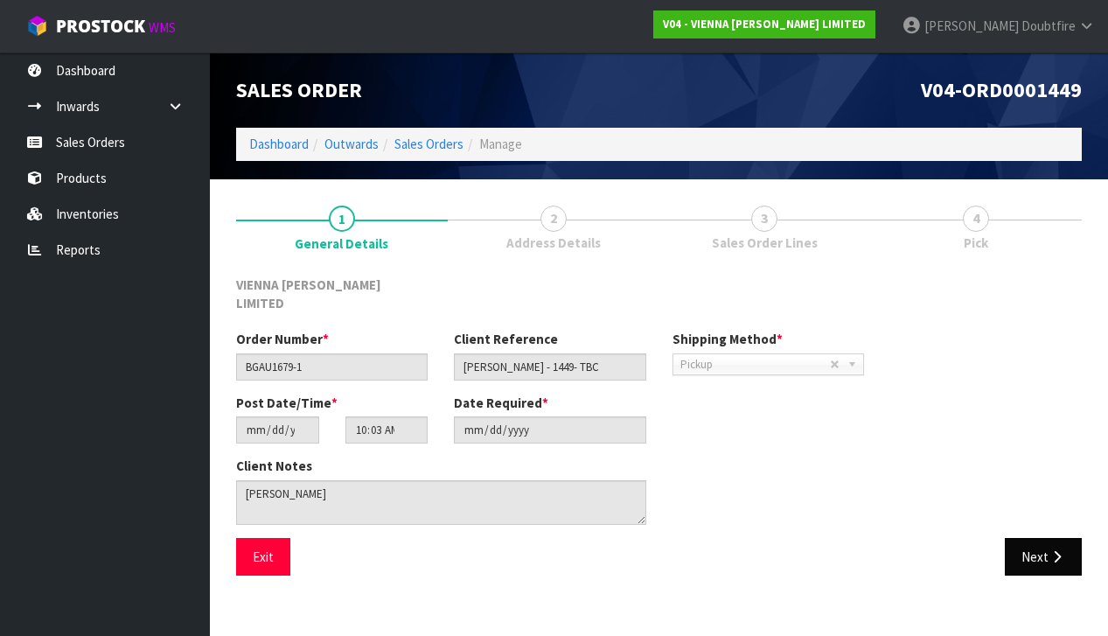
click at [1051, 550] on icon "button" at bounding box center [1056, 556] width 17 height 13
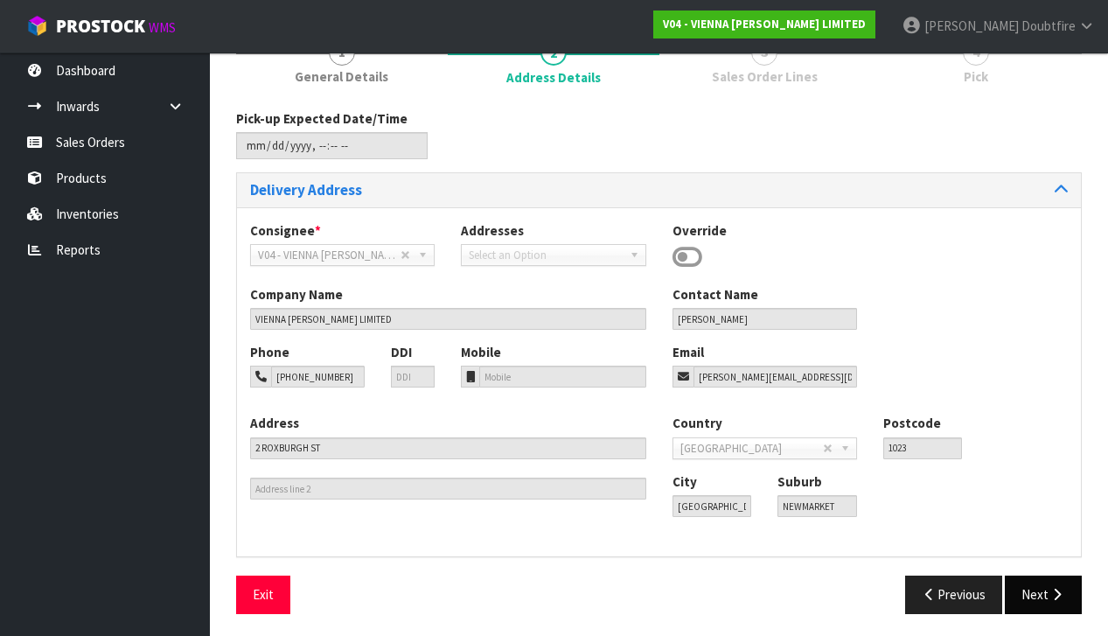
scroll to position [165, 0]
click at [1038, 602] on button "Next" at bounding box center [1043, 595] width 77 height 38
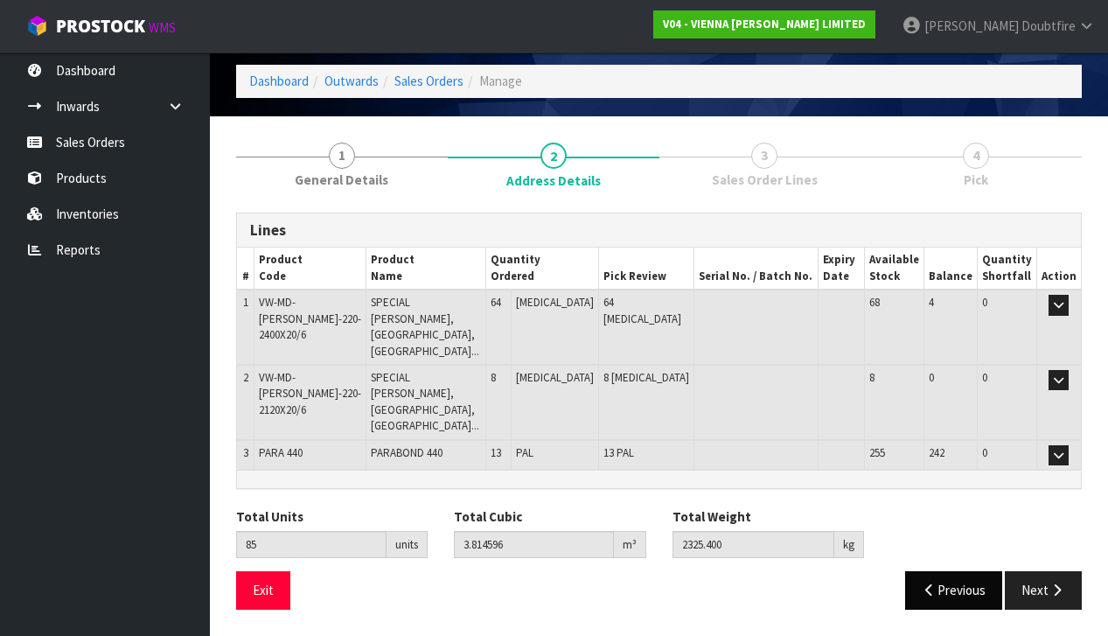
scroll to position [0, 0]
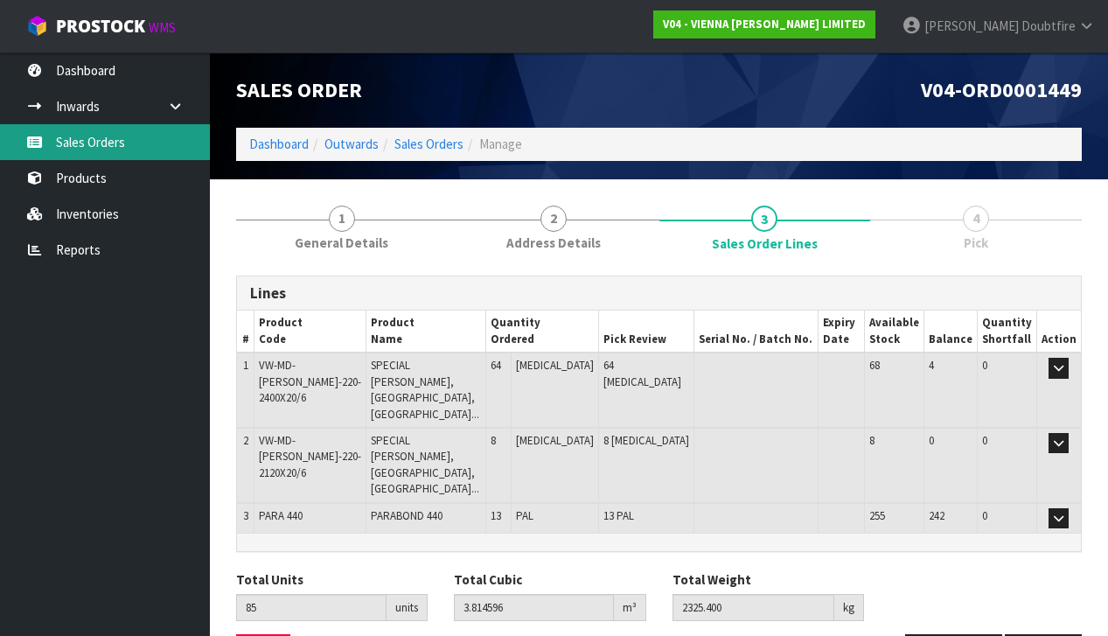
click at [72, 143] on link "Sales Orders" at bounding box center [105, 142] width 210 height 36
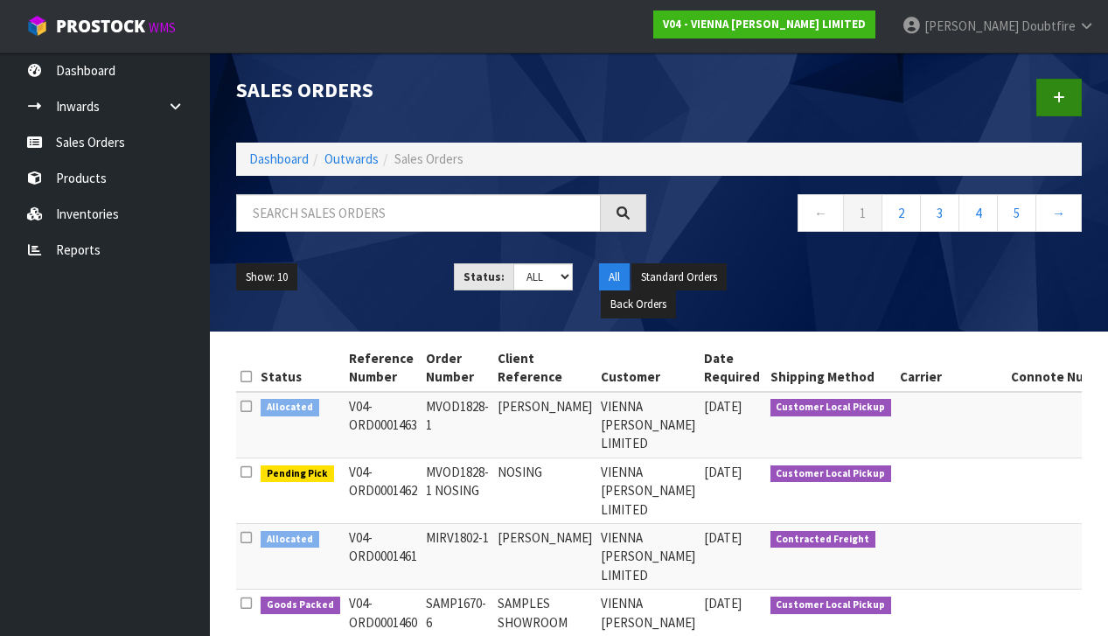
click at [1071, 102] on link at bounding box center [1058, 98] width 45 height 38
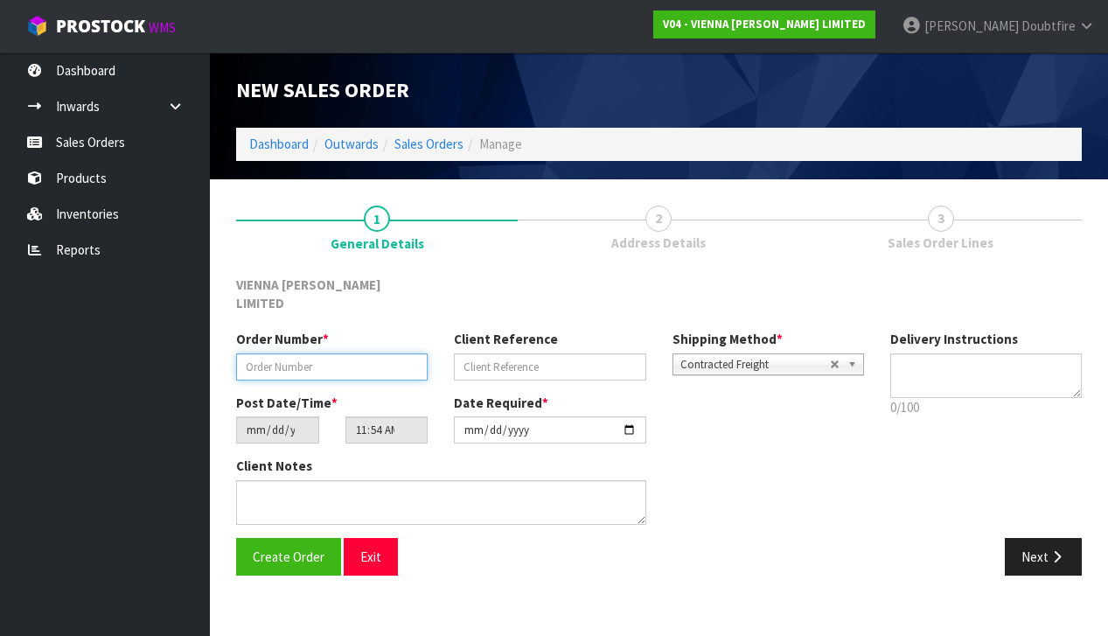
click at [296, 353] on input "text" at bounding box center [331, 366] width 191 height 27
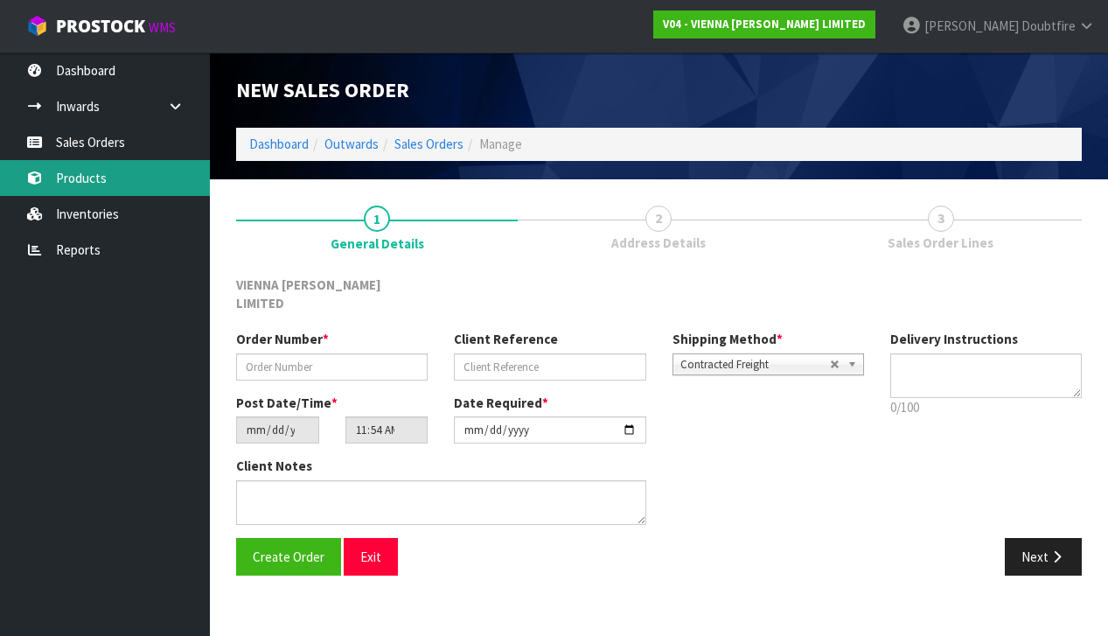
click at [92, 182] on link "Products" at bounding box center [105, 178] width 210 height 36
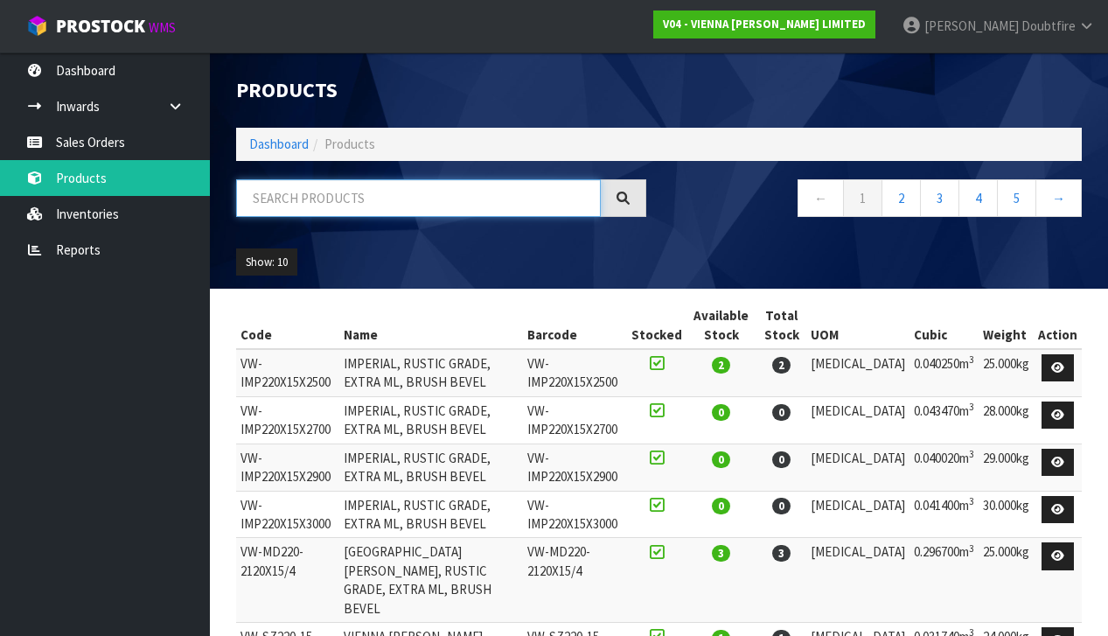
click at [317, 202] on input "text" at bounding box center [418, 198] width 365 height 38
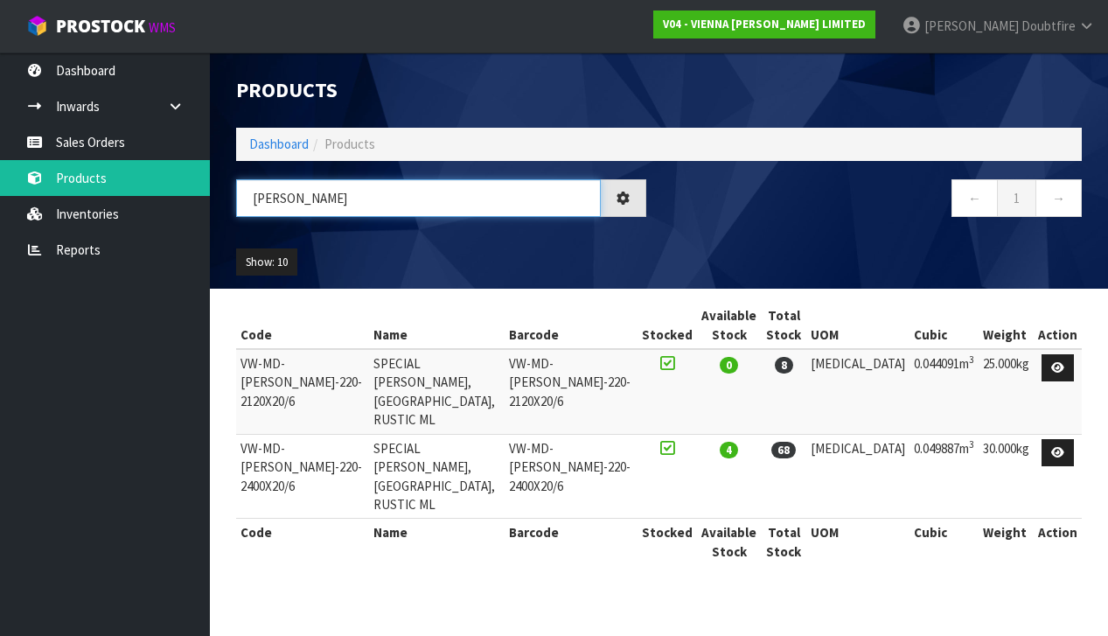
type input "[PERSON_NAME]"
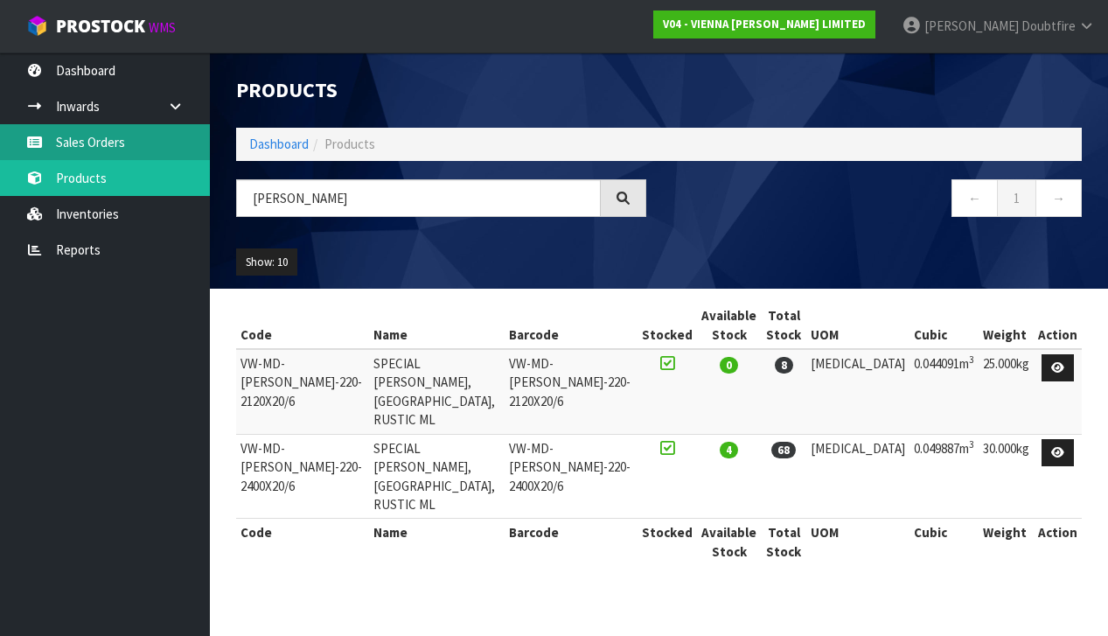
click at [107, 146] on link "Sales Orders" at bounding box center [105, 142] width 210 height 36
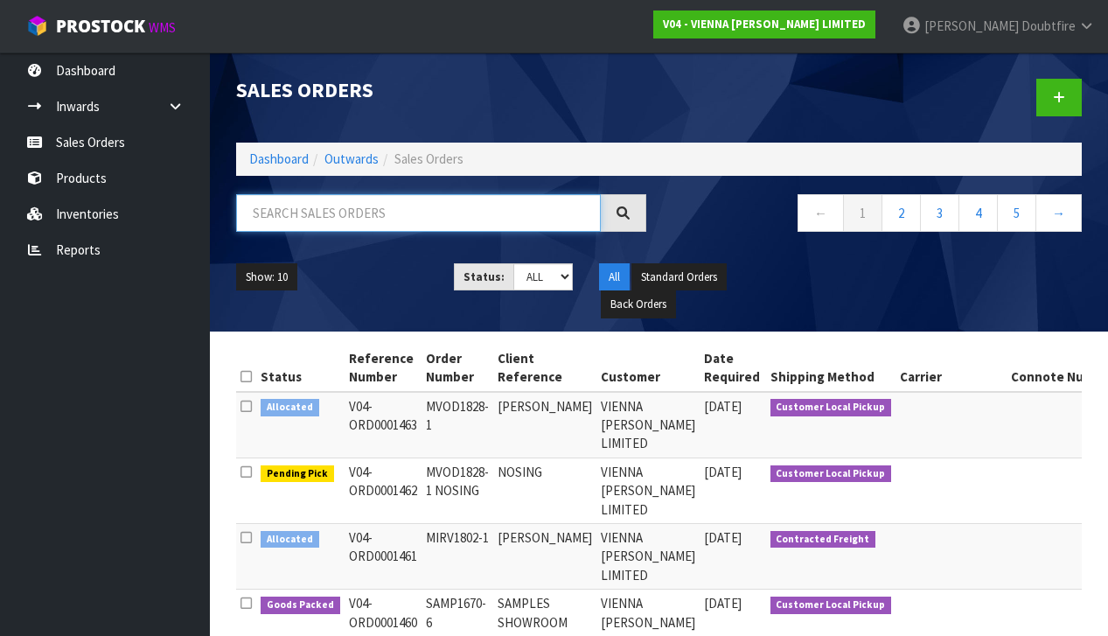
click at [291, 214] on input "text" at bounding box center [418, 213] width 365 height 38
type input "[PERSON_NAME]"
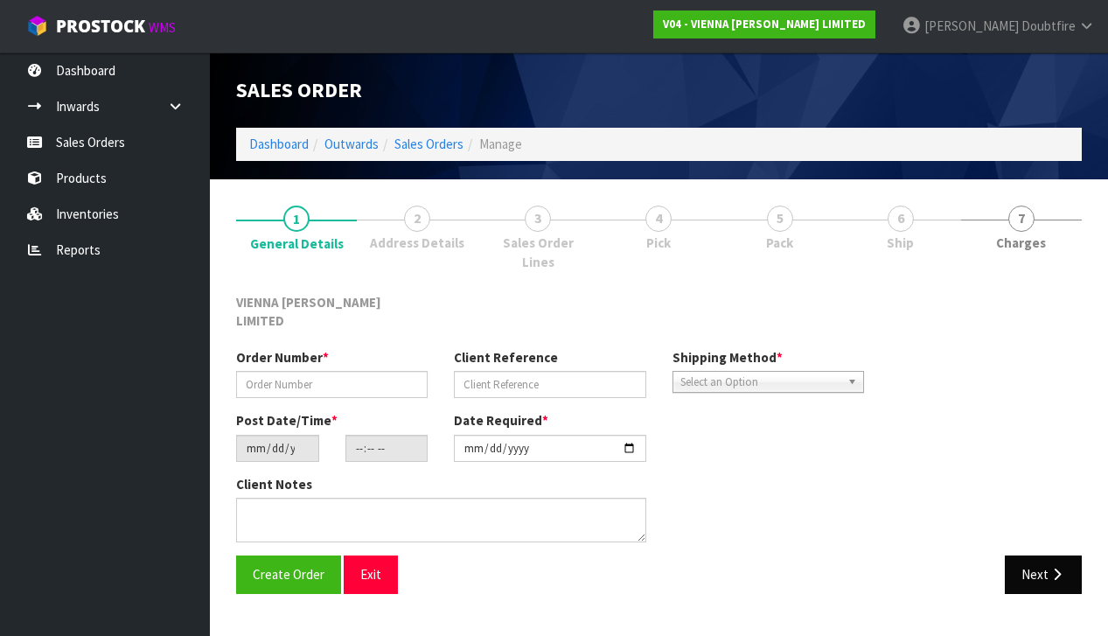
type input "BGAU1679-1"
type input "[PERSON_NAME] - 1449- TBC"
type input "[DATE]"
type input "10:03:00.000"
type input "[DATE]"
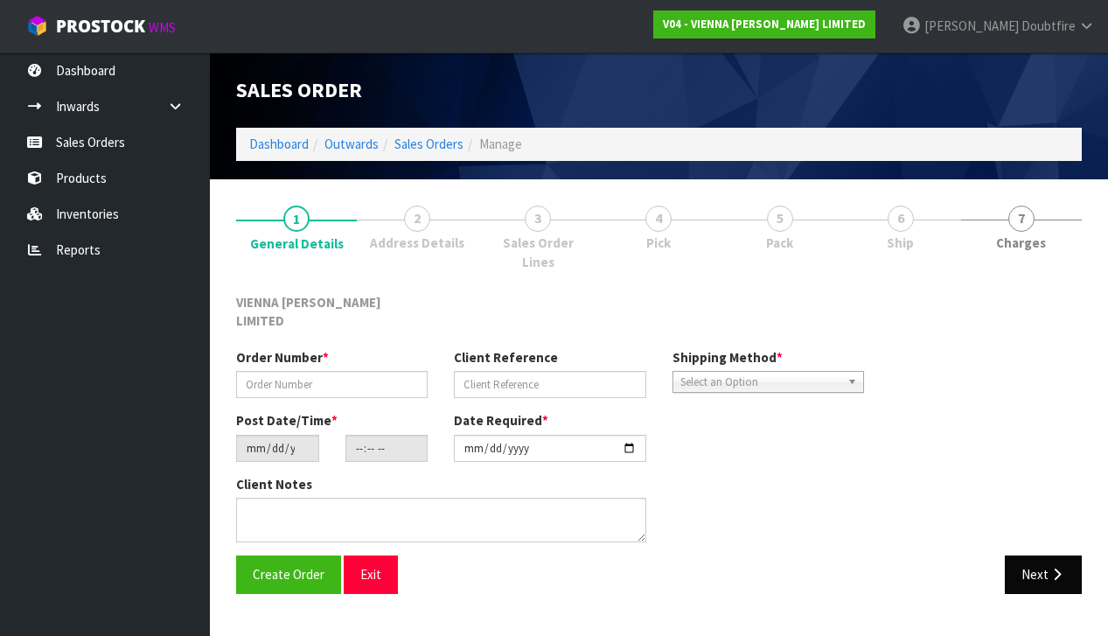
type textarea "[PERSON_NAME]"
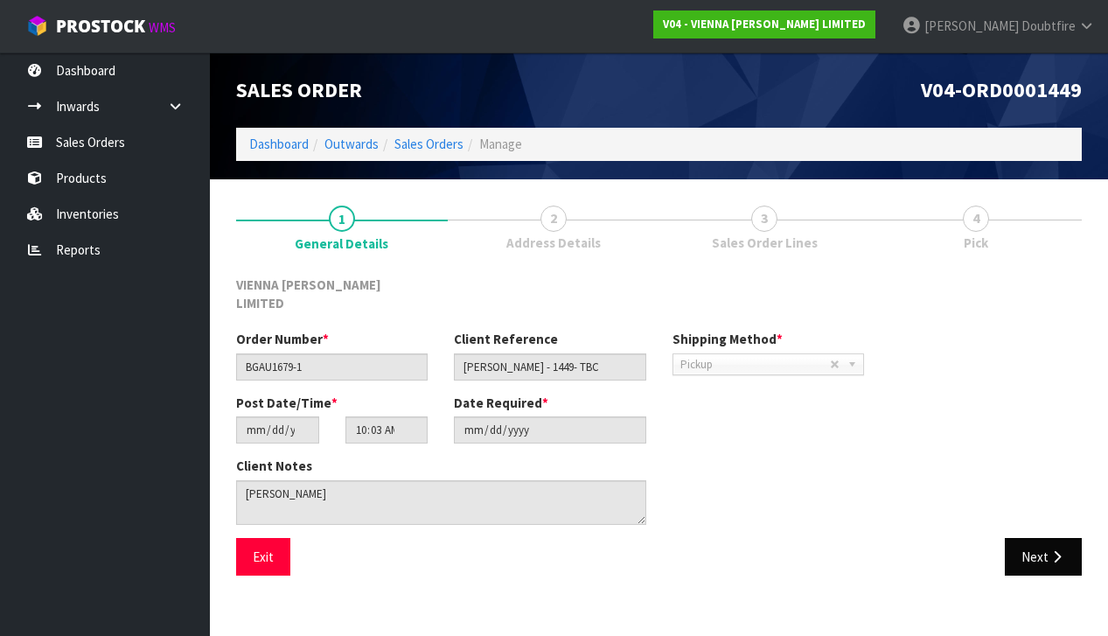
click at [1036, 542] on button "Next" at bounding box center [1043, 557] width 77 height 38
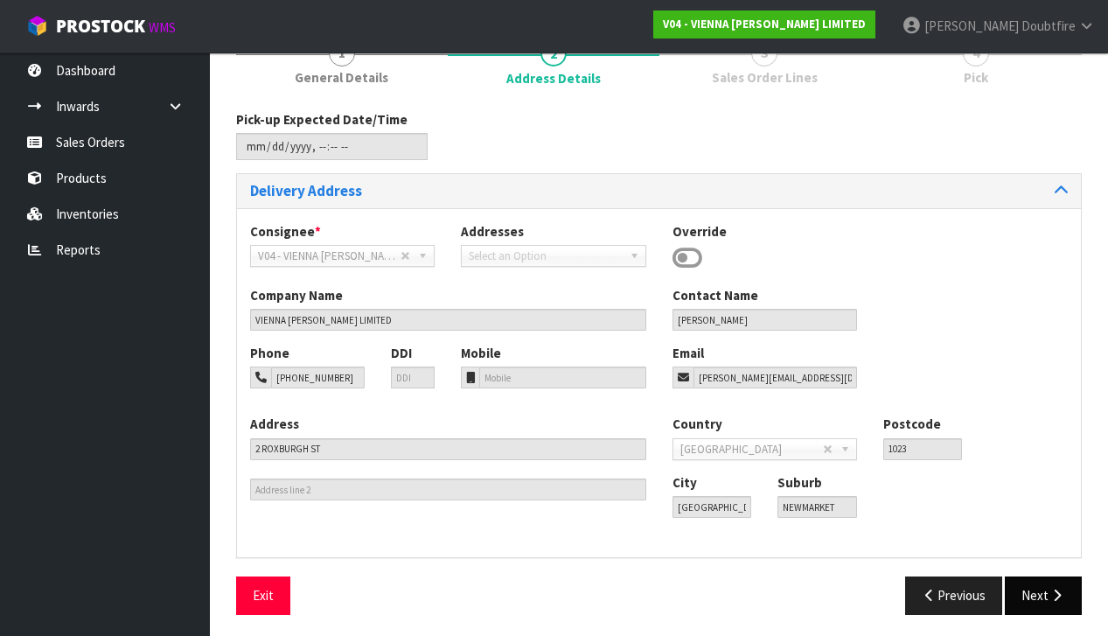
scroll to position [164, 0]
click at [1059, 592] on icon "button" at bounding box center [1056, 595] width 17 height 13
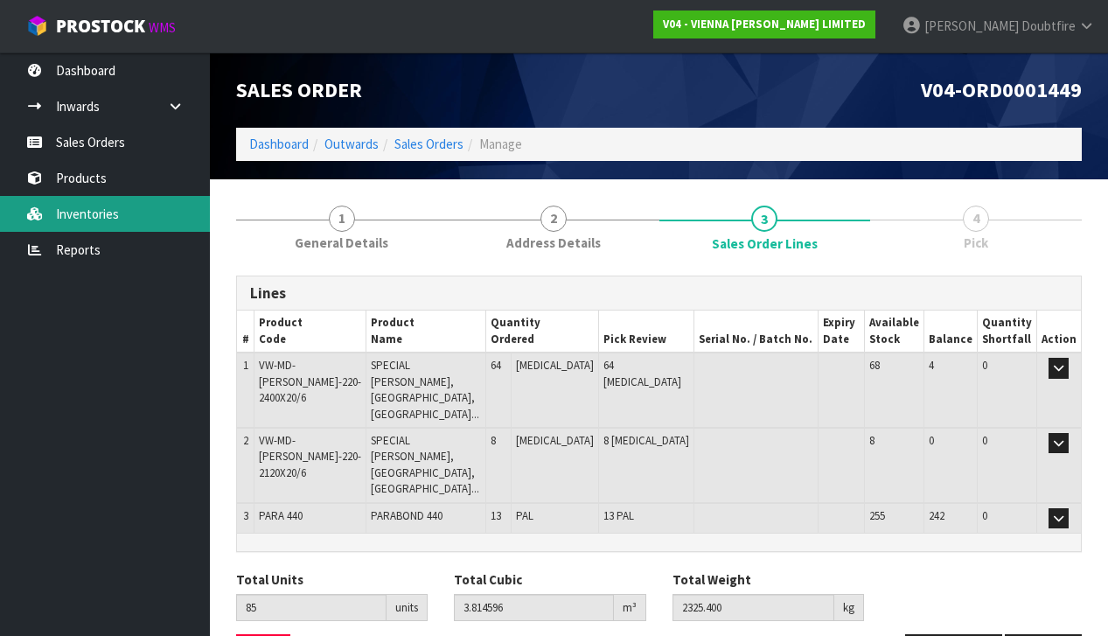
scroll to position [0, 0]
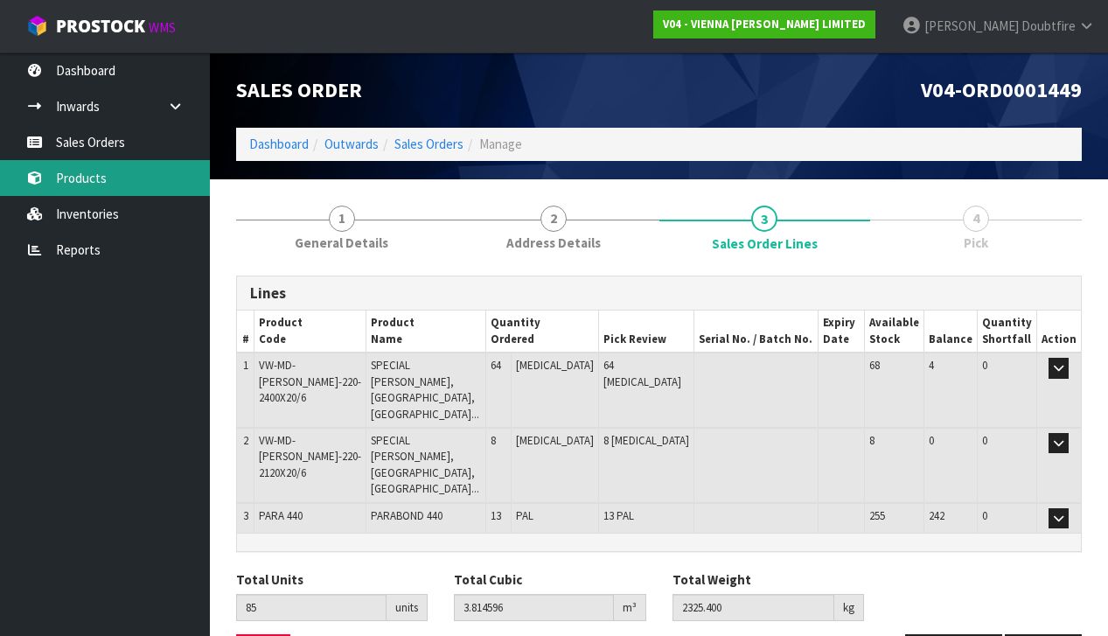
click at [78, 180] on link "Products" at bounding box center [105, 178] width 210 height 36
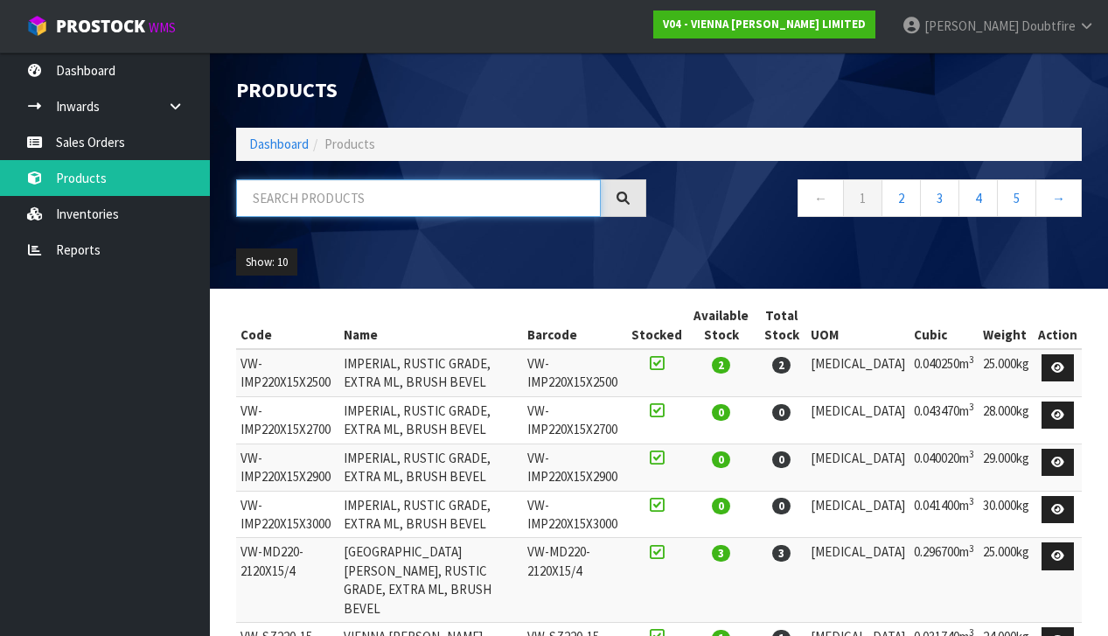
click at [288, 193] on input "text" at bounding box center [418, 198] width 365 height 38
type input "[GEOGRAPHIC_DATA]"
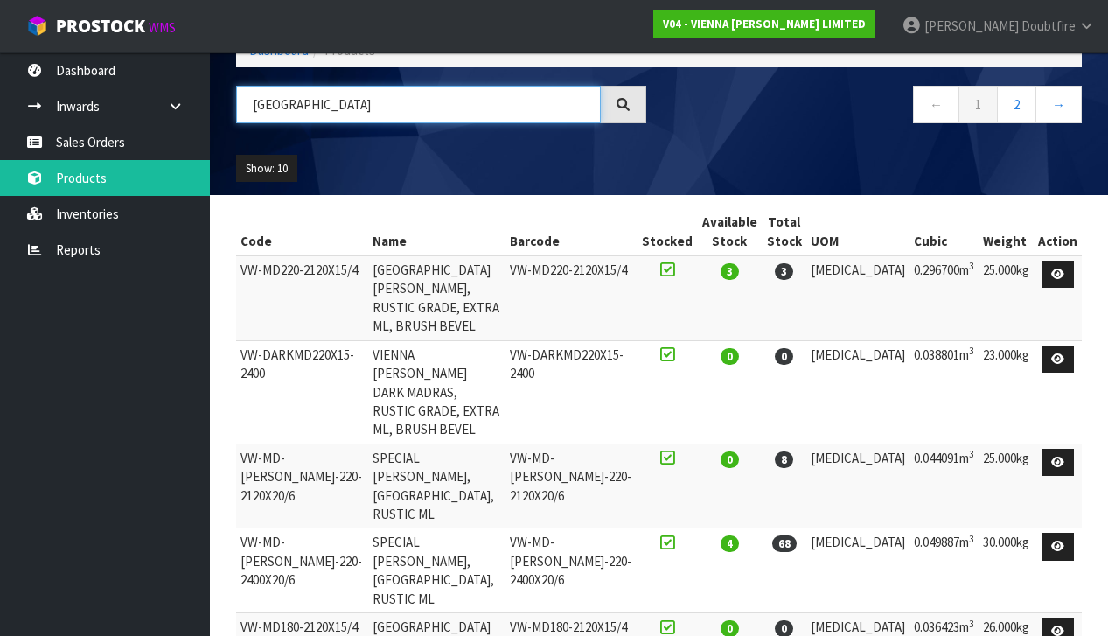
scroll to position [93, 0]
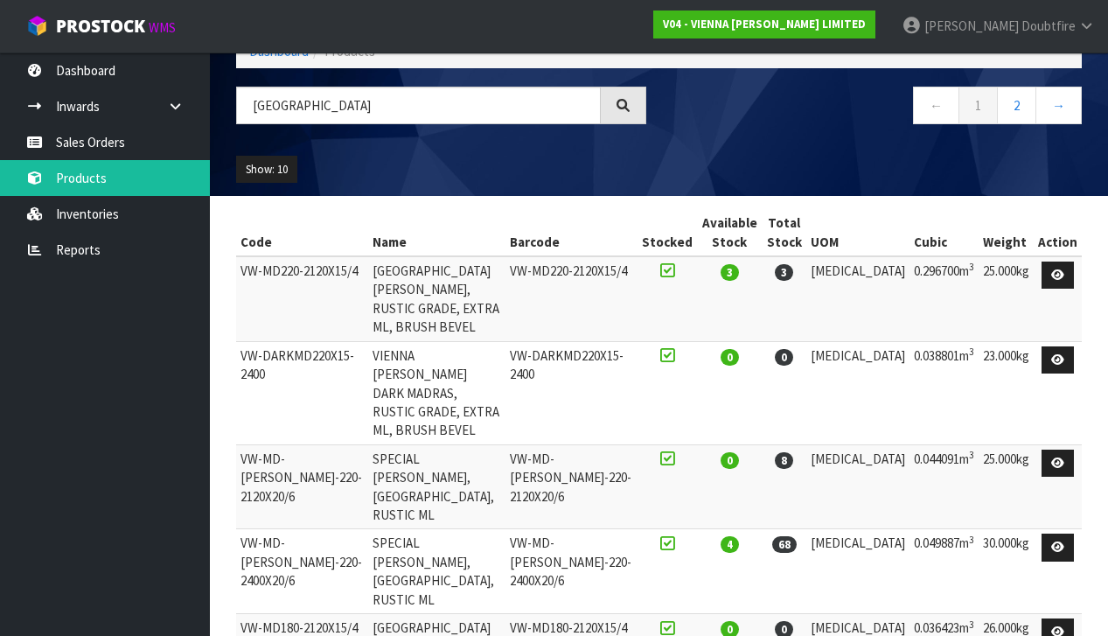
click at [303, 170] on ul "Show: 10 5 10 25 50" at bounding box center [331, 170] width 191 height 28
click at [287, 170] on button "Show: 10" at bounding box center [266, 170] width 61 height 28
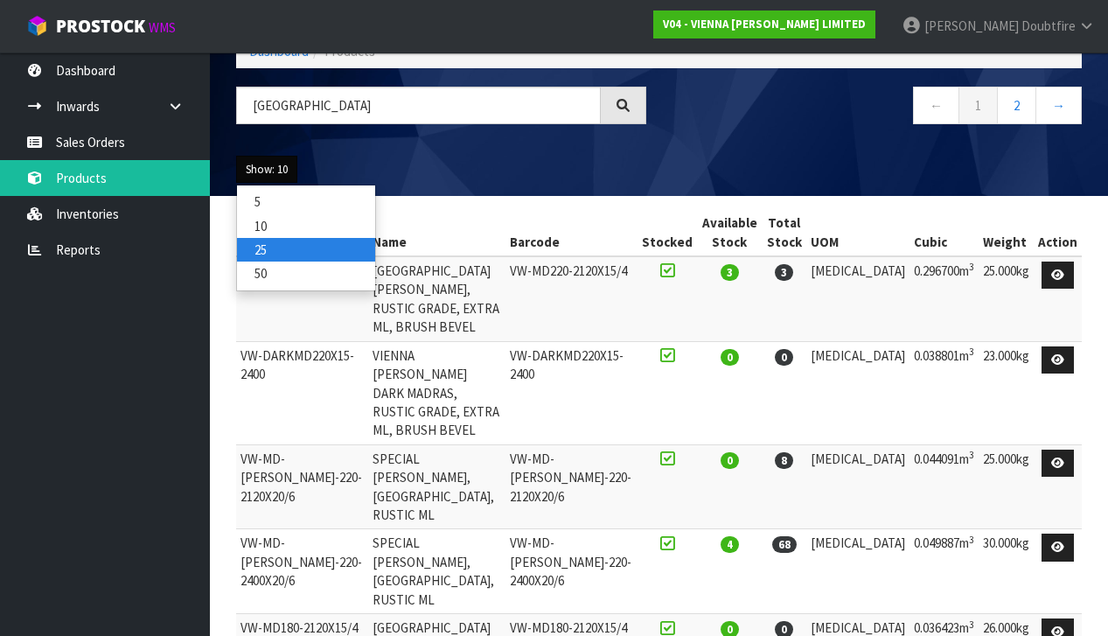
click at [271, 249] on link "25" at bounding box center [306, 250] width 138 height 24
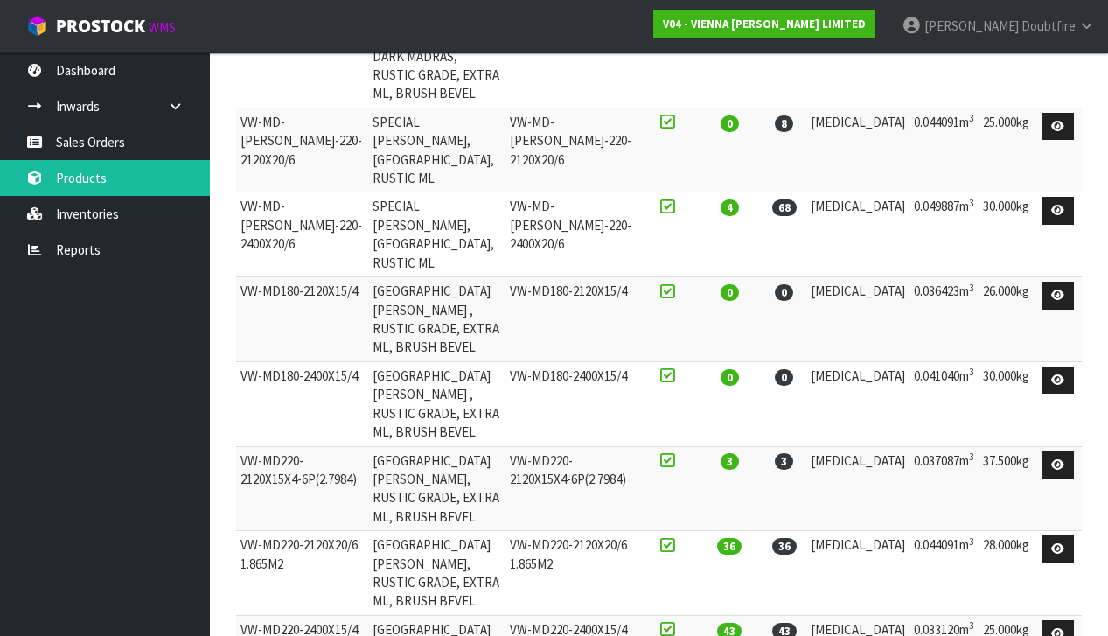
scroll to position [411, 0]
